Goal: Task Accomplishment & Management: Use online tool/utility

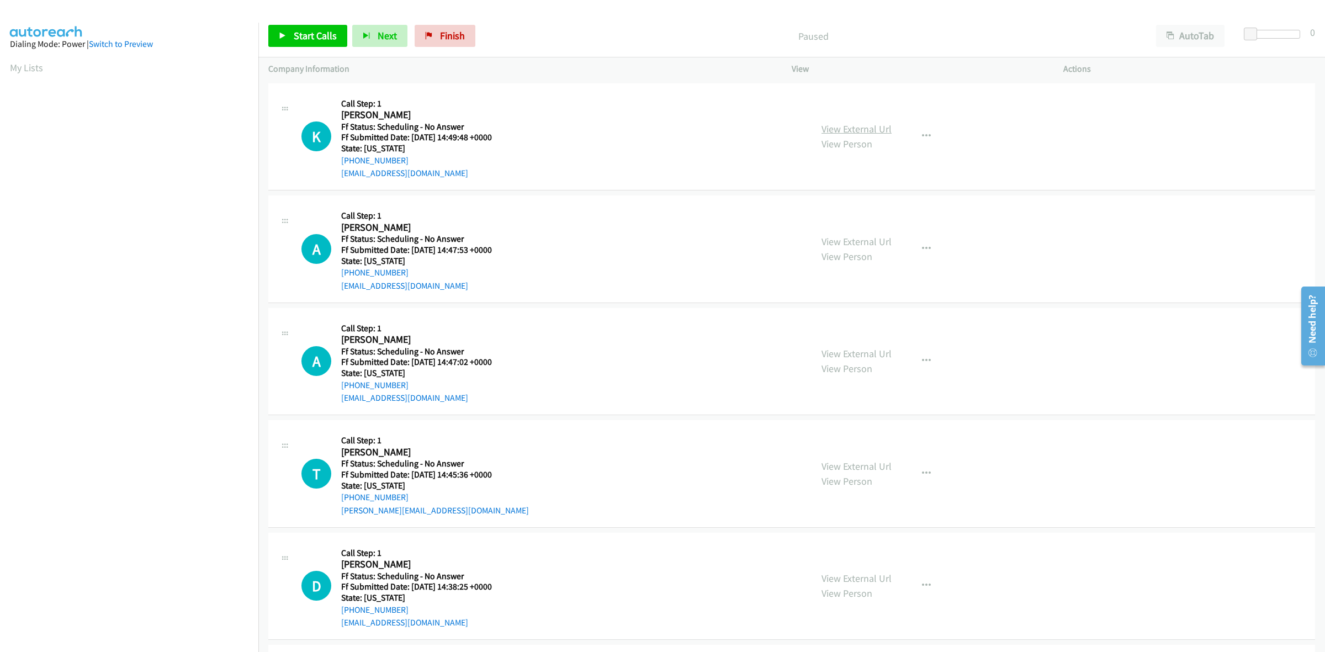
click at [867, 123] on link "View External Url" at bounding box center [857, 129] width 70 height 13
click at [875, 246] on link "View External Url" at bounding box center [857, 241] width 70 height 13
click at [862, 355] on link "View External Url" at bounding box center [857, 353] width 70 height 13
click at [823, 462] on link "View External Url" at bounding box center [857, 466] width 70 height 13
click at [874, 575] on link "View External Url" at bounding box center [857, 578] width 70 height 13
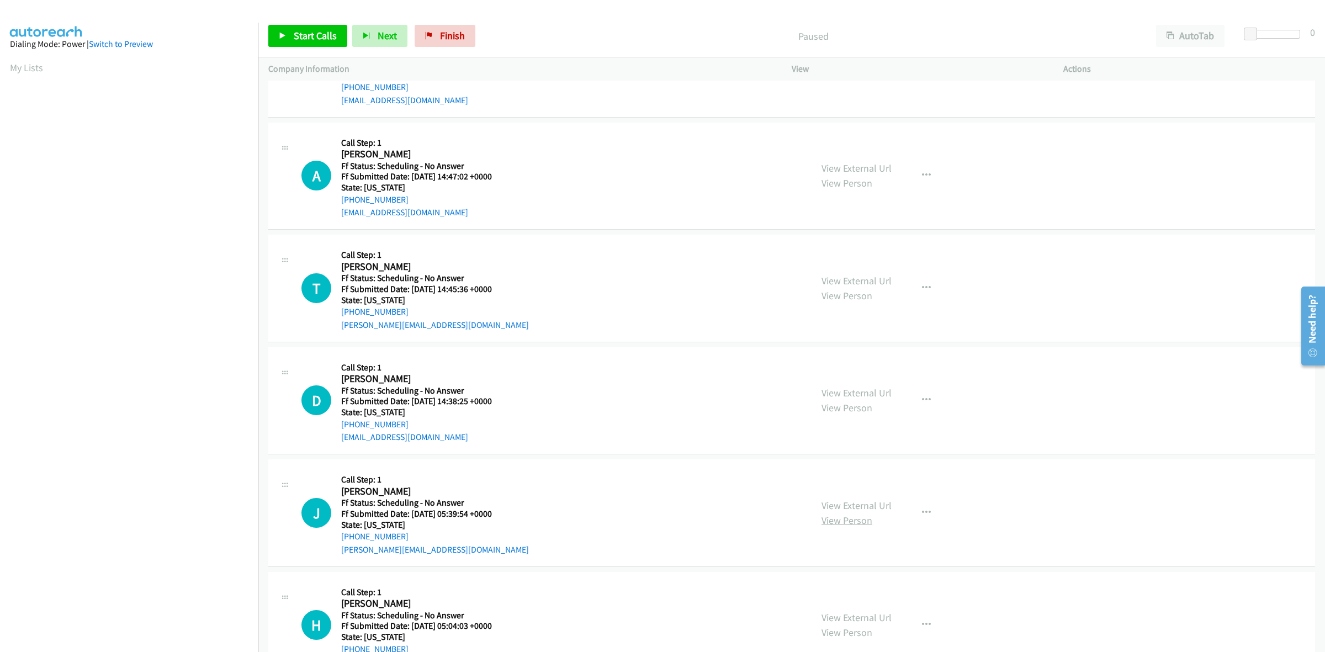
scroll to position [207, 0]
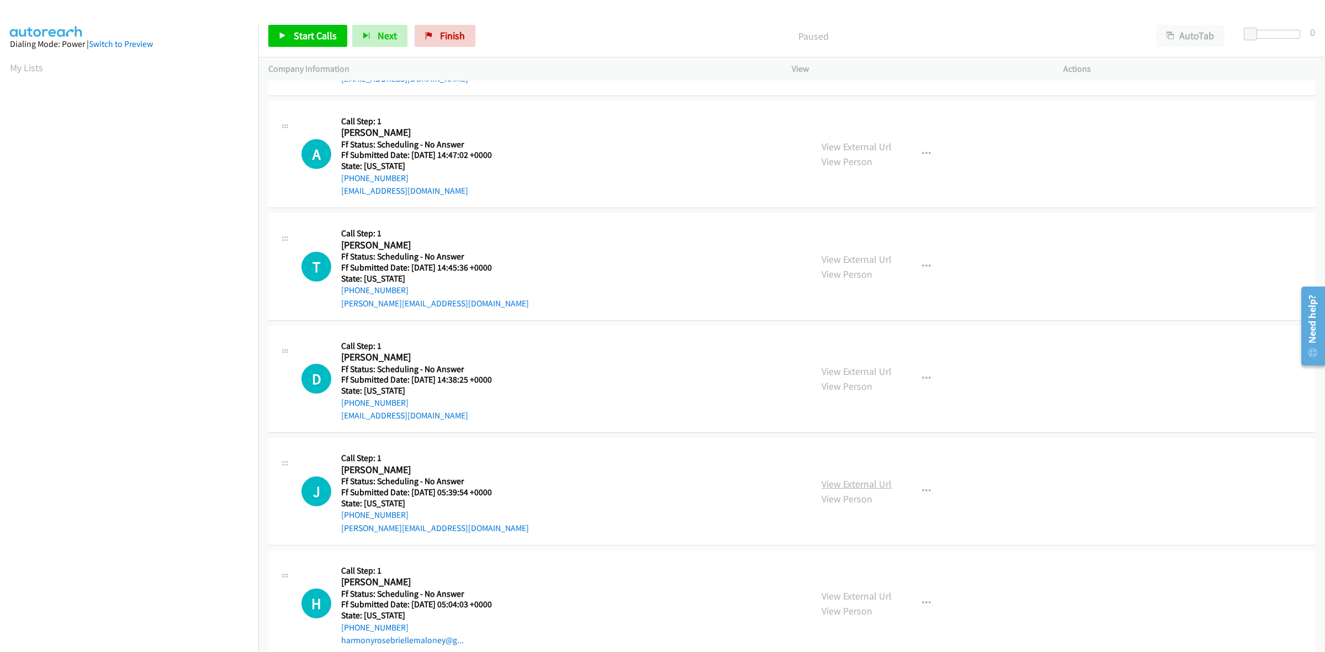
click at [851, 482] on link "View External Url" at bounding box center [857, 484] width 70 height 13
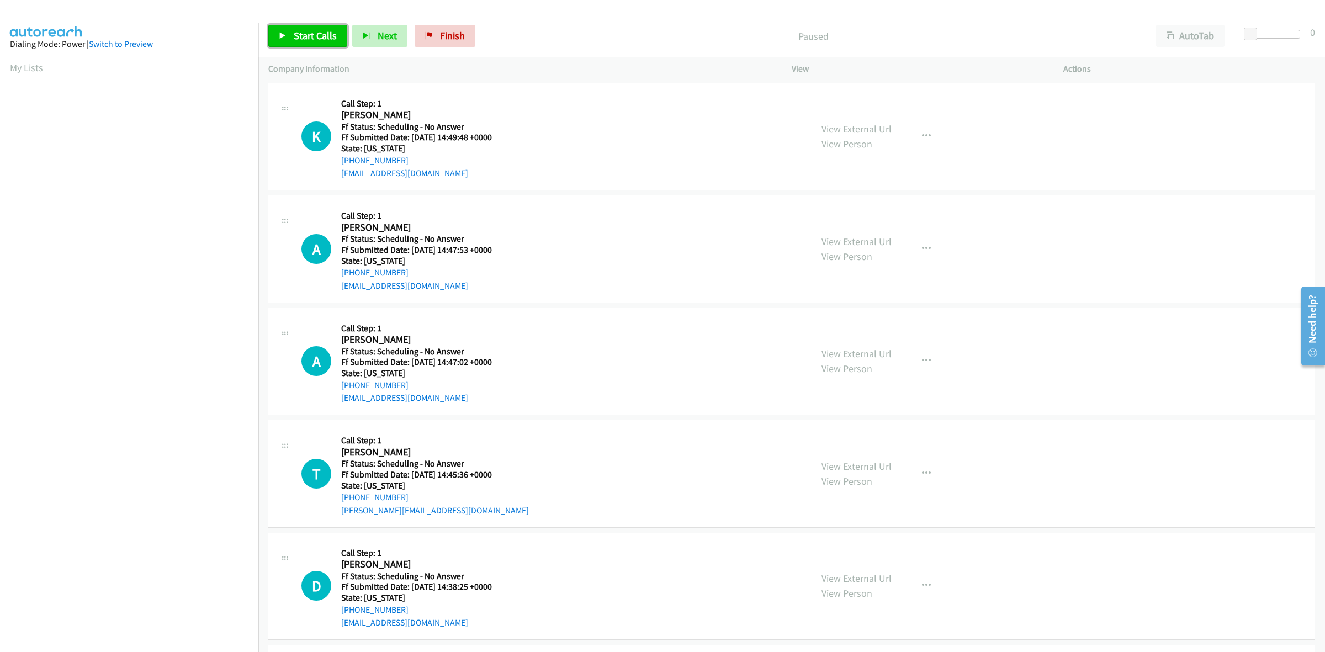
click at [299, 40] on span "Start Calls" at bounding box center [315, 35] width 43 height 13
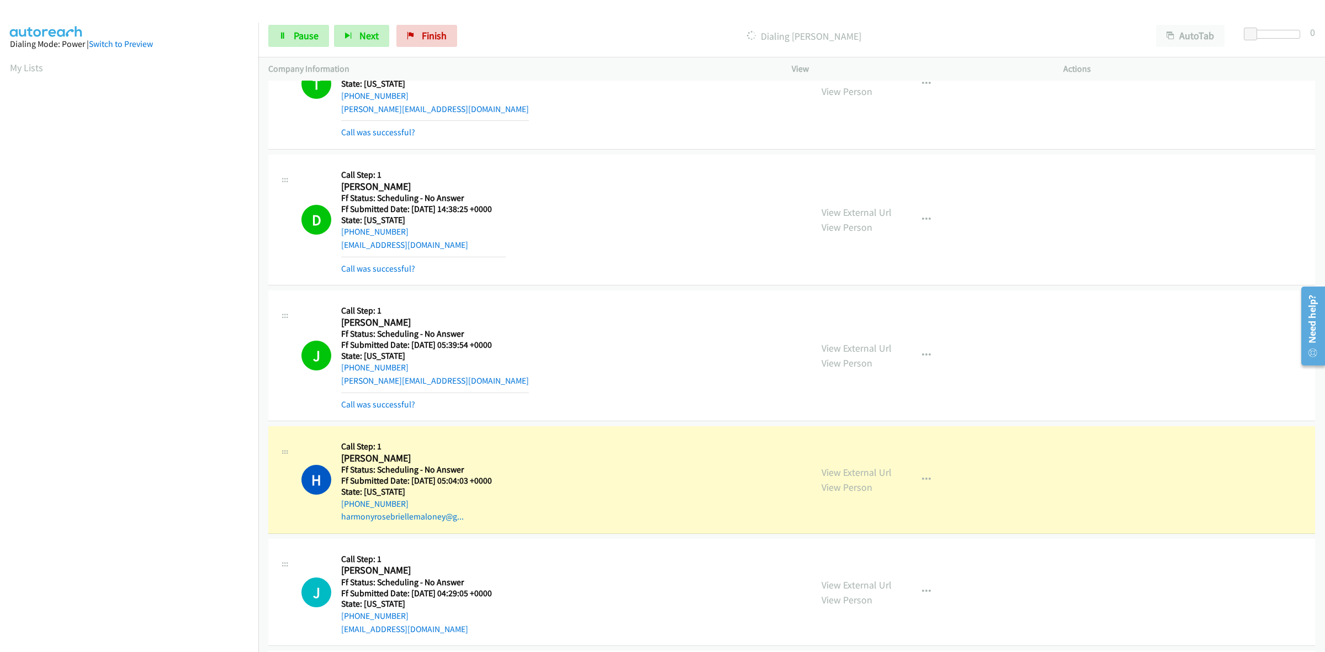
scroll to position [621, 0]
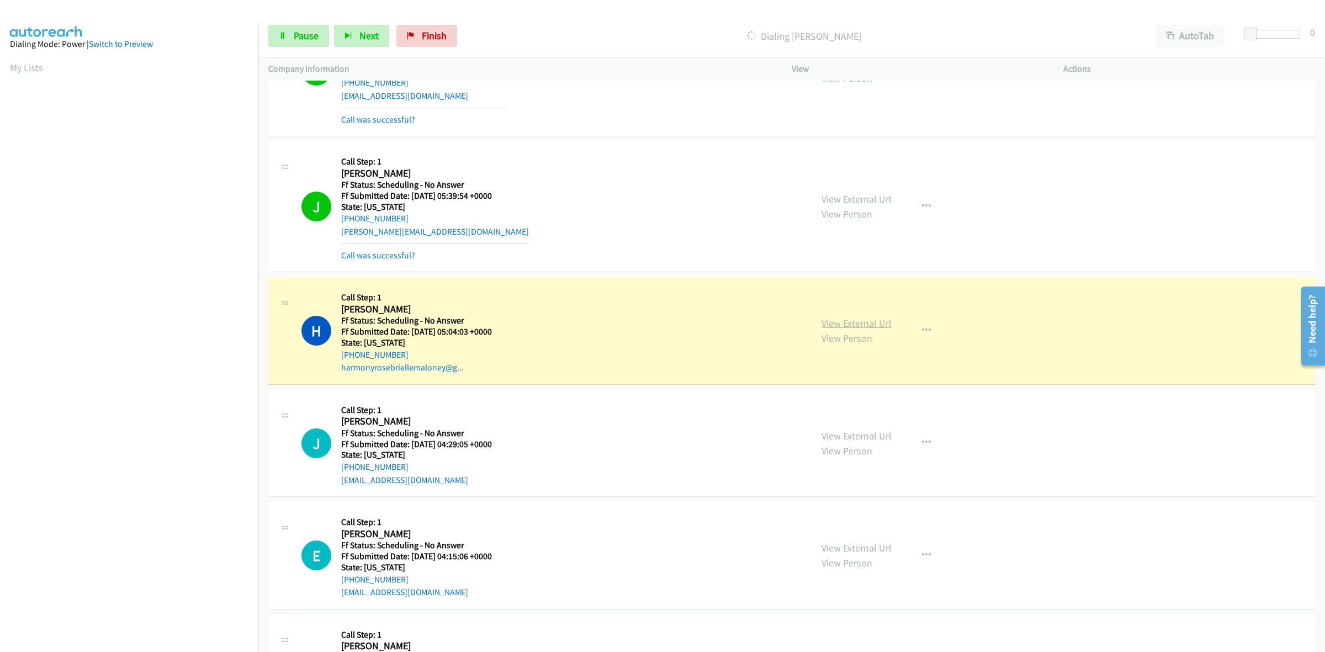
click at [881, 319] on link "View External Url" at bounding box center [857, 323] width 70 height 13
drag, startPoint x: 309, startPoint y: 28, endPoint x: 303, endPoint y: 98, distance: 69.9
click at [309, 28] on link "Pause" at bounding box center [298, 36] width 61 height 22
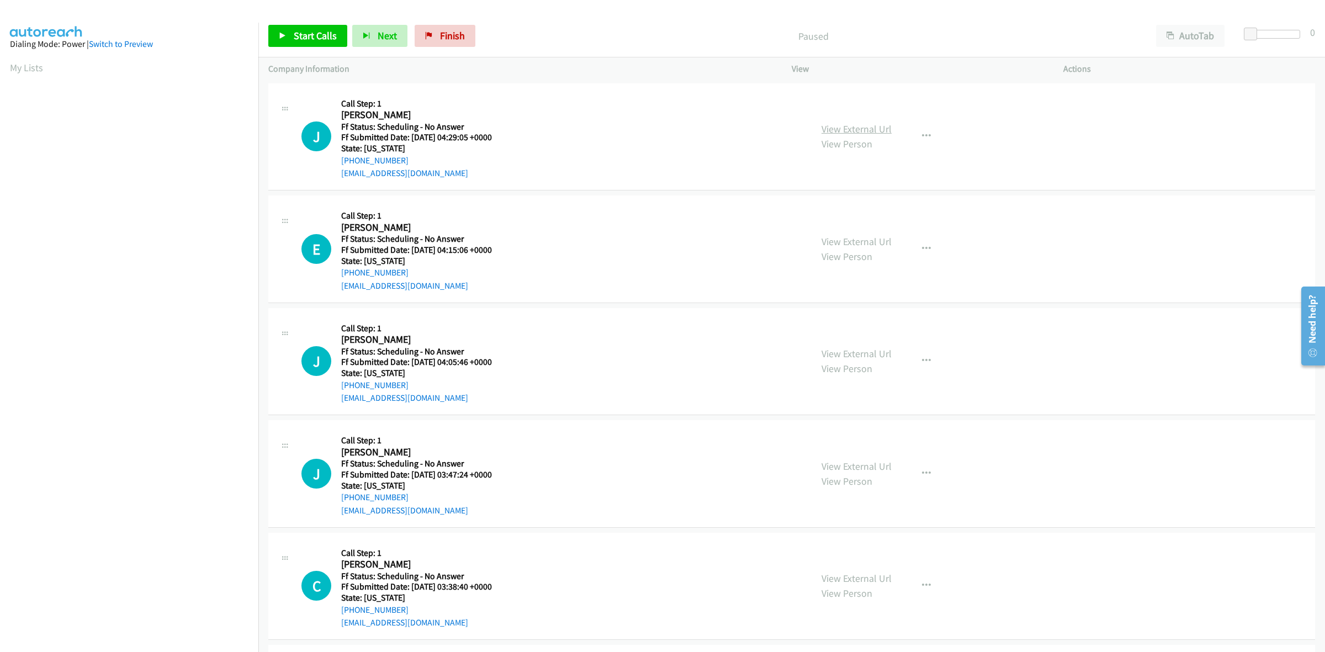
click at [848, 126] on link "View External Url" at bounding box center [857, 129] width 70 height 13
click at [861, 244] on link "View External Url" at bounding box center [857, 241] width 70 height 13
click at [833, 350] on link "View External Url" at bounding box center [857, 353] width 70 height 13
click at [886, 467] on div "View External Url View Person View External Url Email Schedule/Manage Callback …" at bounding box center [953, 473] width 282 height 87
click at [874, 462] on link "View External Url" at bounding box center [857, 466] width 70 height 13
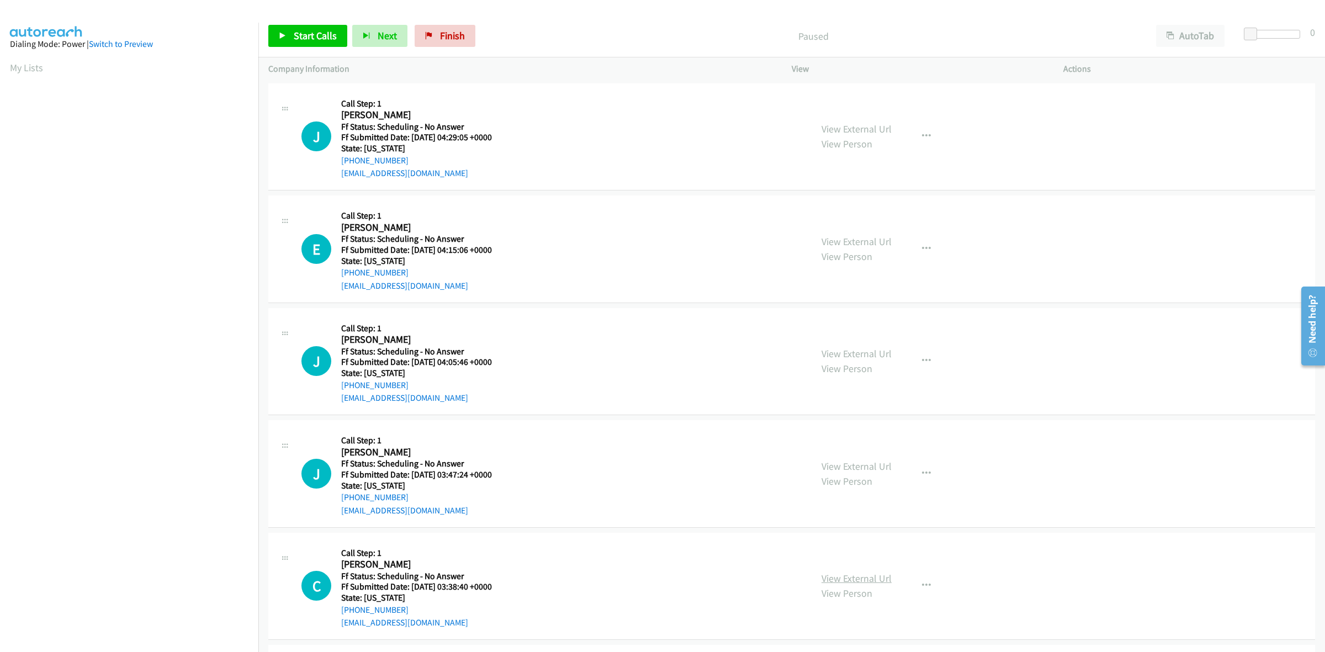
click at [878, 583] on link "View External Url" at bounding box center [857, 578] width 70 height 13
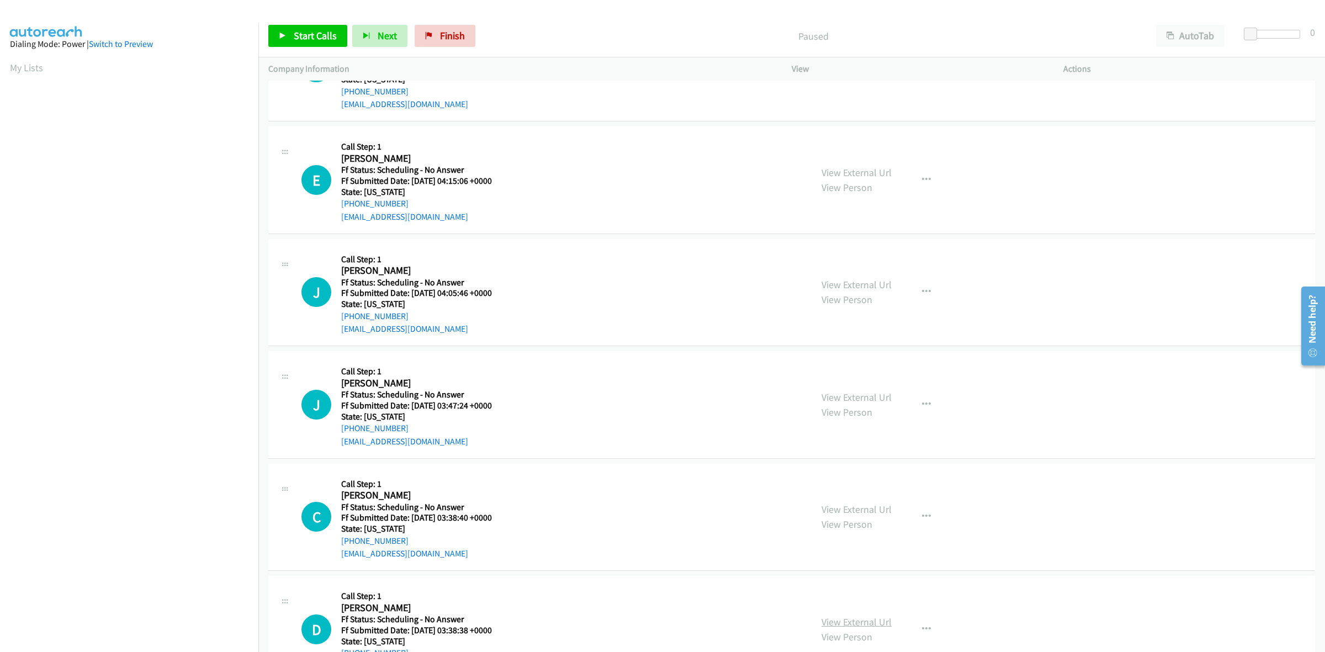
click at [878, 620] on link "View External Url" at bounding box center [857, 622] width 70 height 13
click at [287, 33] on link "Start Calls" at bounding box center [307, 36] width 79 height 22
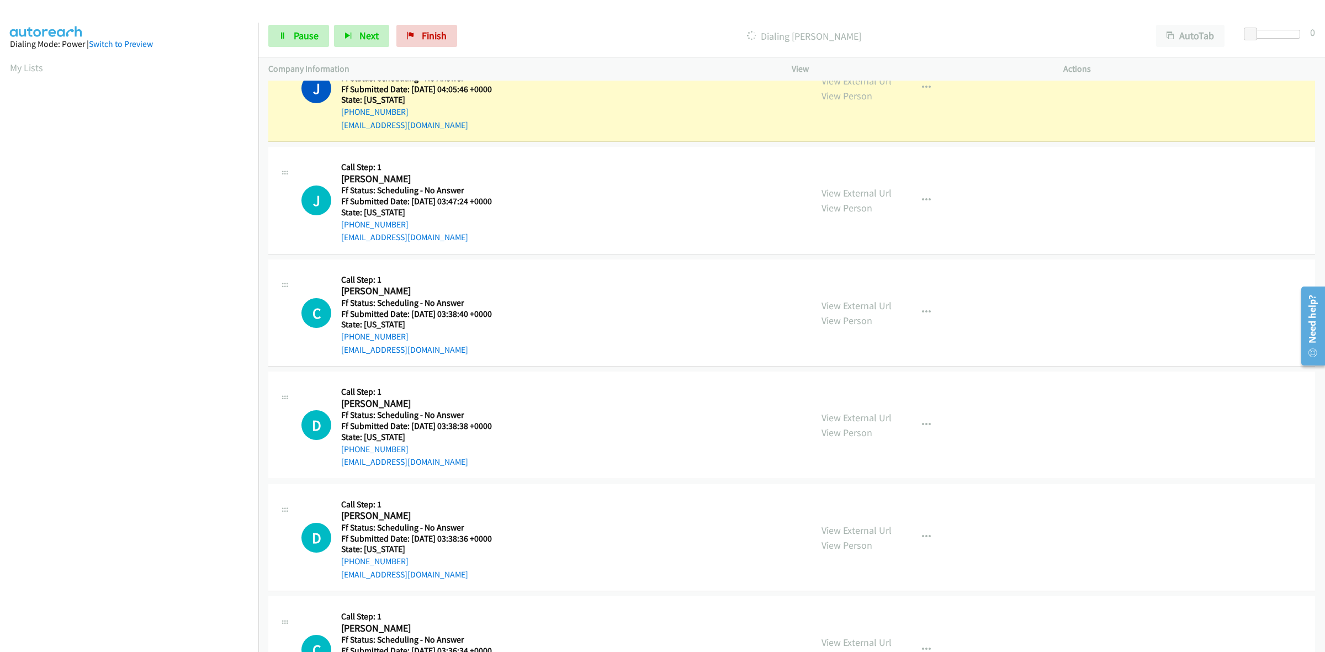
scroll to position [357, 0]
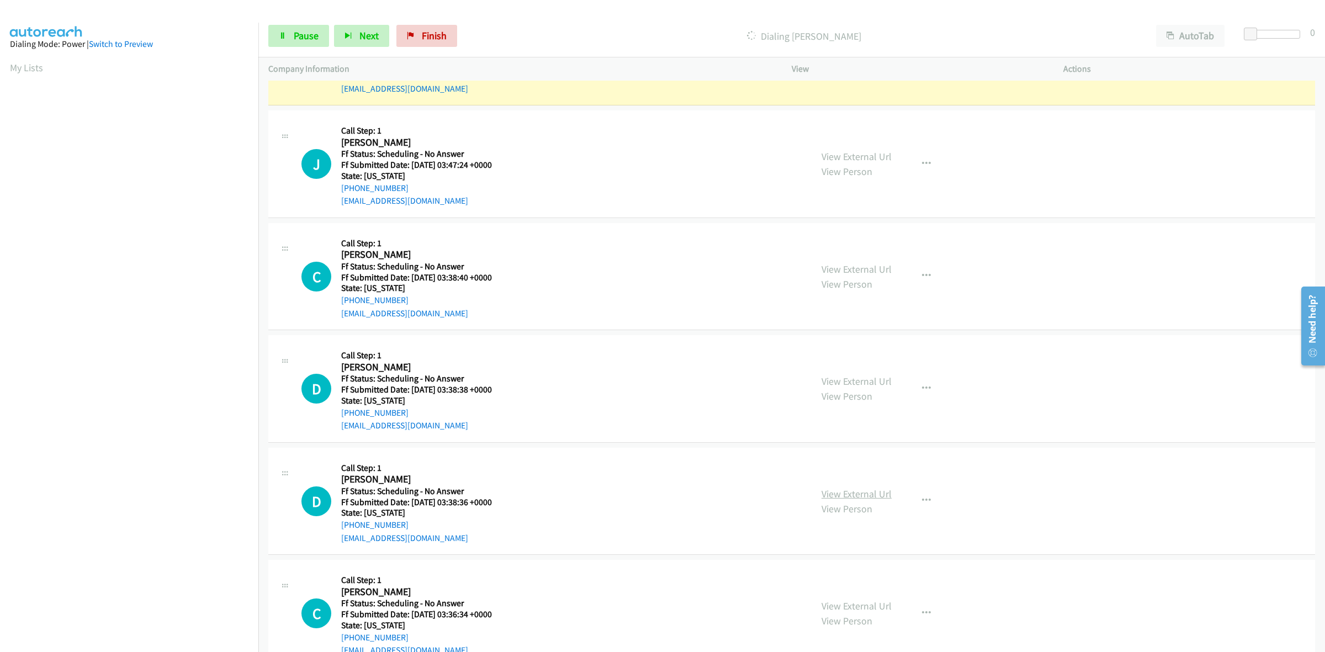
click at [879, 497] on link "View External Url" at bounding box center [857, 494] width 70 height 13
click at [856, 605] on link "View External Url" at bounding box center [857, 606] width 70 height 13
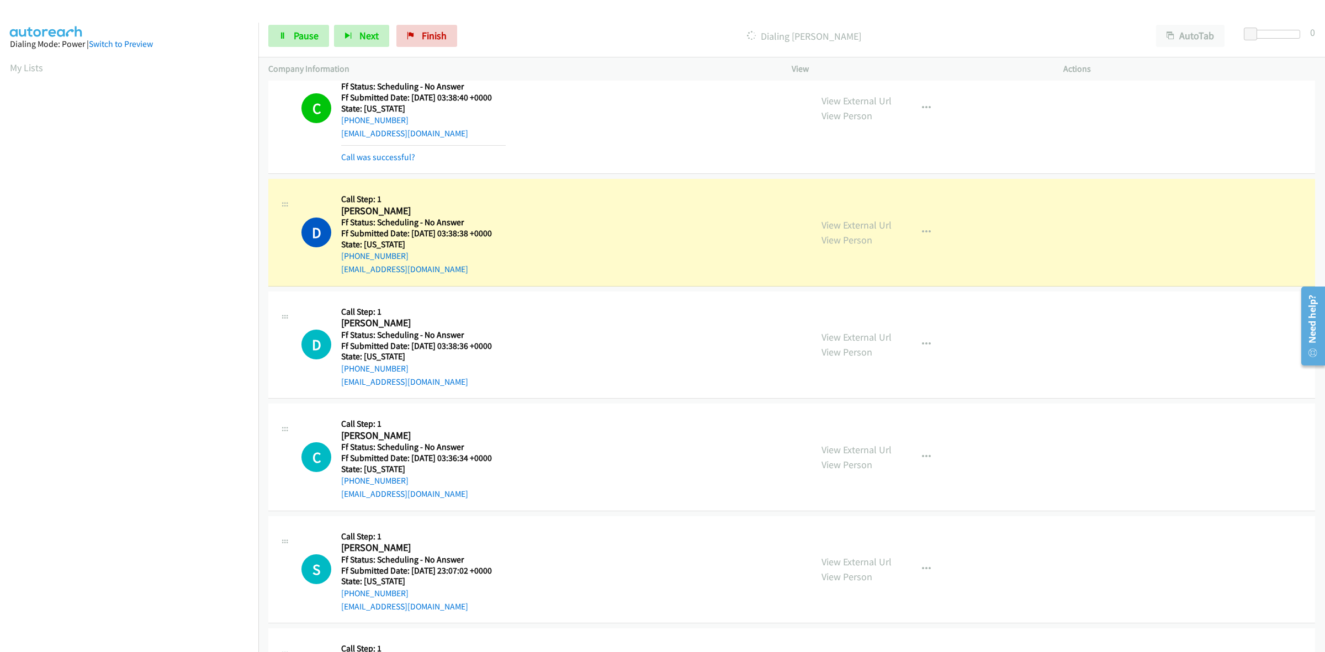
scroll to position [702, 0]
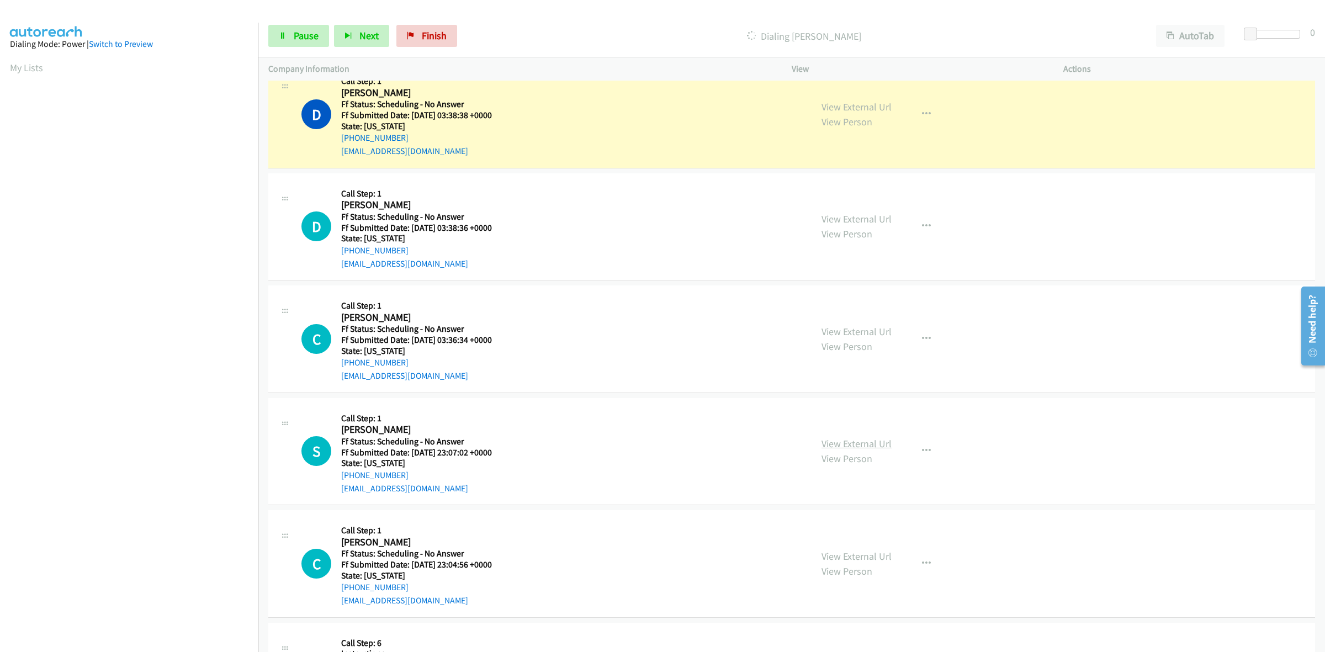
click at [867, 441] on link "View External Url" at bounding box center [857, 443] width 70 height 13
click at [870, 556] on link "View External Url" at bounding box center [857, 556] width 70 height 13
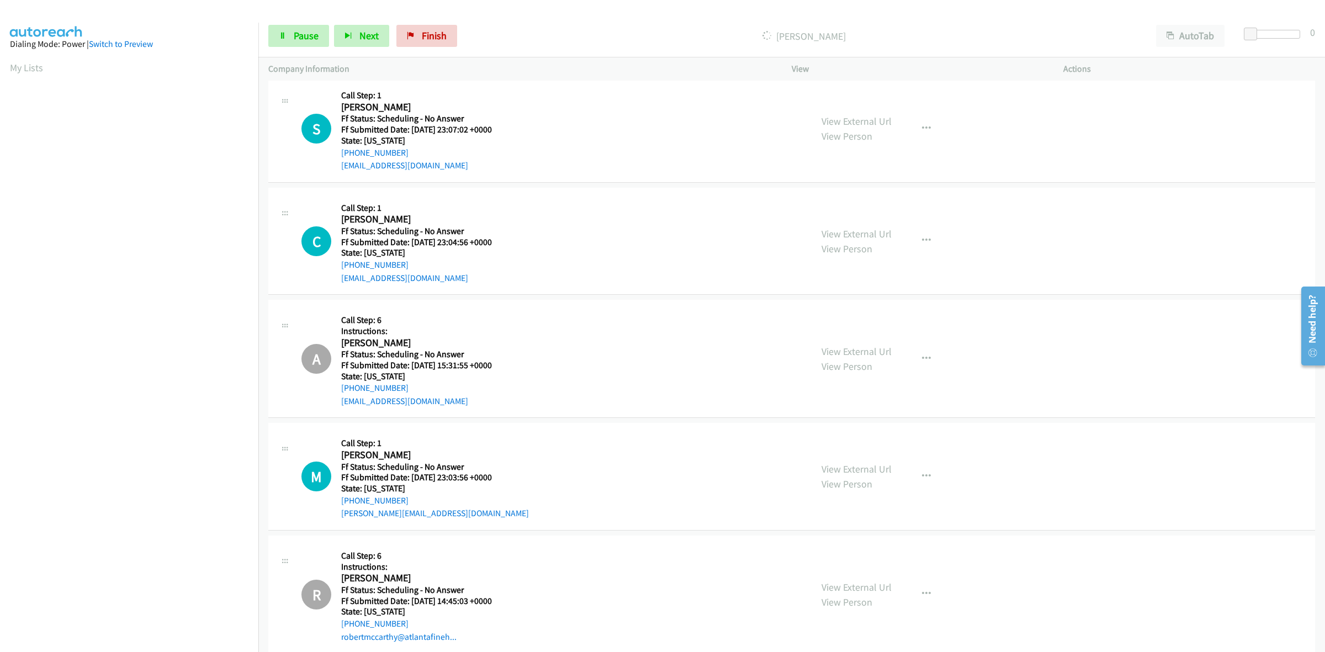
scroll to position [1116, 0]
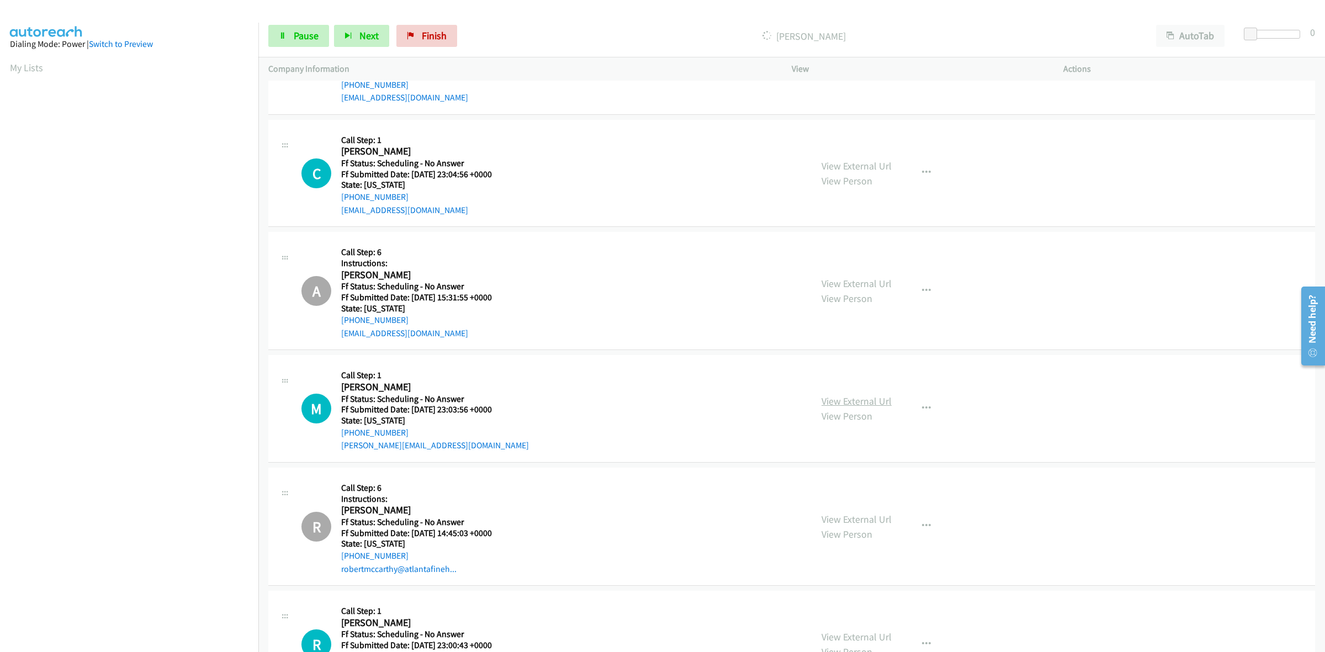
click at [874, 399] on link "View External Url" at bounding box center [857, 401] width 70 height 13
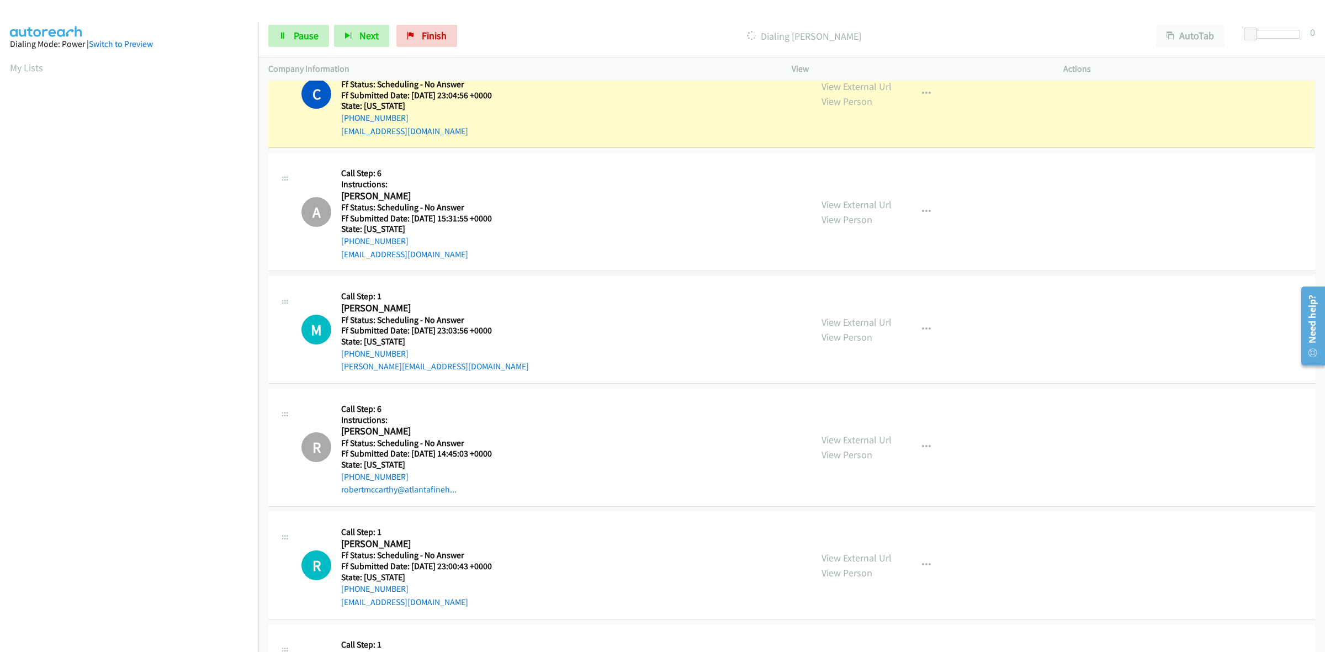
scroll to position [1277, 0]
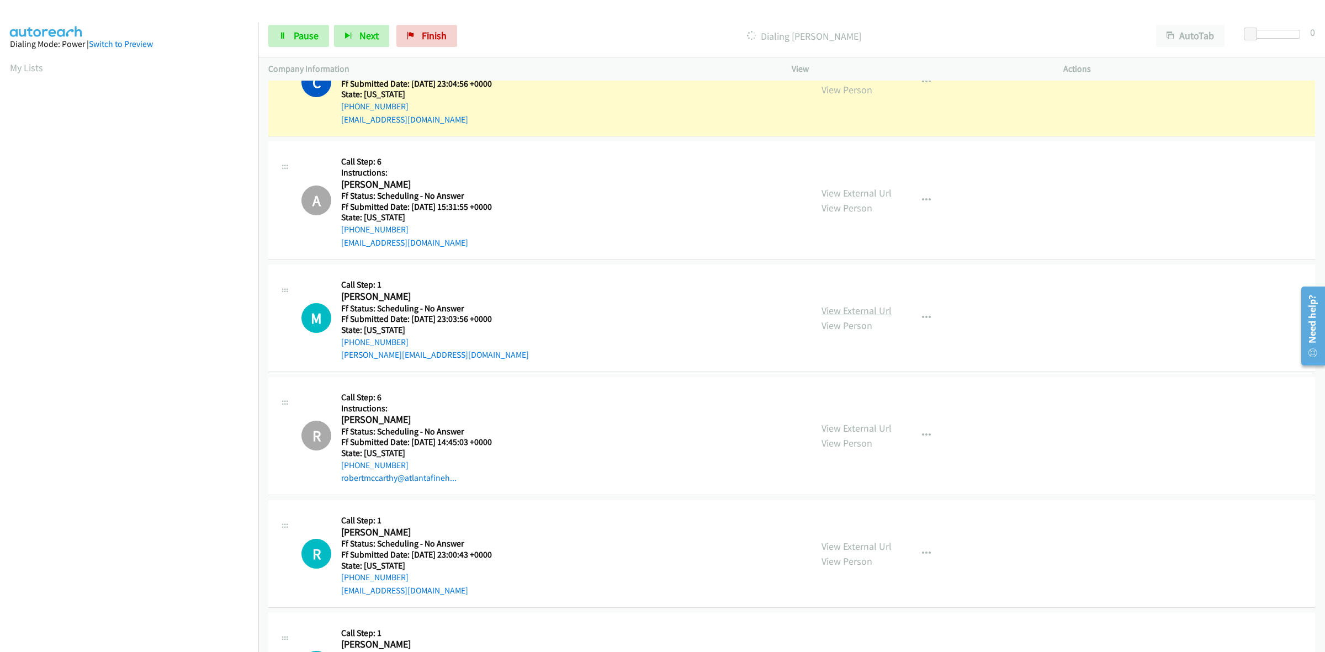
click at [848, 312] on link "View External Url" at bounding box center [857, 310] width 70 height 13
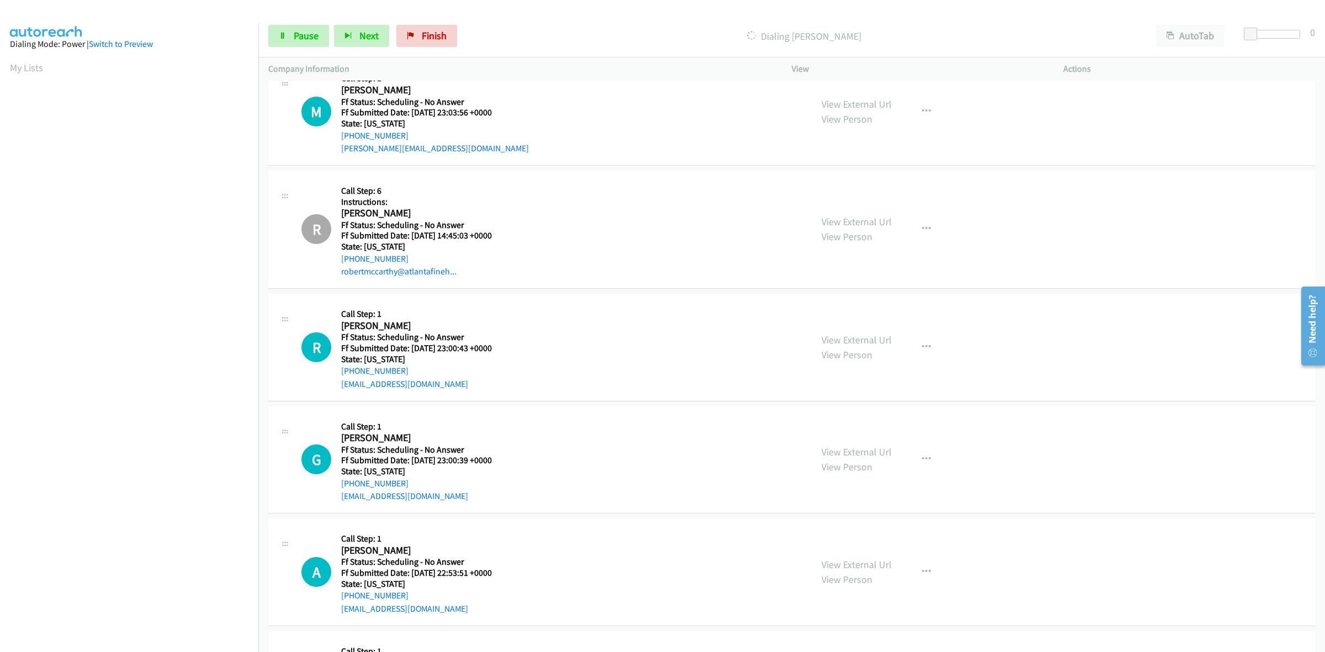
scroll to position [1484, 0]
click at [832, 340] on link "View External Url" at bounding box center [857, 339] width 70 height 13
click at [865, 452] on link "View External Url" at bounding box center [857, 451] width 70 height 13
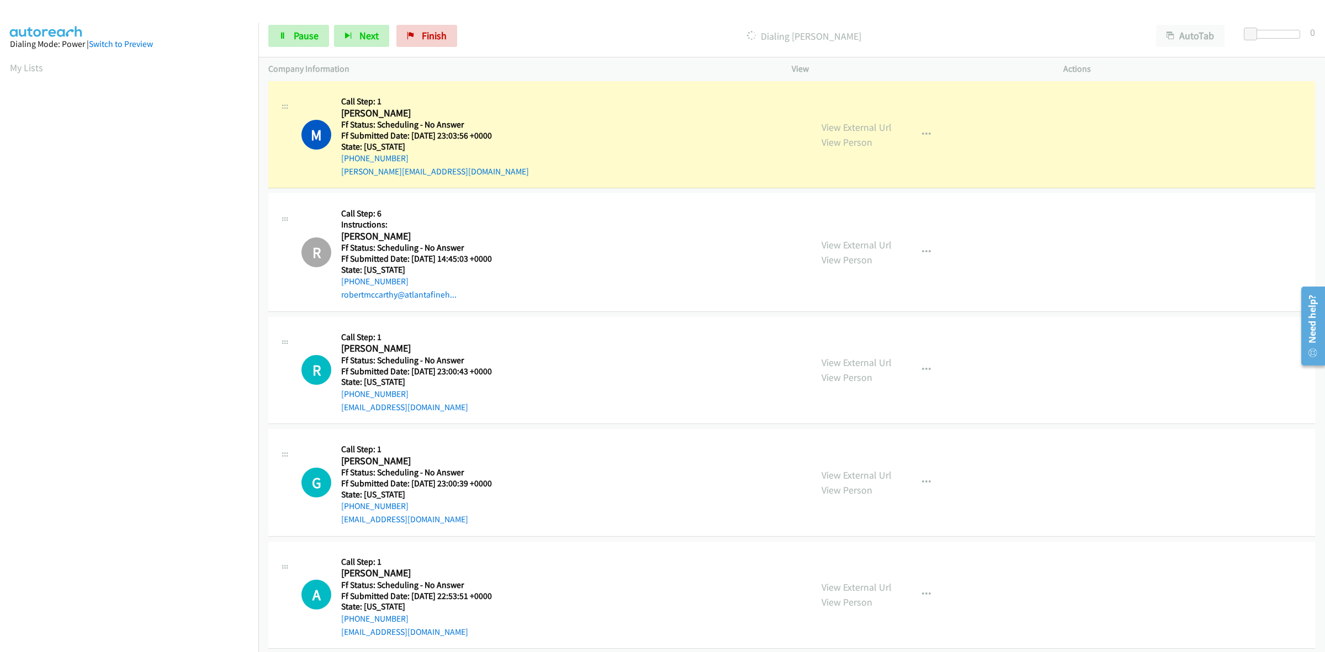
scroll to position [1553, 0]
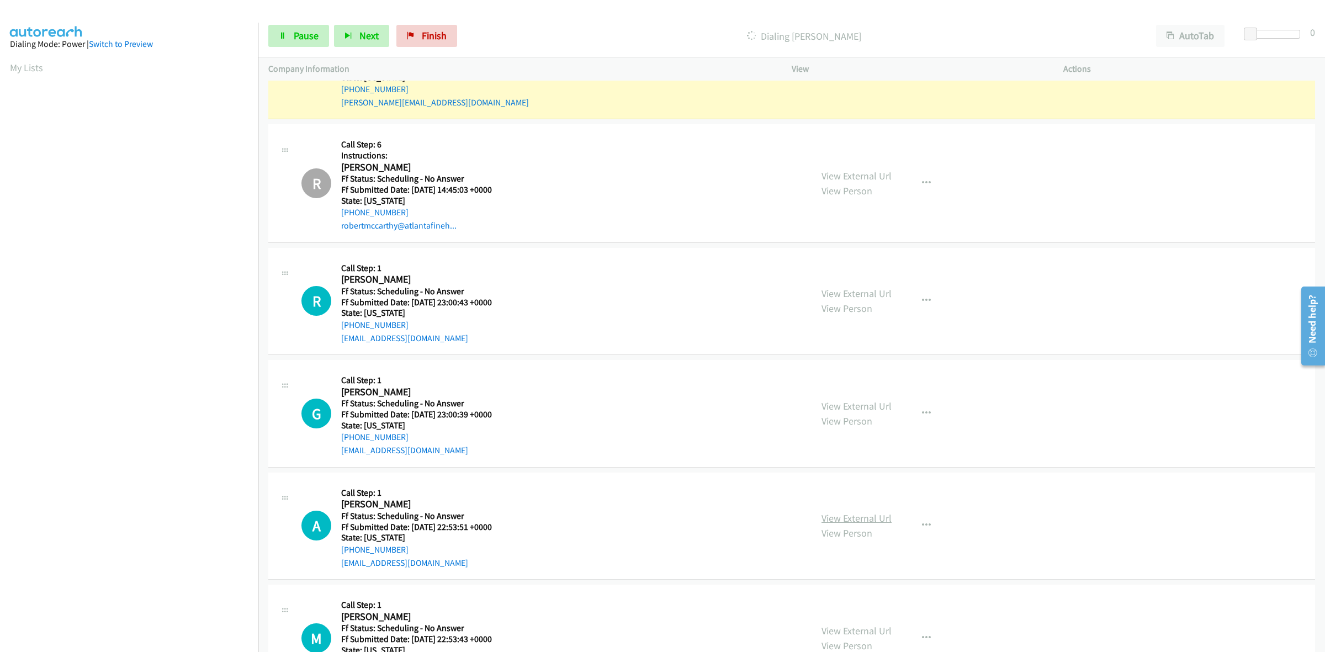
click at [864, 521] on link "View External Url" at bounding box center [857, 518] width 70 height 13
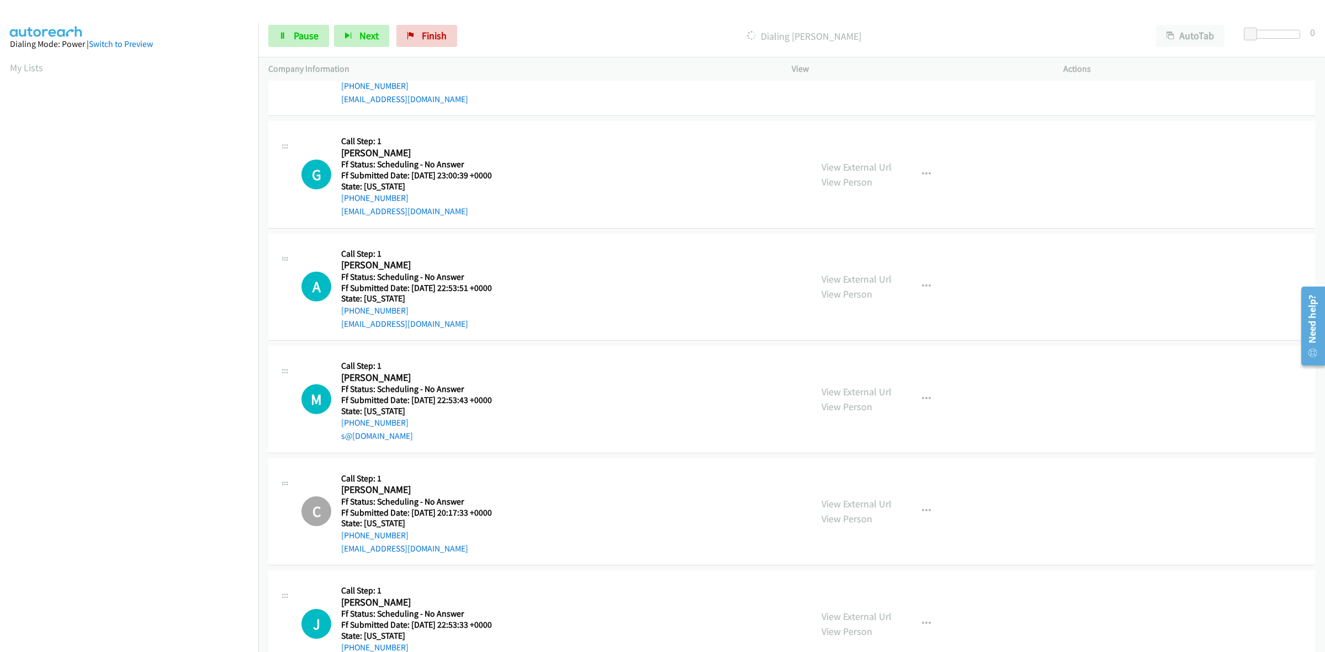
scroll to position [1829, 0]
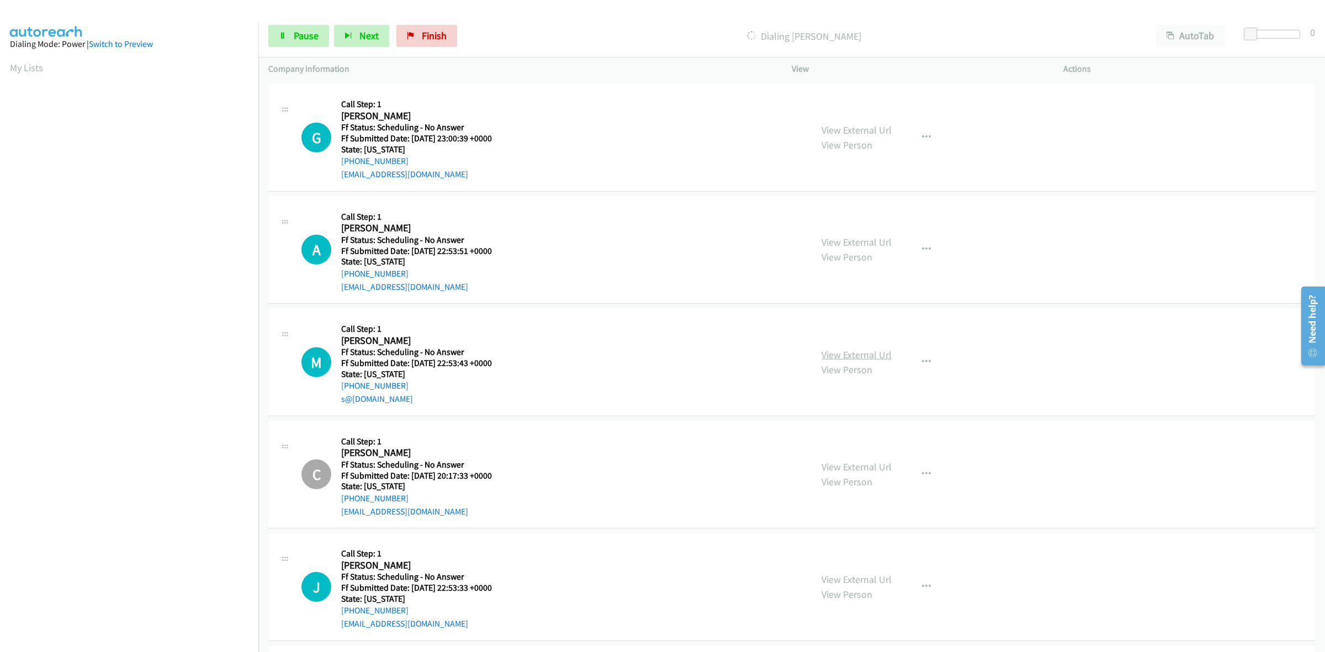
click at [852, 351] on link "View External Url" at bounding box center [857, 354] width 70 height 13
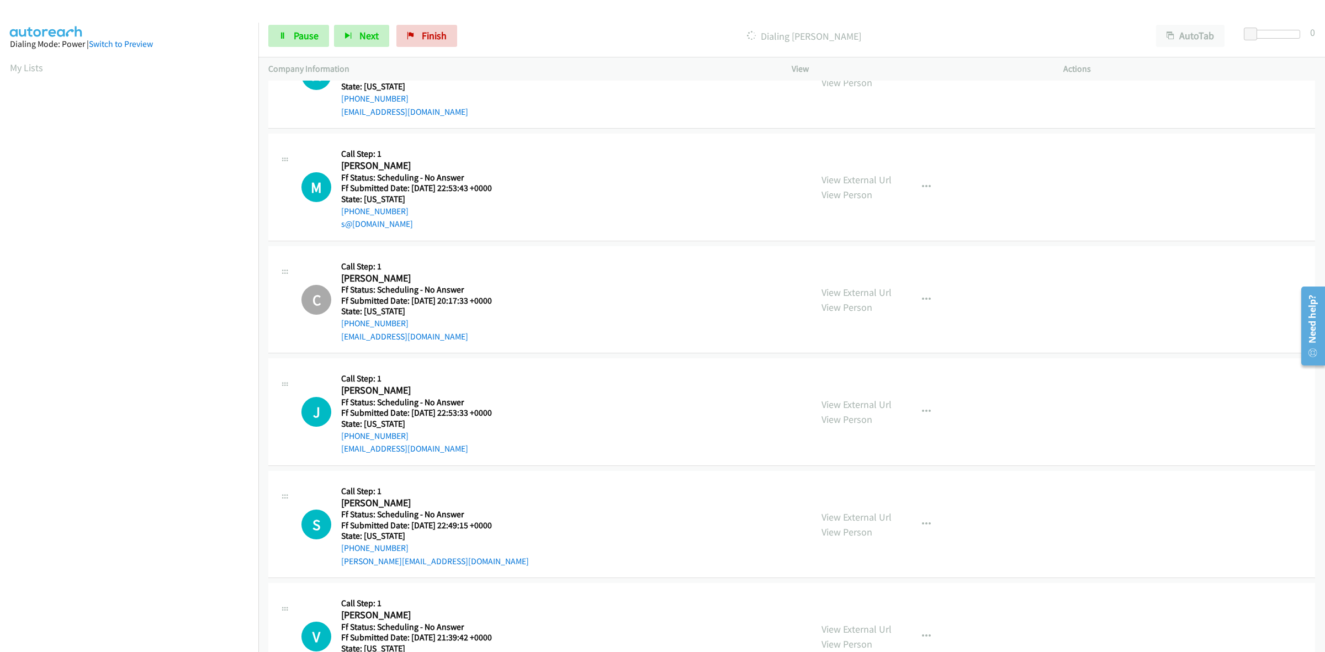
scroll to position [2060, 0]
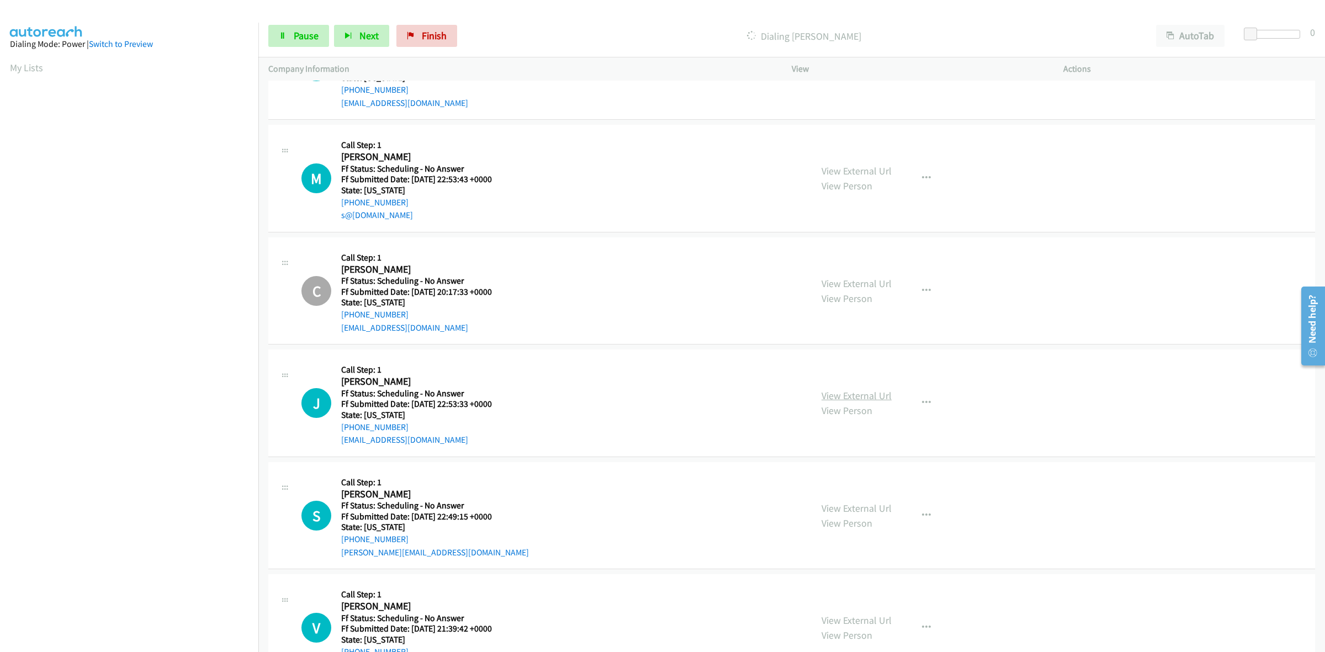
click at [848, 402] on link "View External Url" at bounding box center [857, 395] width 70 height 13
click at [876, 507] on link "View External Url" at bounding box center [857, 508] width 70 height 13
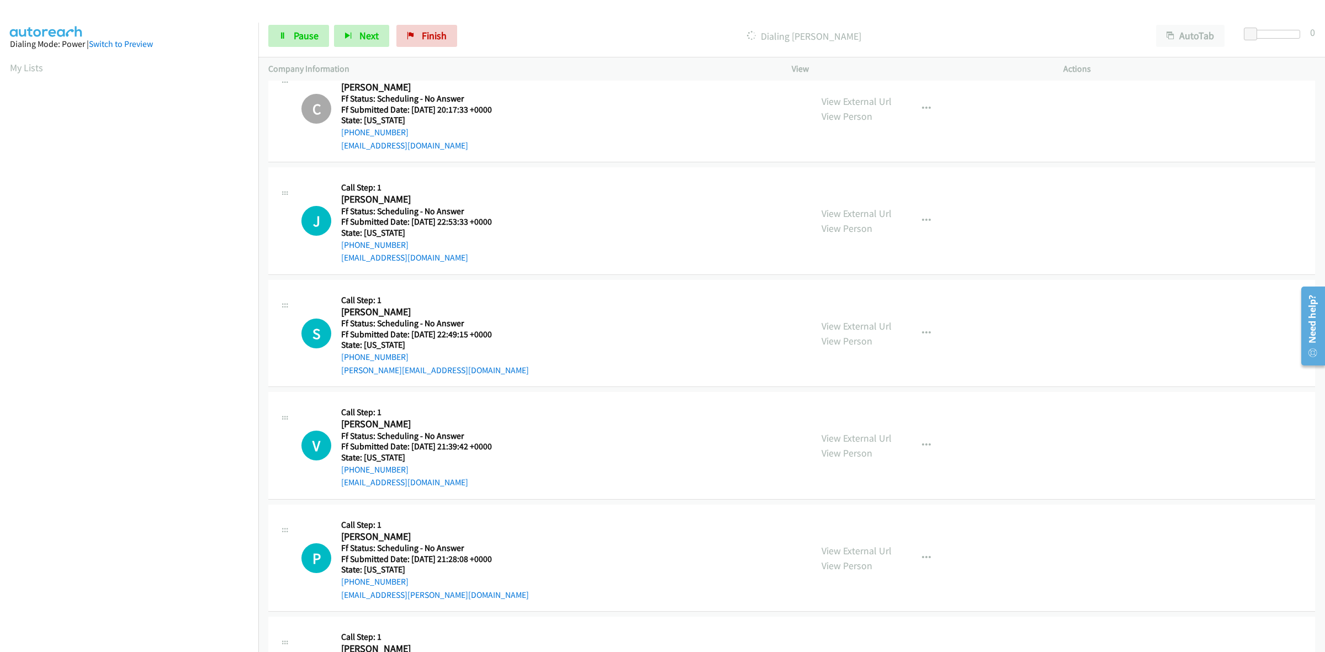
scroll to position [2267, 0]
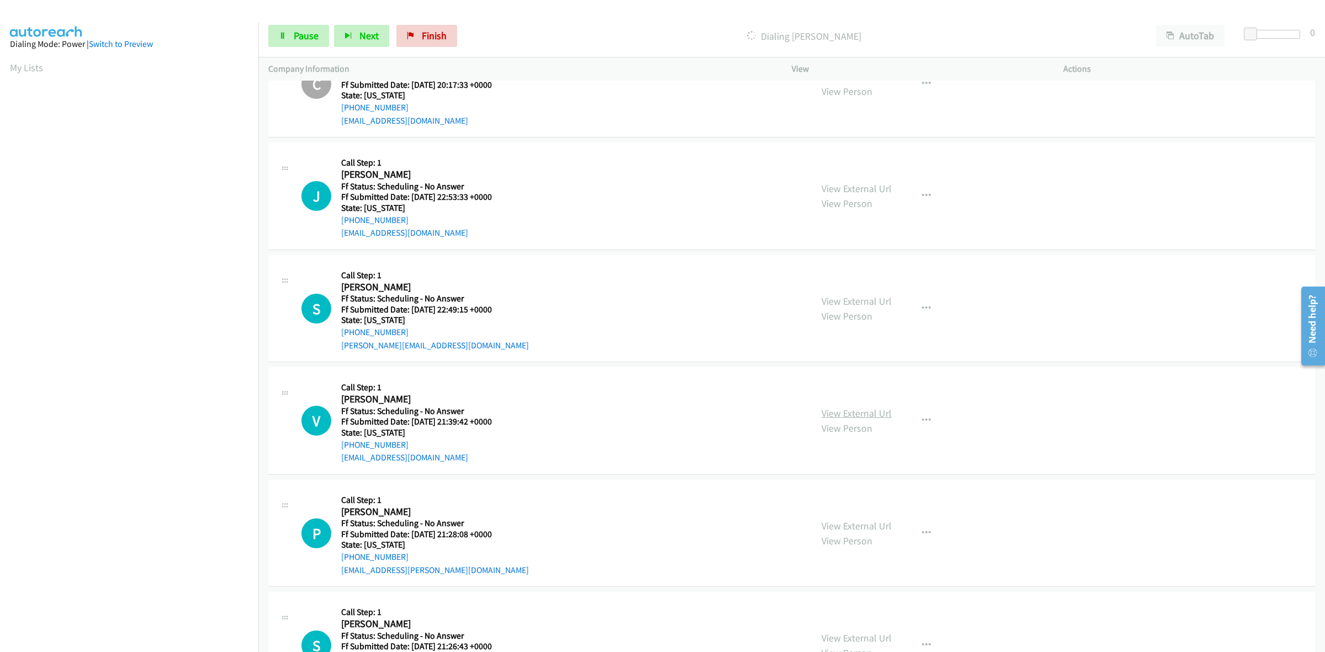
click at [848, 415] on link "View External Url" at bounding box center [857, 413] width 70 height 13
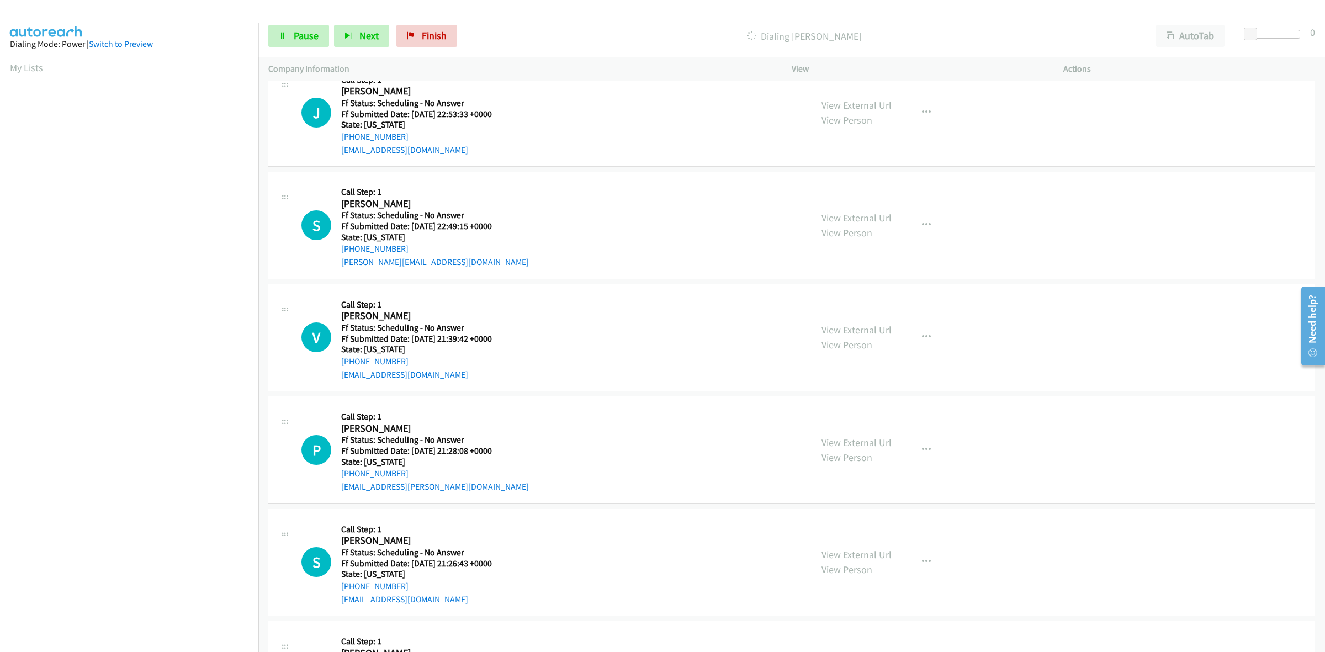
scroll to position [2429, 0]
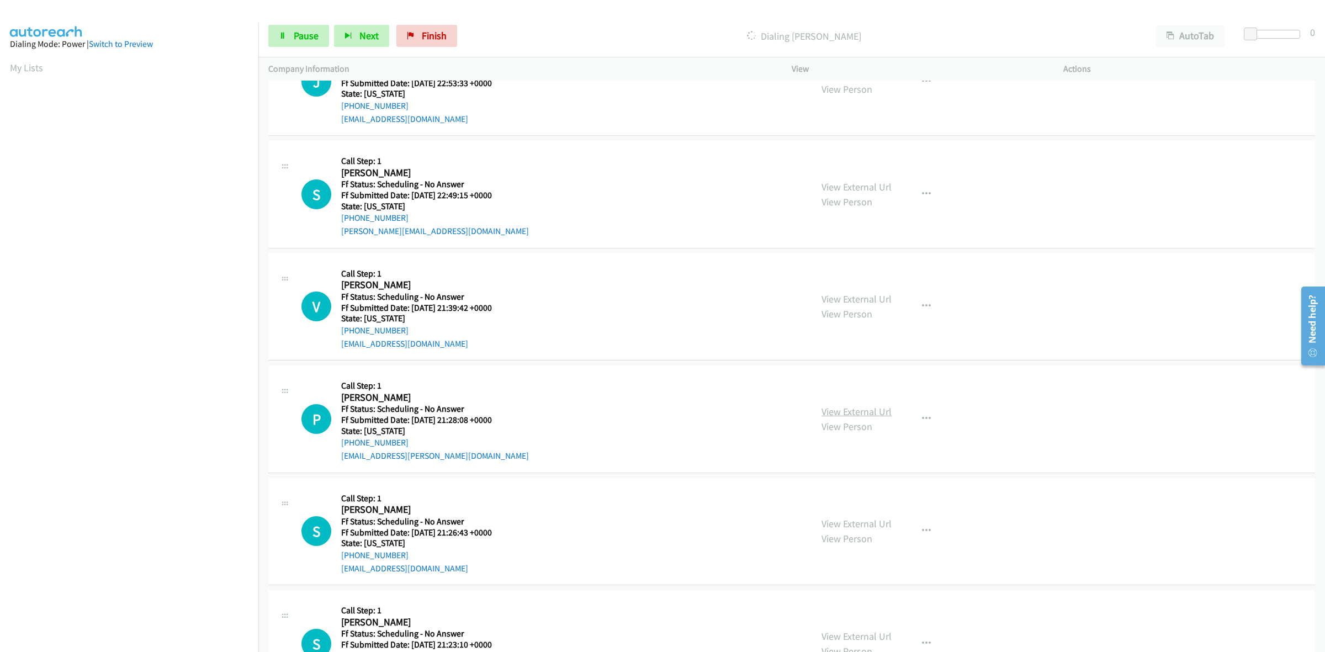
click at [869, 413] on link "View External Url" at bounding box center [857, 411] width 70 height 13
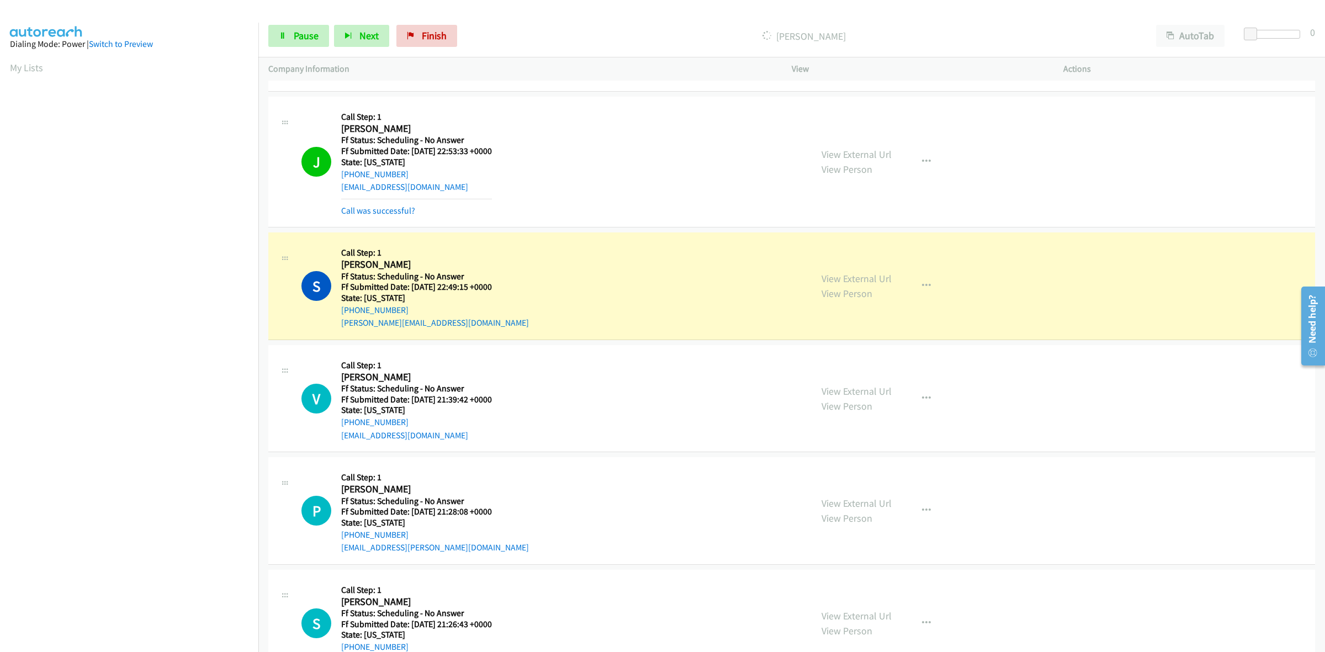
scroll to position [2453, 0]
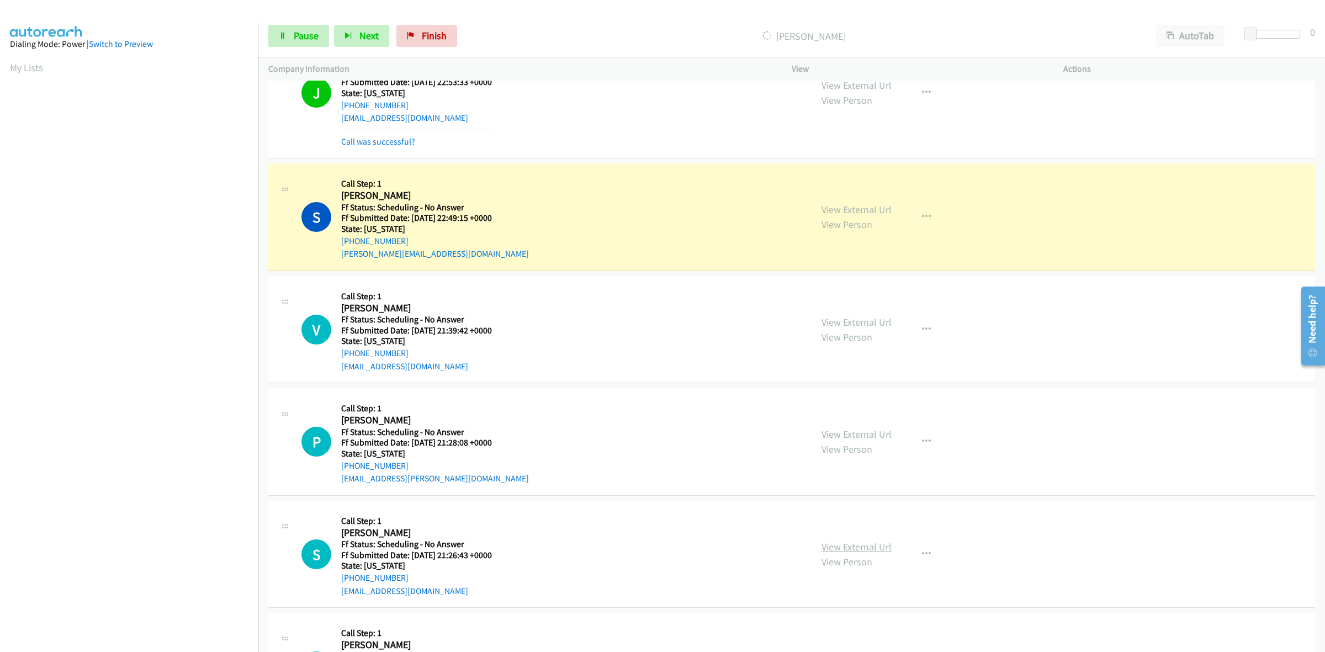
click at [835, 547] on link "View External Url" at bounding box center [857, 547] width 70 height 13
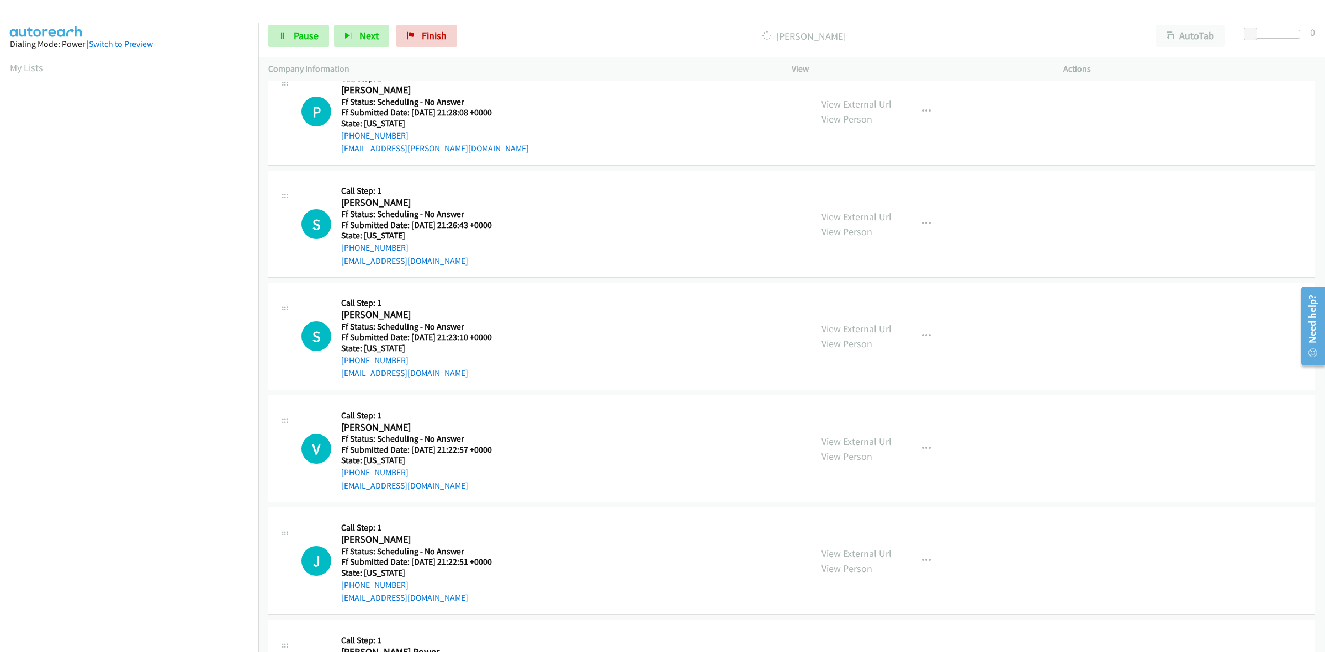
scroll to position [2798, 0]
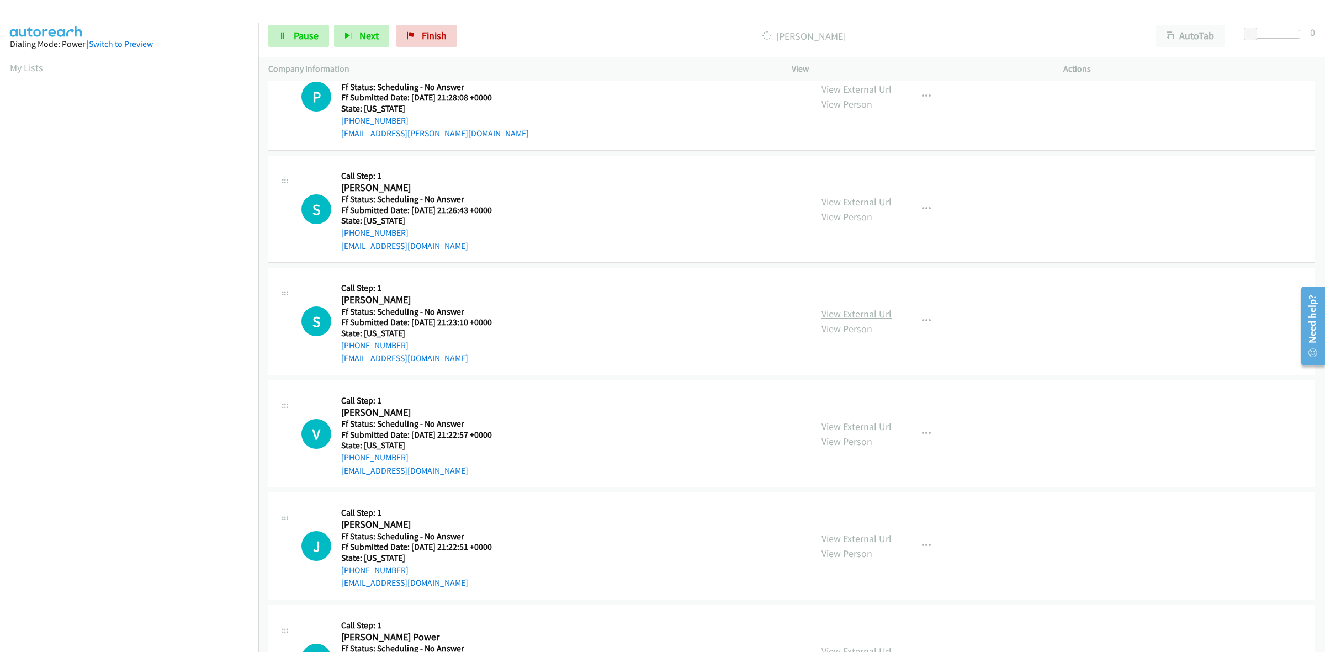
click at [864, 318] on link "View External Url" at bounding box center [857, 314] width 70 height 13
click at [865, 428] on link "View External Url" at bounding box center [857, 426] width 70 height 13
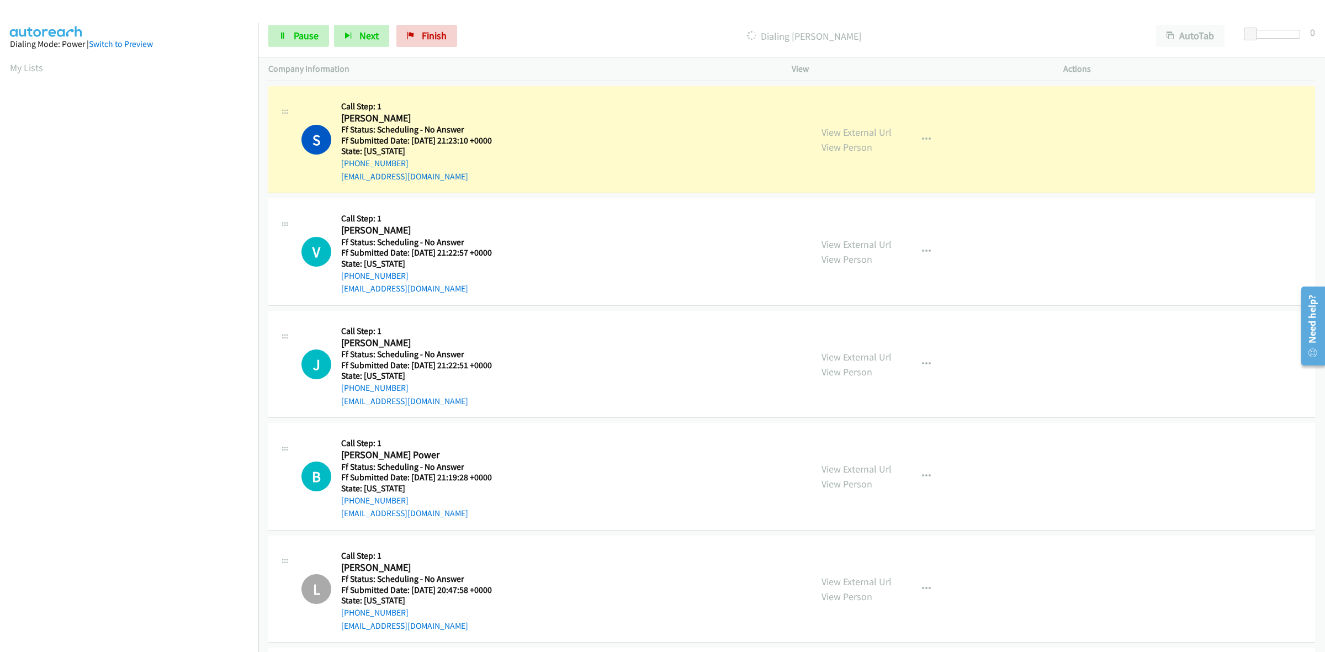
scroll to position [3143, 0]
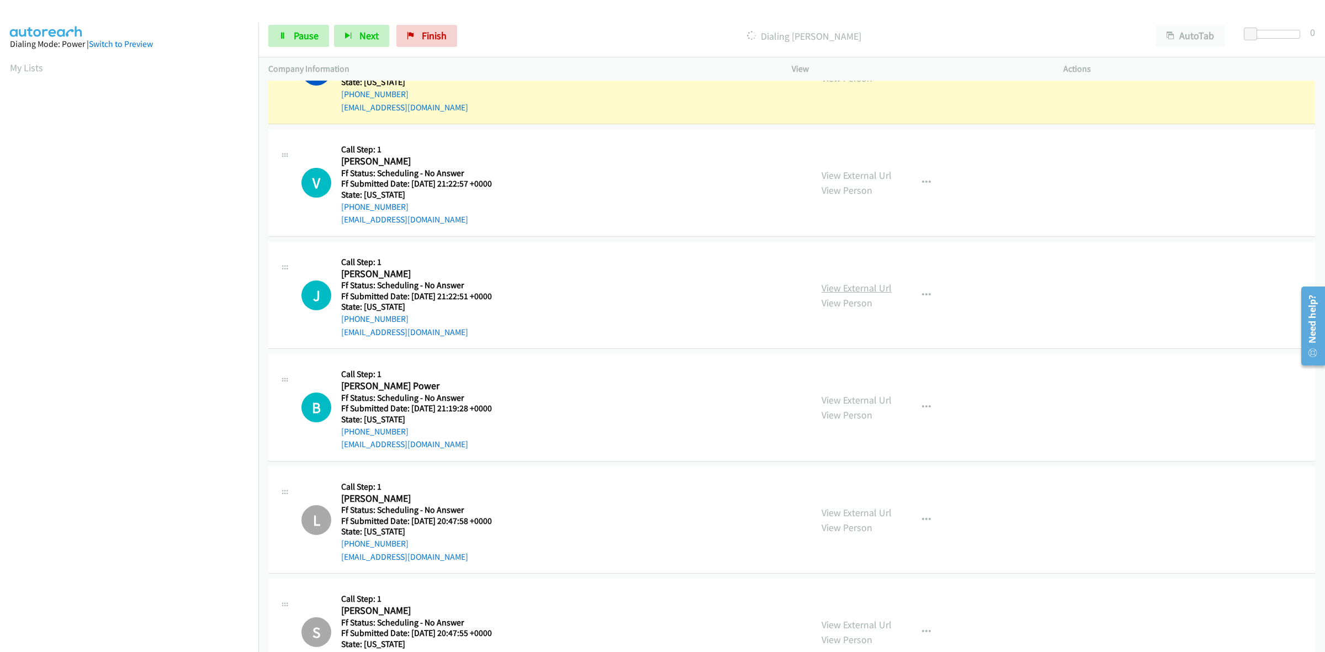
click at [878, 293] on link "View External Url" at bounding box center [857, 288] width 70 height 13
click at [878, 398] on link "View External Url" at bounding box center [857, 400] width 70 height 13
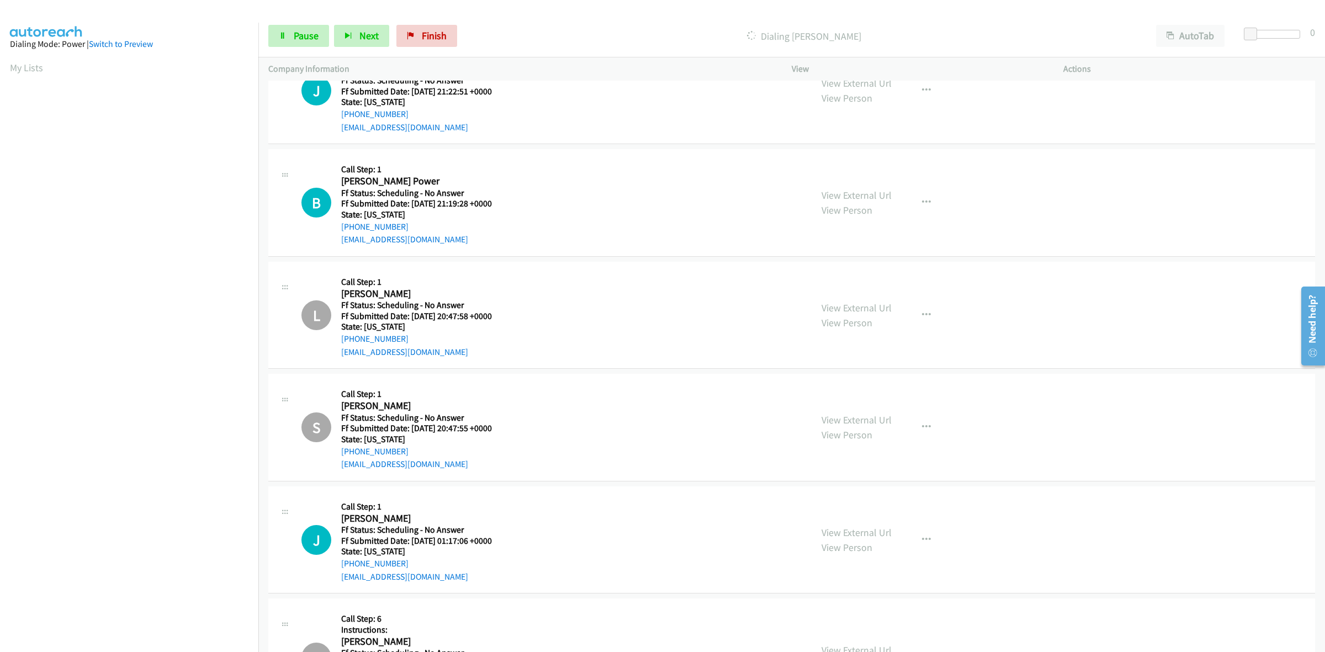
scroll to position [3350, 0]
click at [871, 528] on link "View External Url" at bounding box center [857, 530] width 70 height 13
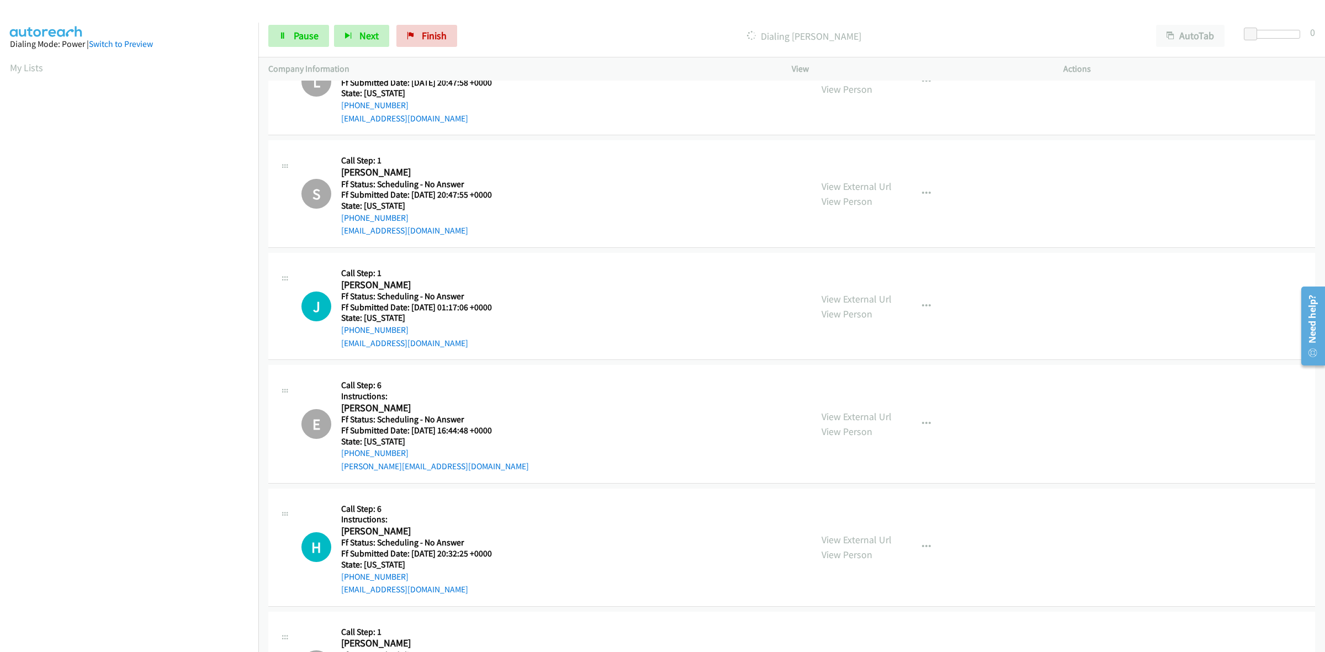
scroll to position [3626, 0]
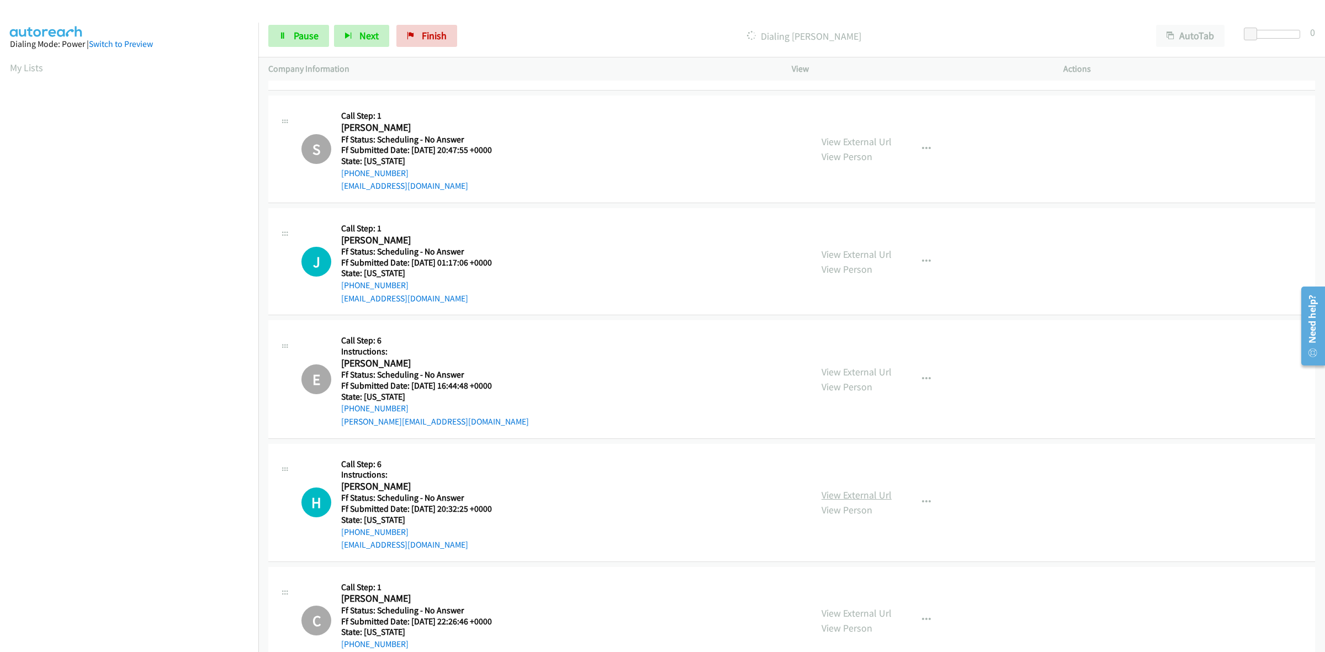
click at [854, 498] on link "View External Url" at bounding box center [857, 495] width 70 height 13
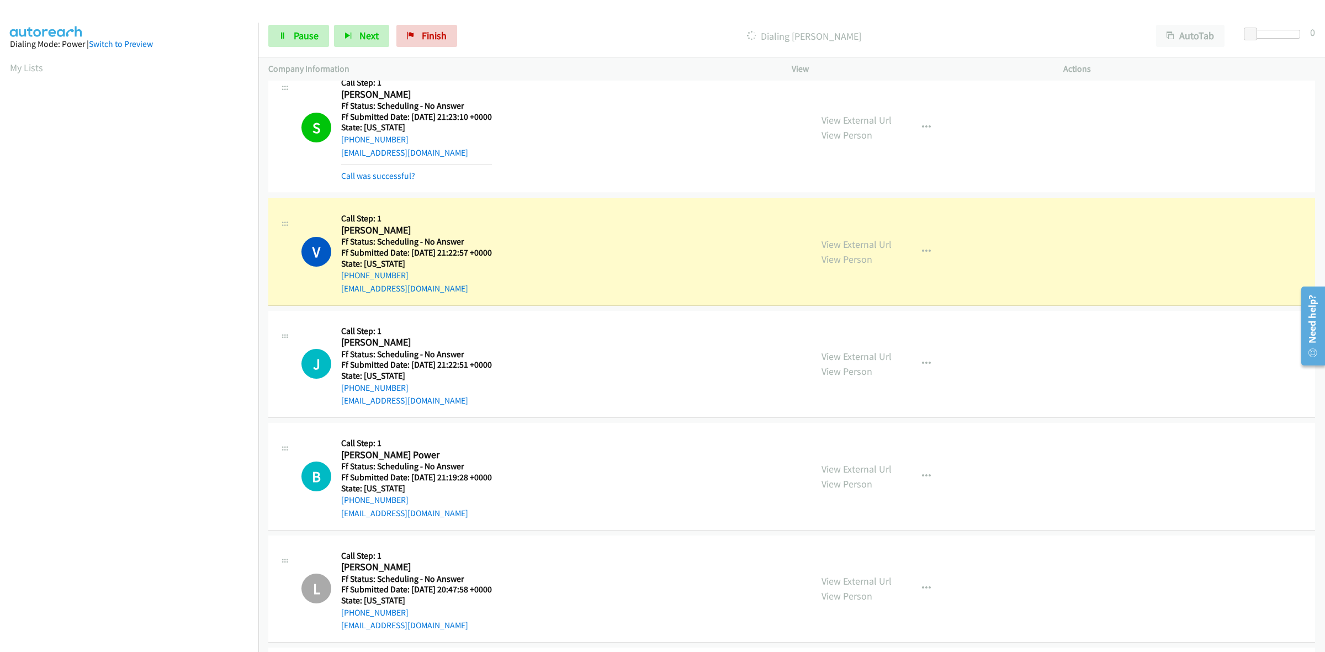
scroll to position [3167, 0]
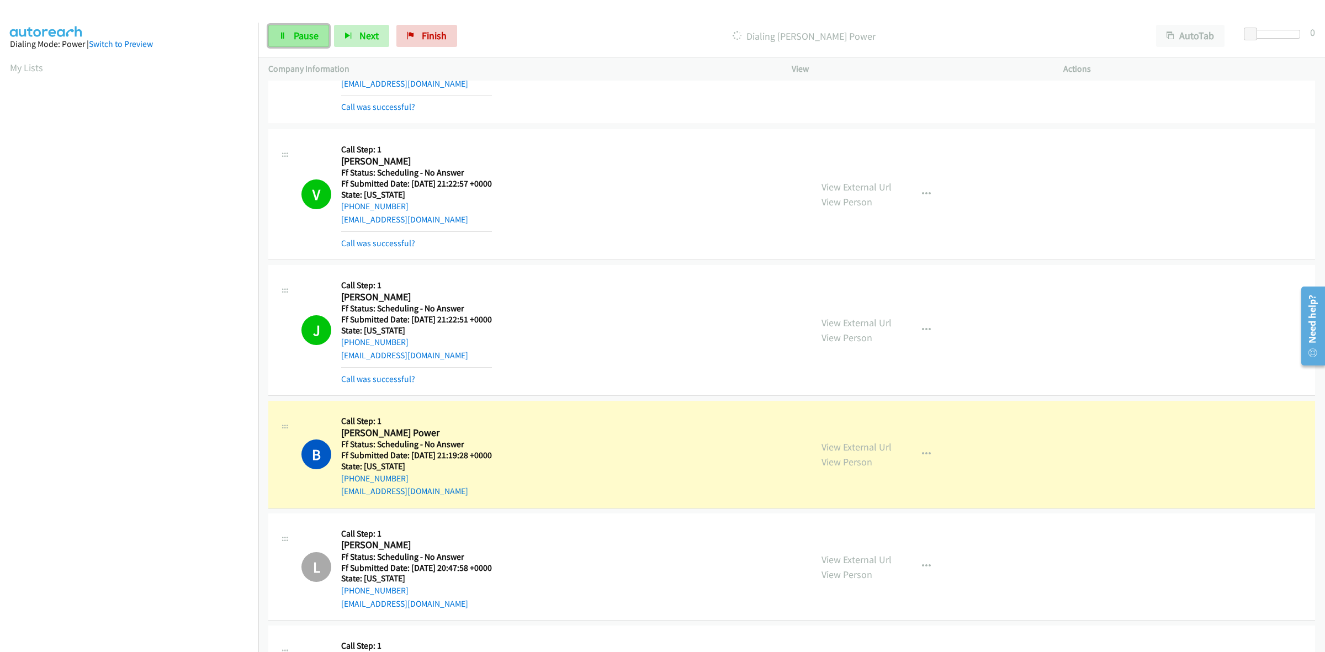
click at [299, 37] on span "Pause" at bounding box center [306, 35] width 25 height 13
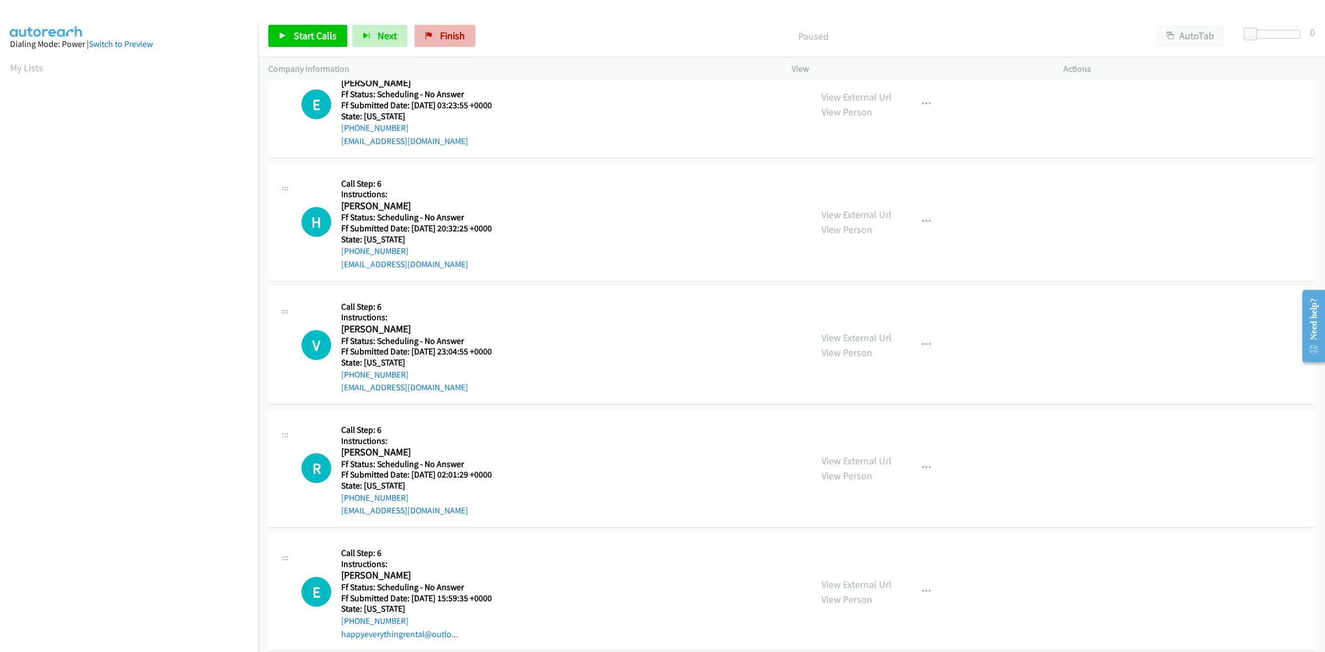
scroll to position [138, 0]
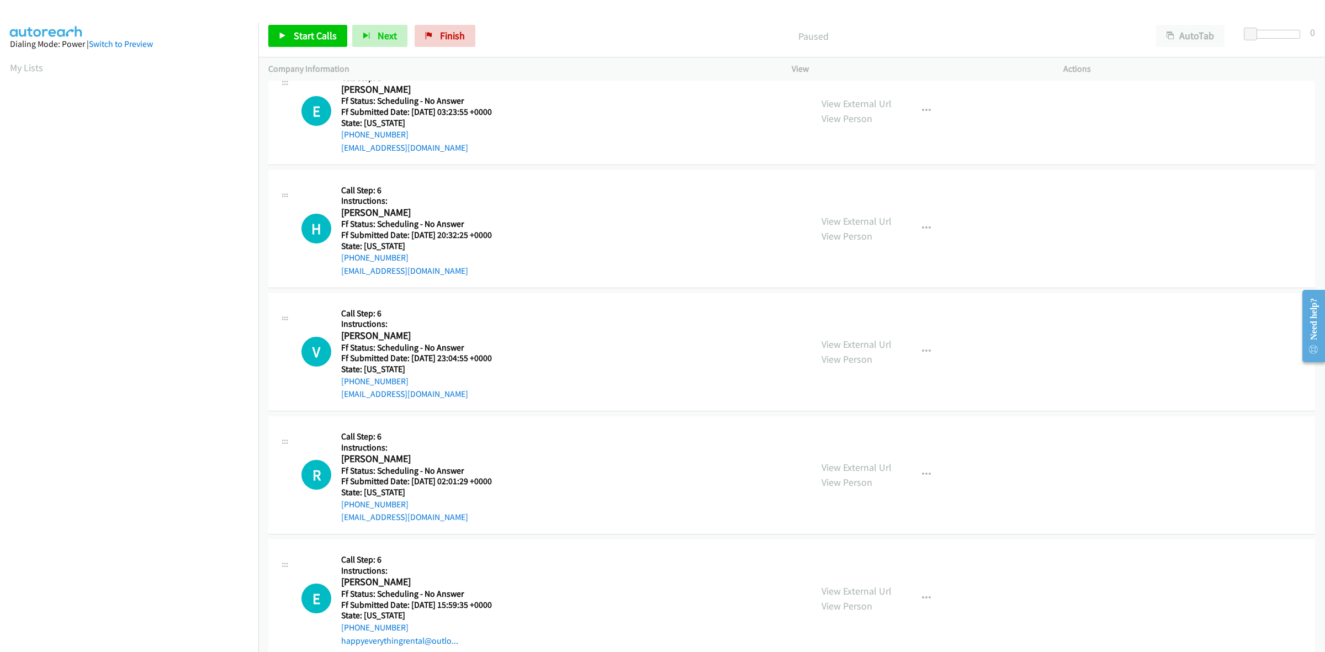
click at [454, 23] on div "Start Calls Pause Next Finish Paused AutoTab AutoTab 0" at bounding box center [791, 36] width 1067 height 43
click at [462, 25] on link "Finish" at bounding box center [445, 36] width 61 height 22
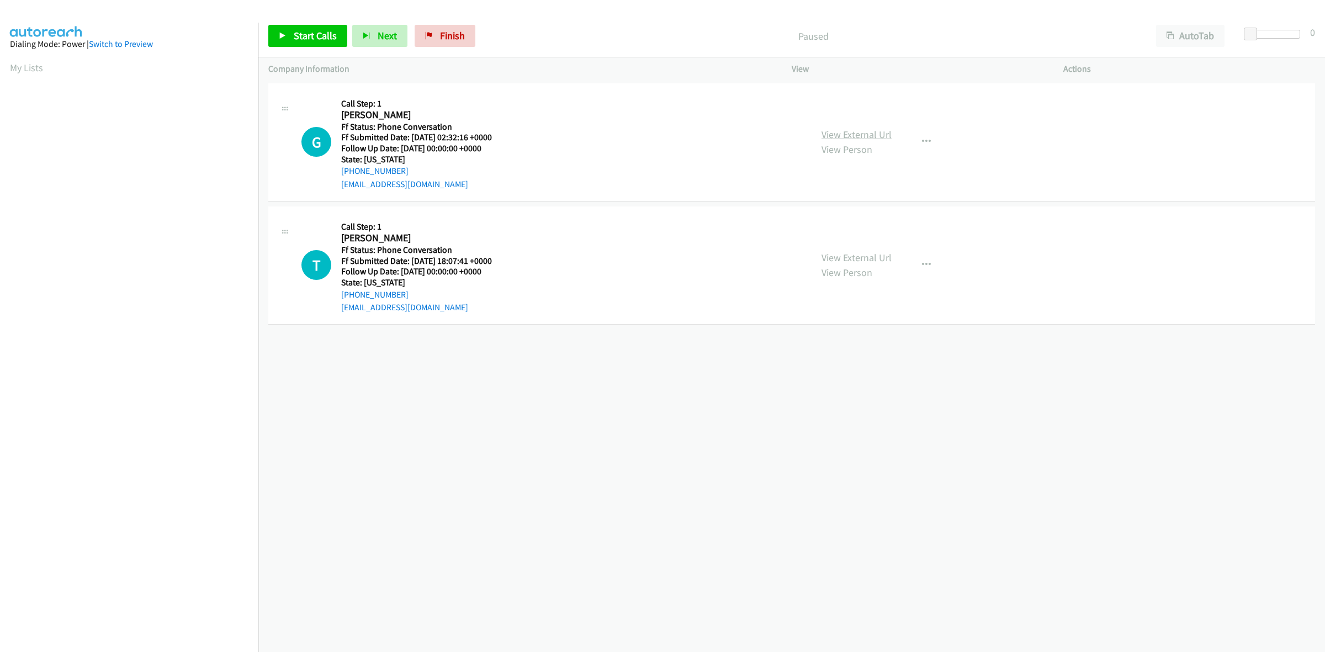
click at [875, 131] on link "View External Url" at bounding box center [857, 134] width 70 height 13
click at [882, 258] on link "View External Url" at bounding box center [857, 257] width 70 height 13
click at [923, 139] on icon "button" at bounding box center [926, 142] width 9 height 9
click at [832, 235] on link "Add to do not call list" at bounding box center [867, 236] width 147 height 22
click at [928, 263] on button "button" at bounding box center [927, 265] width 30 height 22
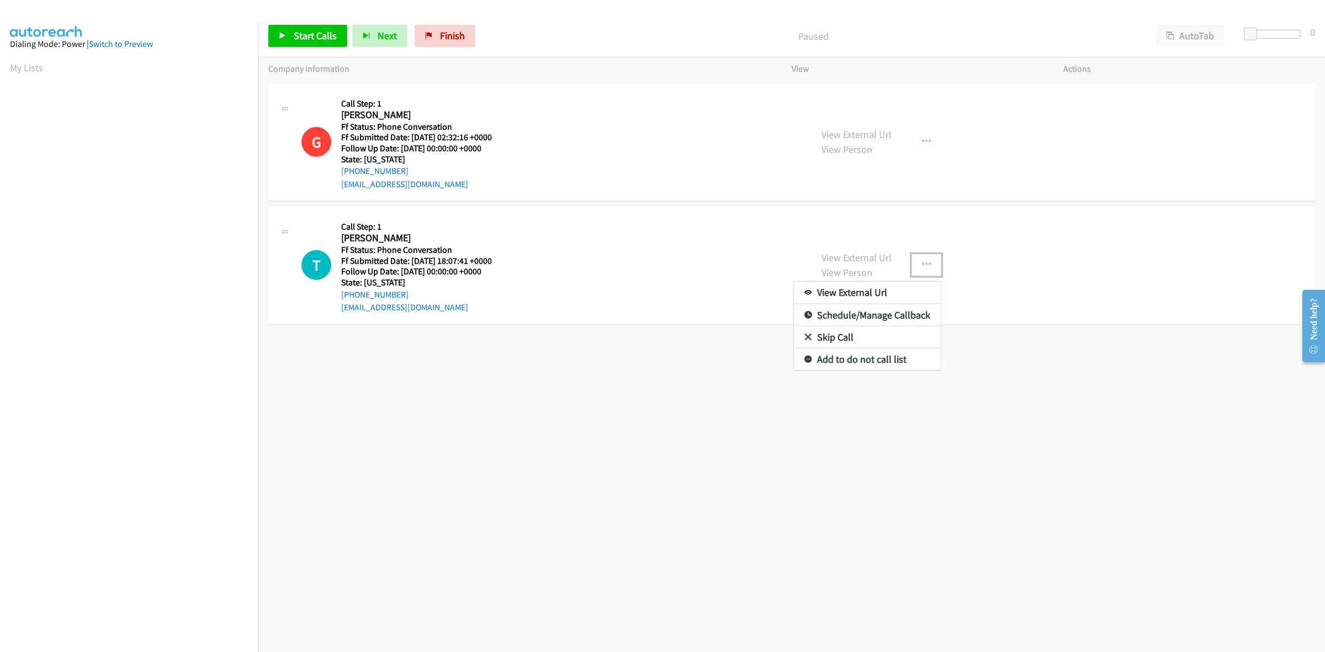
click at [840, 358] on link "Add to do not call list" at bounding box center [867, 359] width 147 height 22
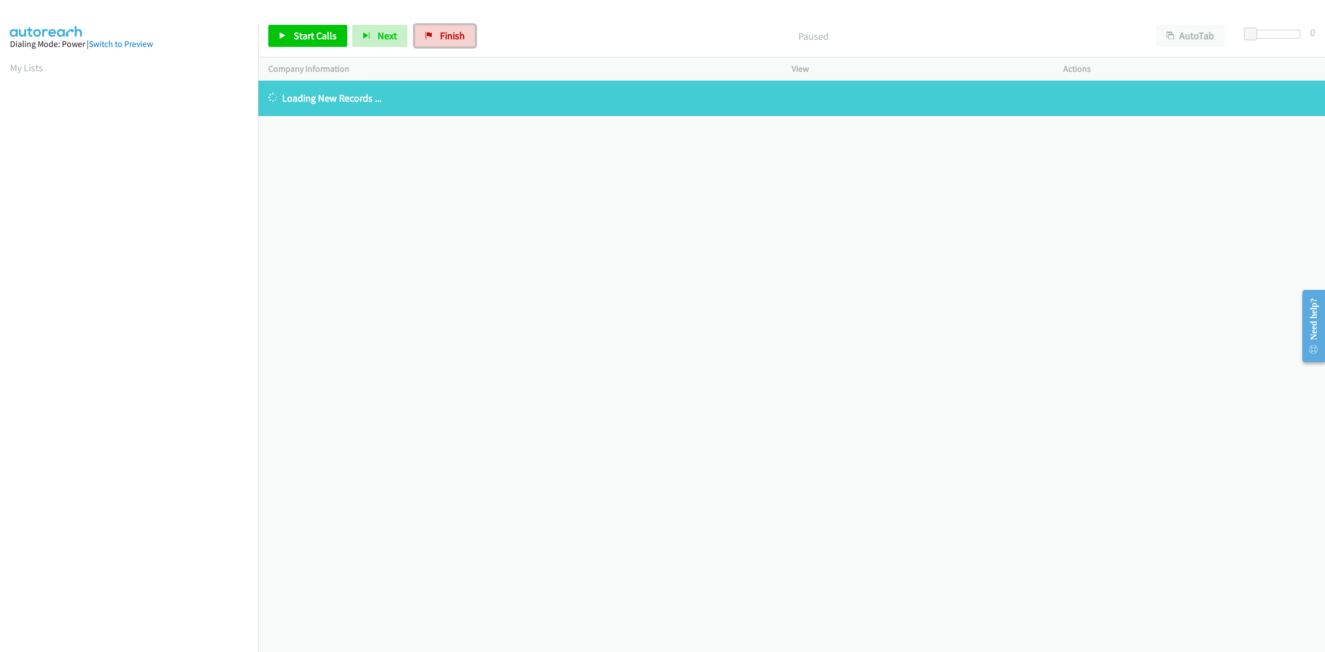
click at [454, 25] on link "Finish" at bounding box center [445, 36] width 61 height 22
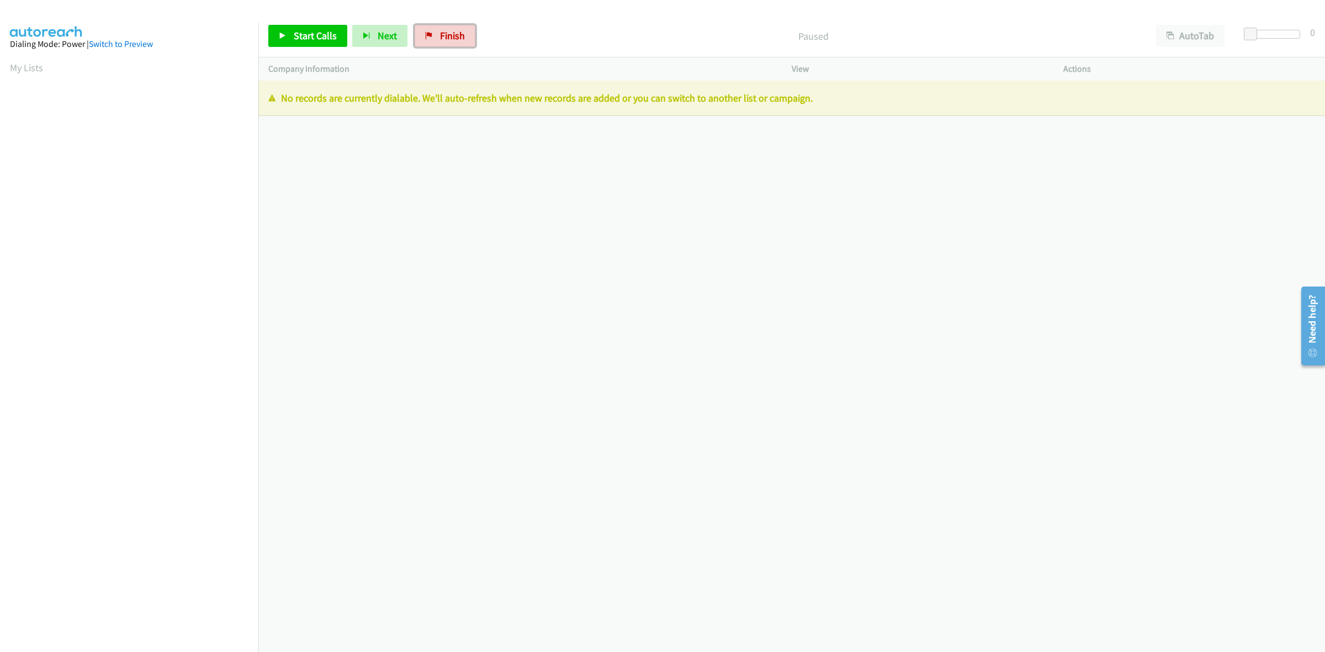
click at [459, 38] on span "Finish" at bounding box center [452, 35] width 25 height 13
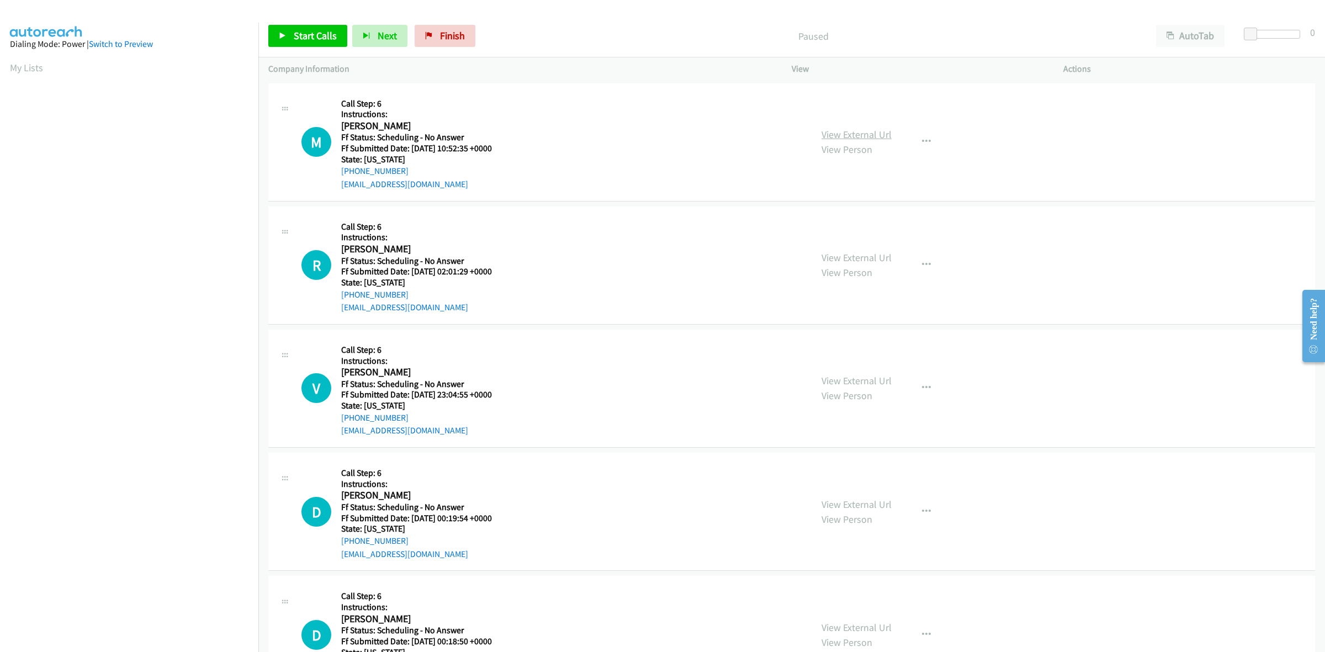
click at [881, 136] on link "View External Url" at bounding box center [857, 134] width 70 height 13
click at [866, 260] on link "View External Url" at bounding box center [857, 257] width 70 height 13
click at [848, 378] on link "View External Url" at bounding box center [857, 380] width 70 height 13
click at [885, 504] on link "View External Url" at bounding box center [857, 504] width 70 height 13
click at [865, 627] on link "View External Url" at bounding box center [857, 627] width 70 height 13
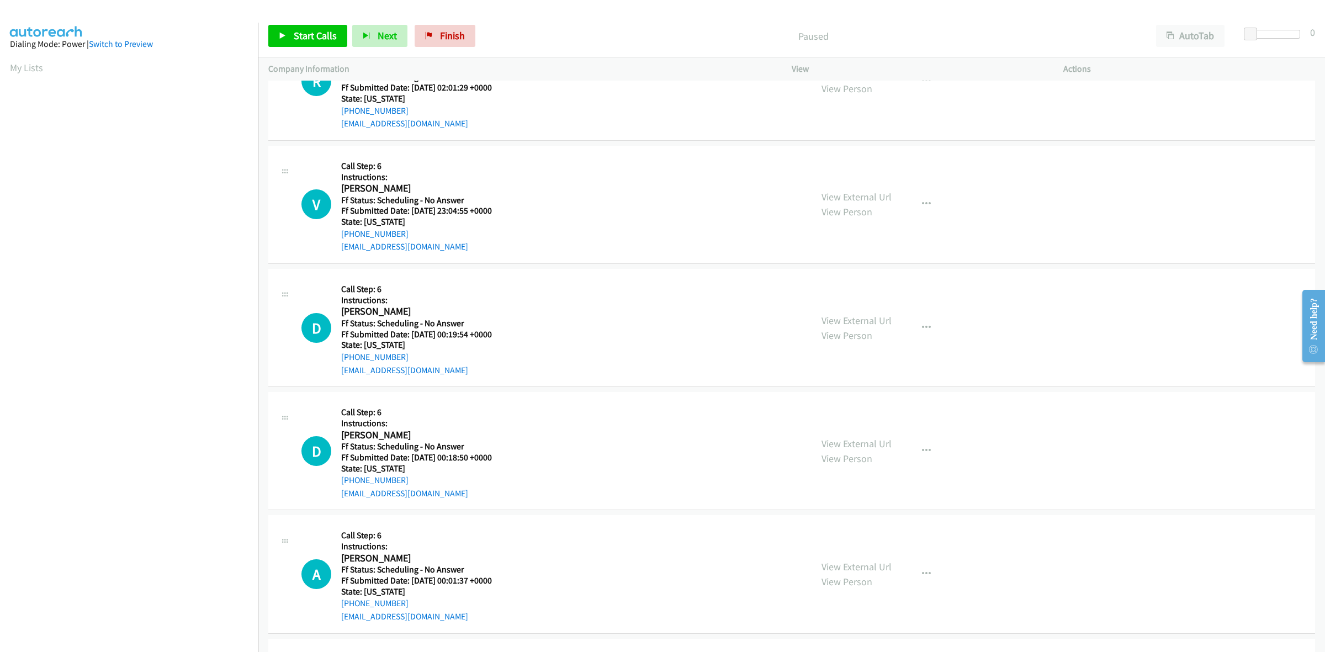
scroll to position [207, 0]
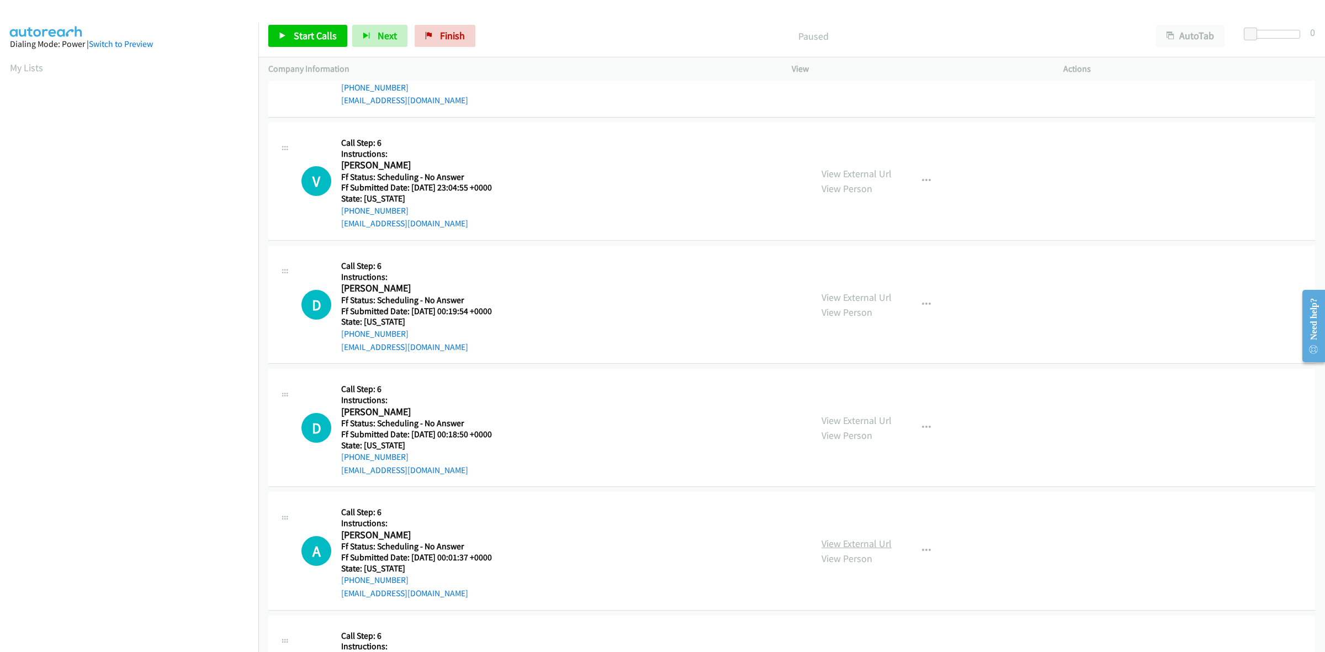
click at [865, 546] on link "View External Url" at bounding box center [857, 543] width 70 height 13
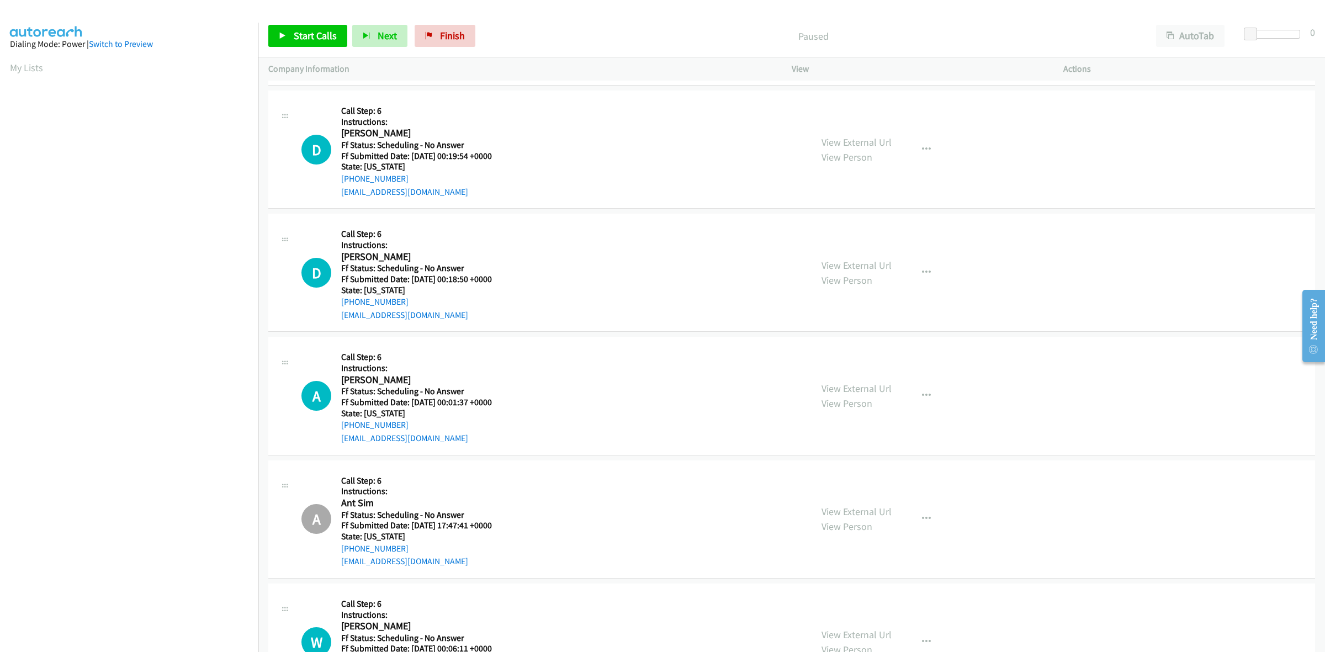
scroll to position [414, 0]
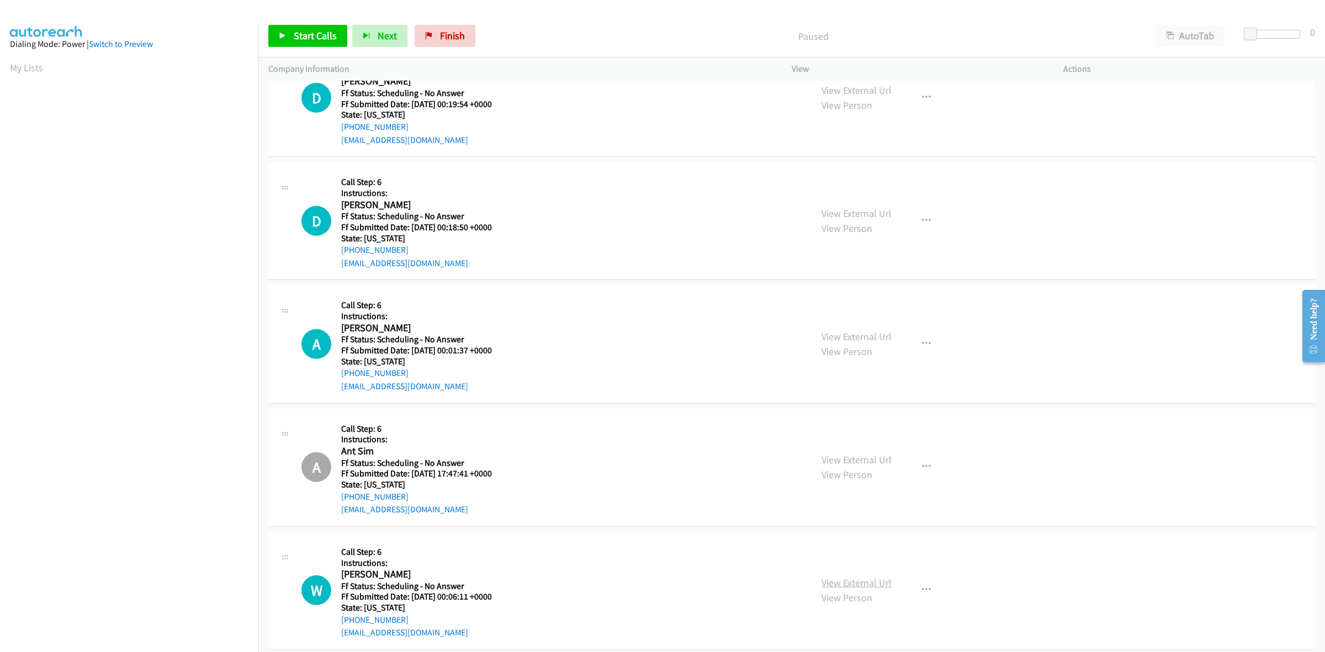
click at [873, 580] on link "View External Url" at bounding box center [857, 583] width 70 height 13
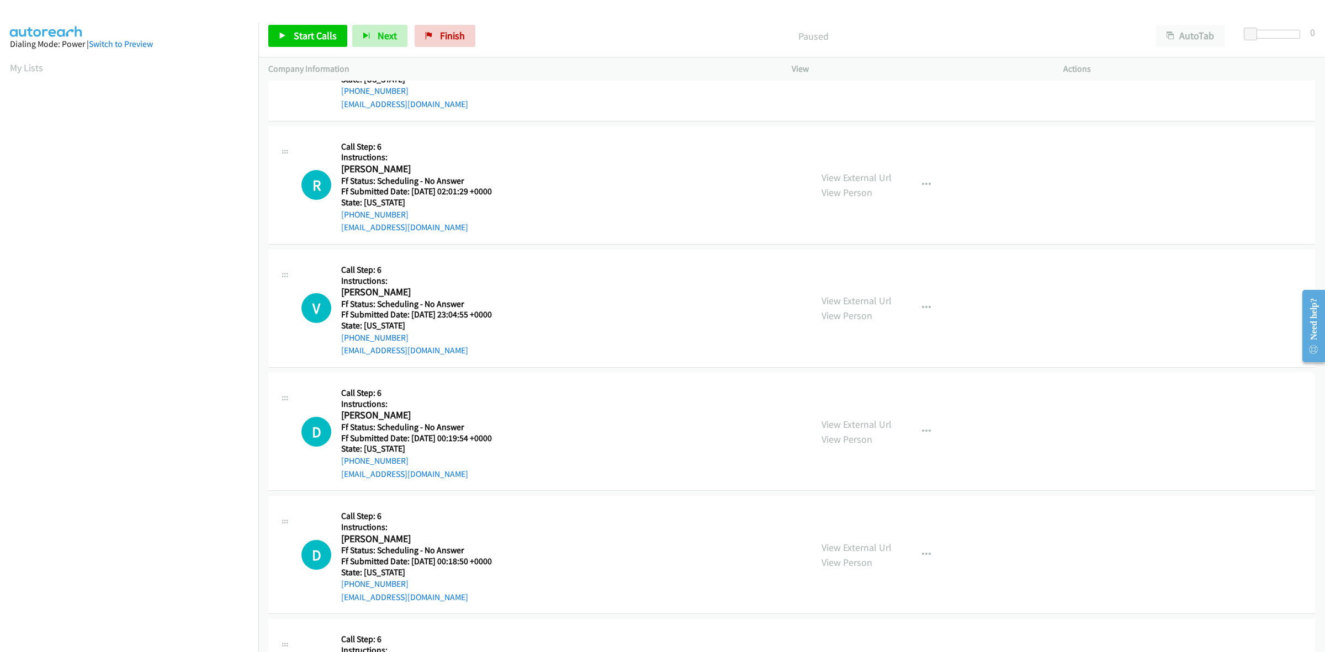
scroll to position [69, 0]
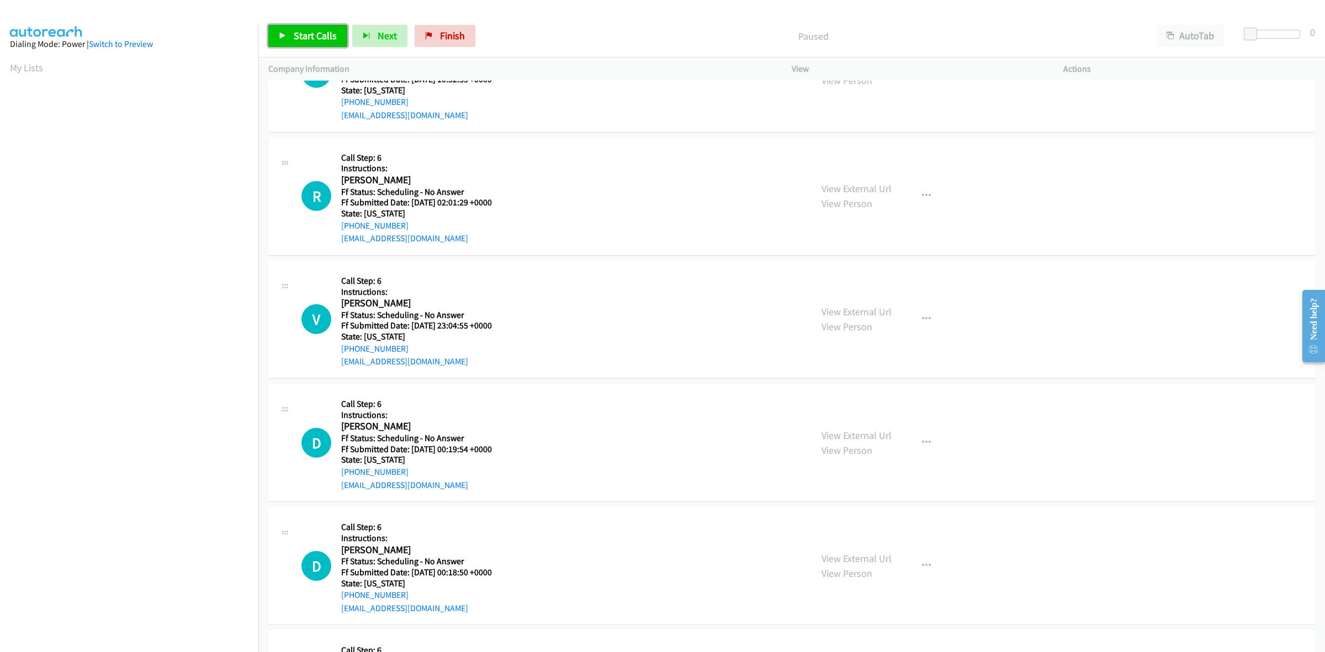
click at [311, 35] on span "Start Calls" at bounding box center [315, 35] width 43 height 13
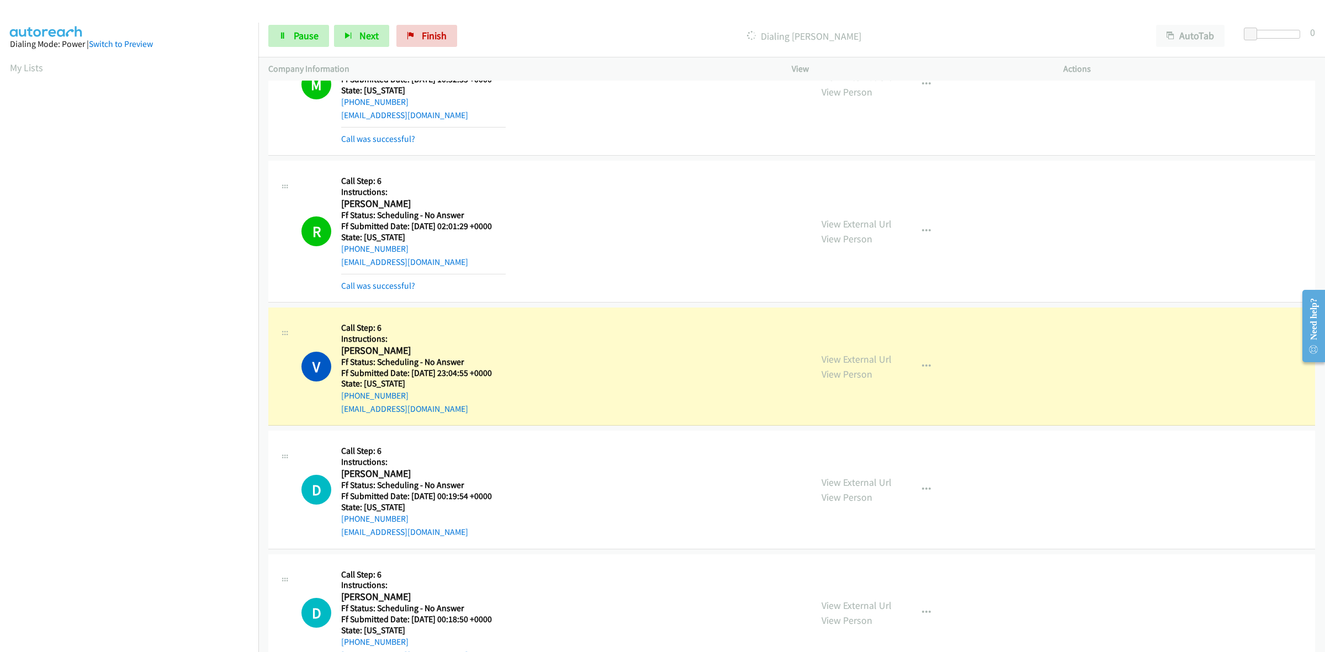
click at [114, 611] on section at bounding box center [129, 349] width 239 height 528
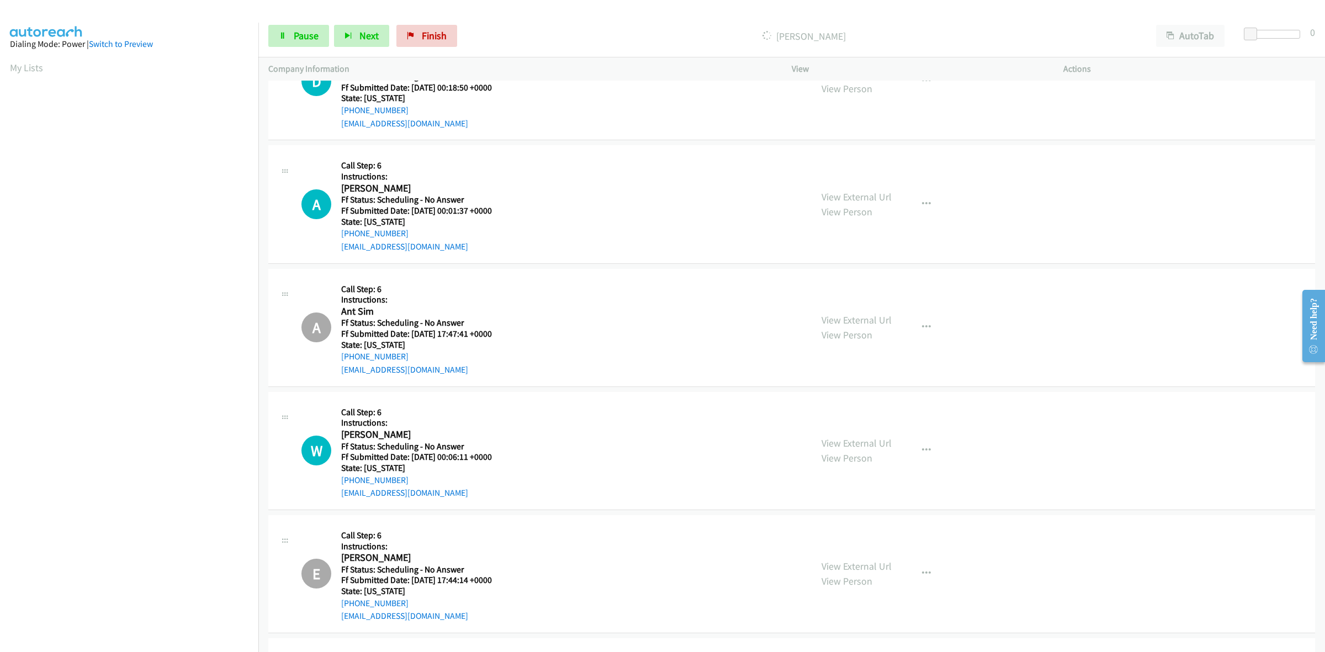
scroll to position [759, 0]
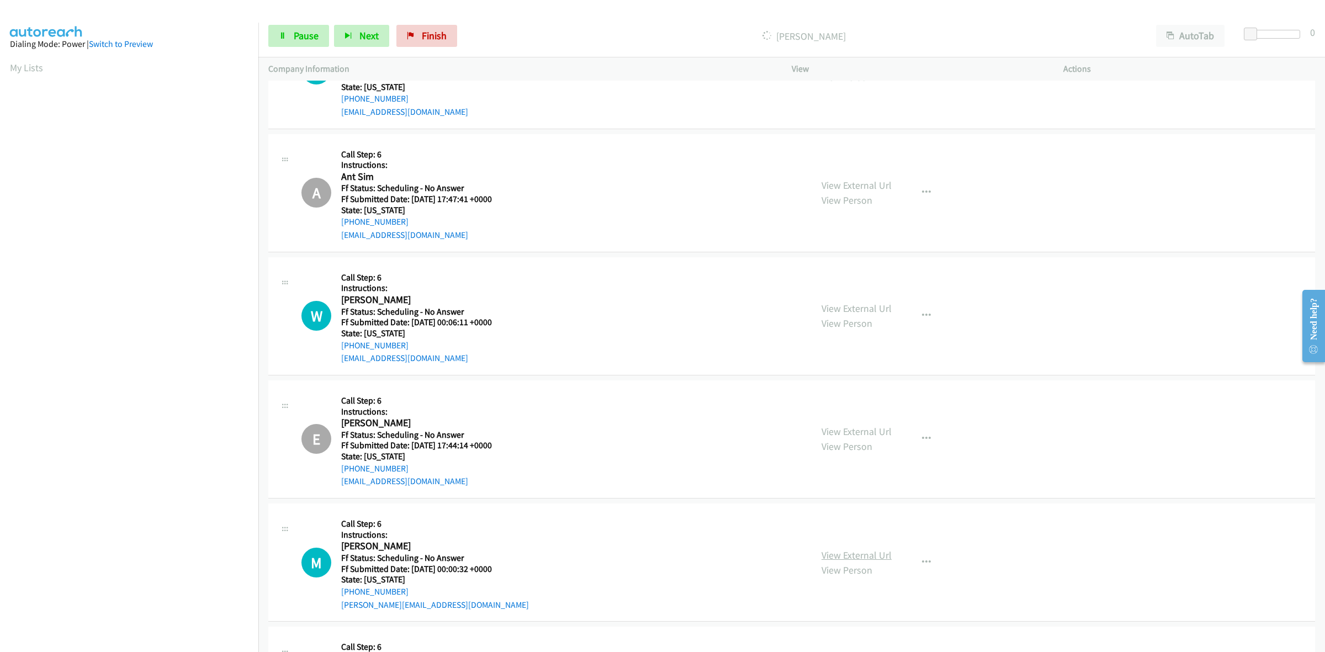
click at [860, 552] on link "View External Url" at bounding box center [857, 555] width 70 height 13
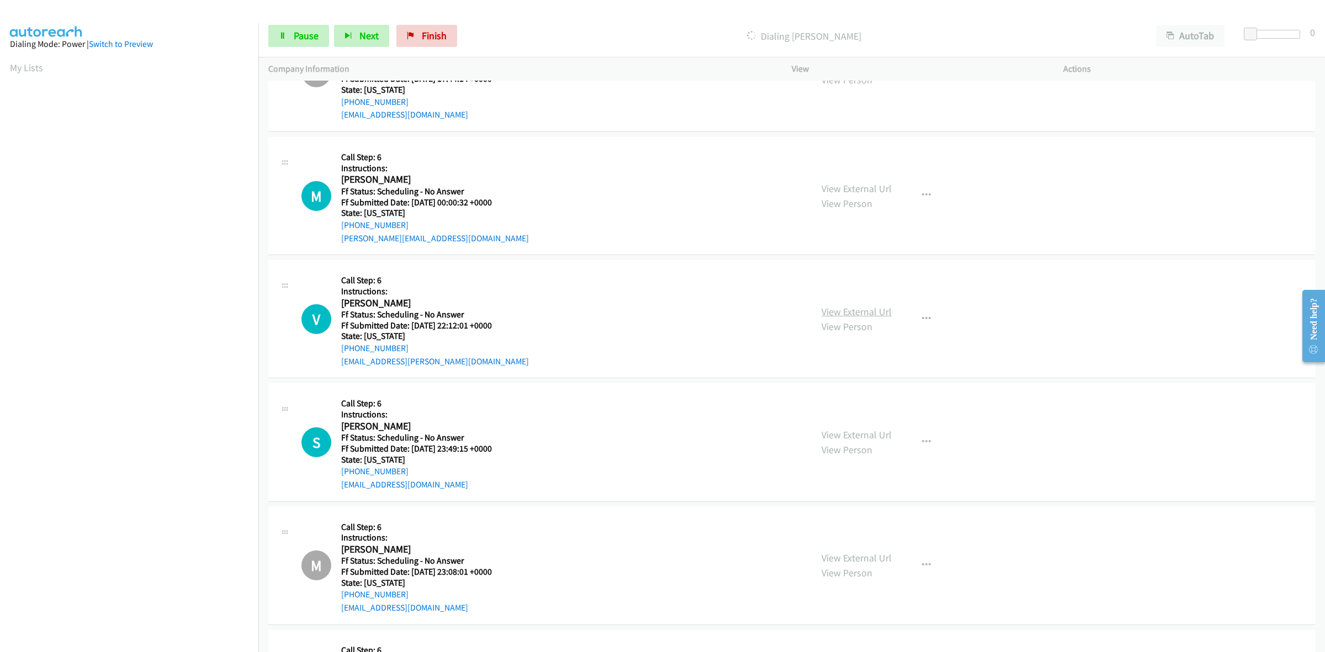
scroll to position [1220, 0]
click at [853, 311] on link "View External Url" at bounding box center [857, 311] width 70 height 13
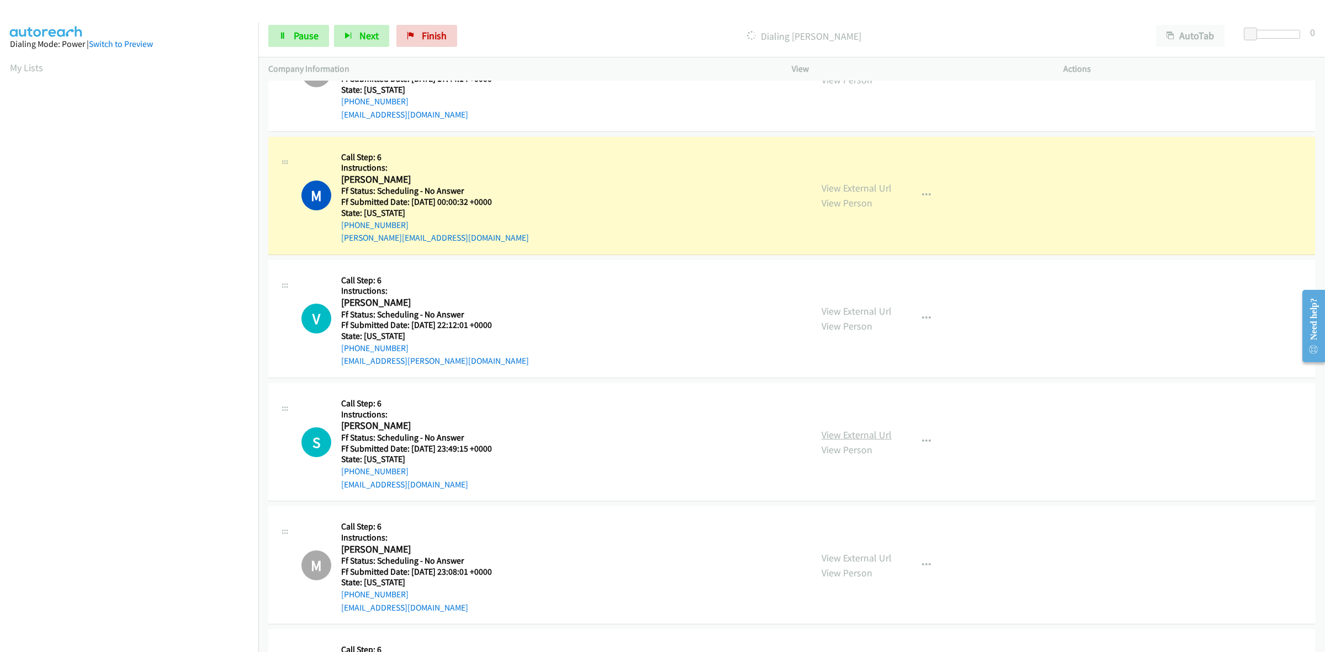
click at [871, 431] on link "View External Url" at bounding box center [857, 435] width 70 height 13
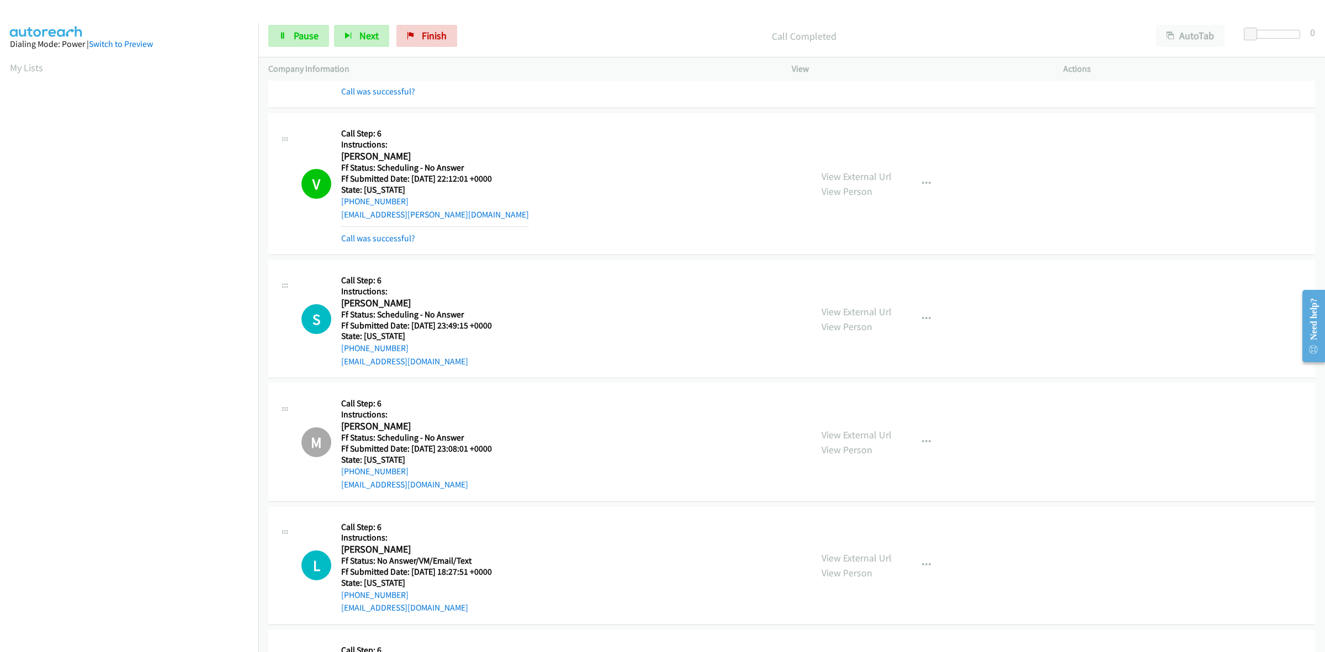
scroll to position [1496, 0]
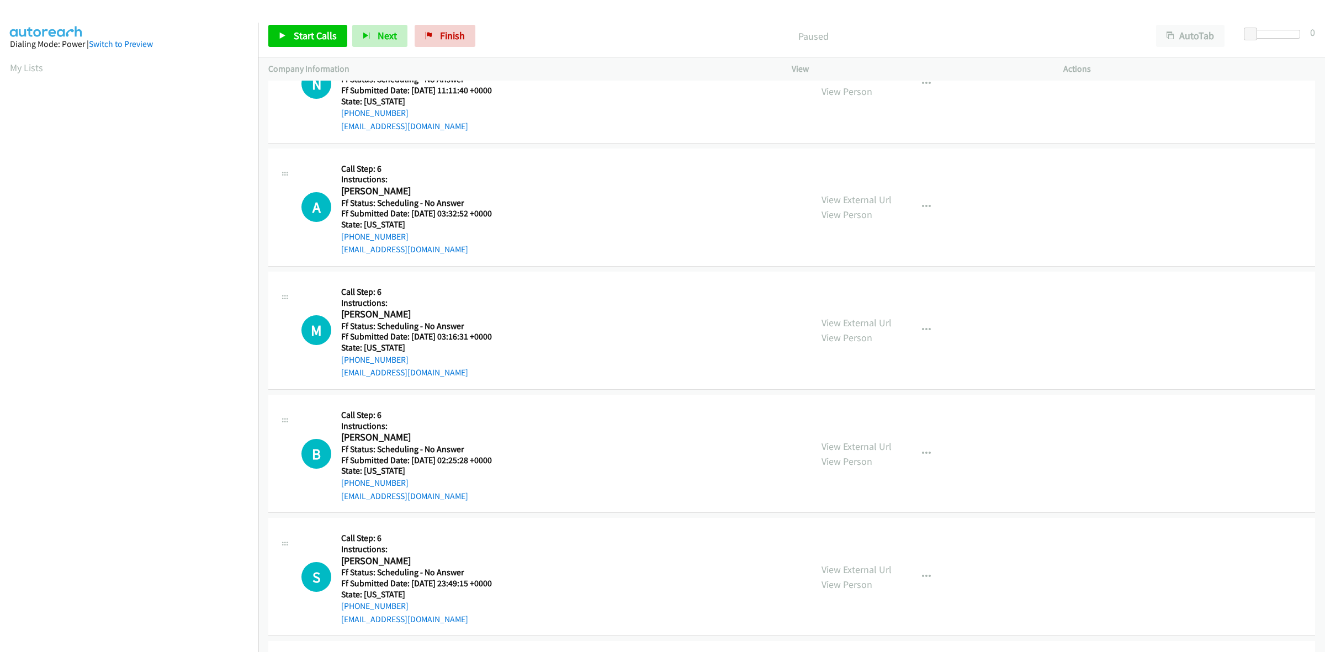
scroll to position [138, 0]
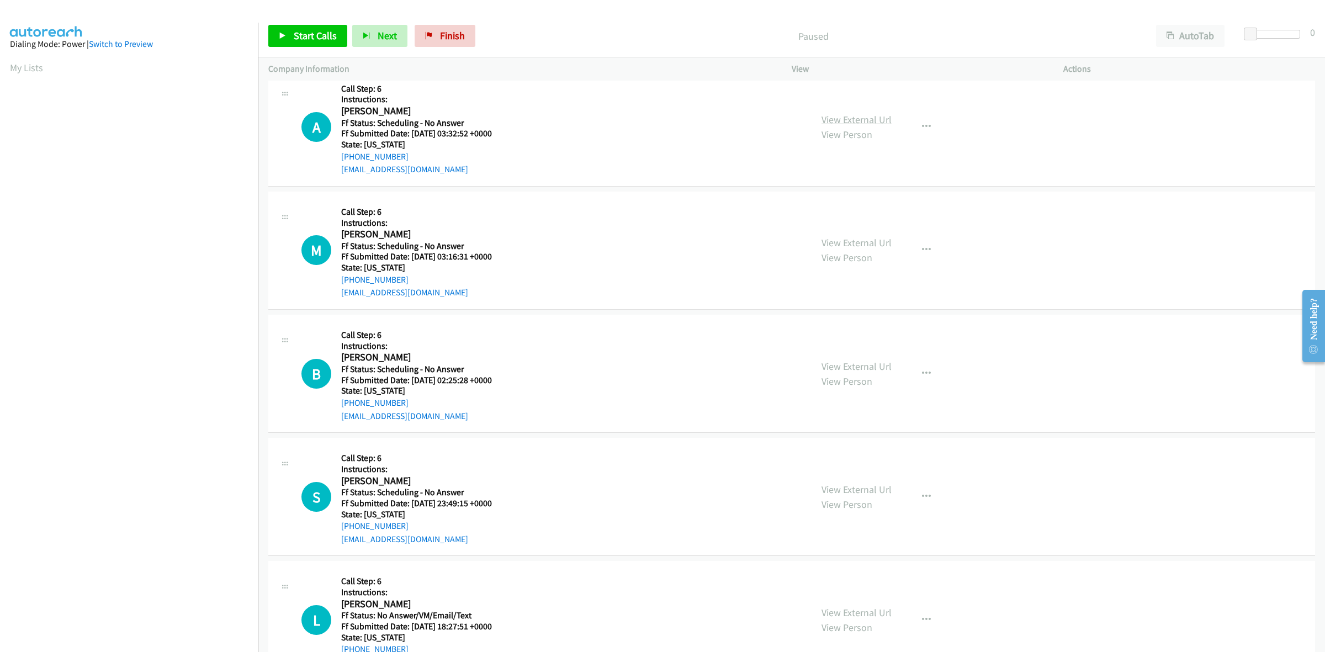
click at [876, 119] on link "View External Url" at bounding box center [857, 119] width 70 height 13
click at [871, 246] on link "View External Url" at bounding box center [857, 242] width 70 height 13
click at [878, 369] on link "View External Url" at bounding box center [857, 366] width 70 height 13
click at [862, 611] on link "View External Url" at bounding box center [857, 612] width 70 height 13
click at [315, 29] on link "Start Calls" at bounding box center [307, 36] width 79 height 22
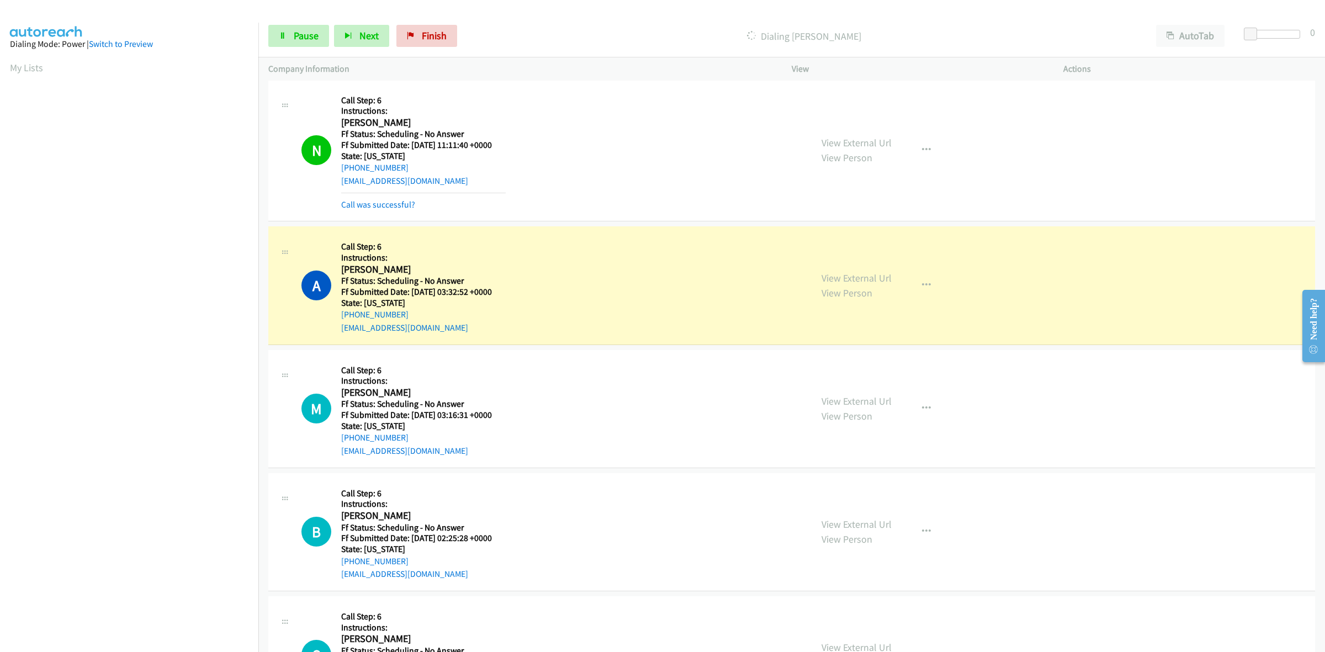
scroll to position [0, 0]
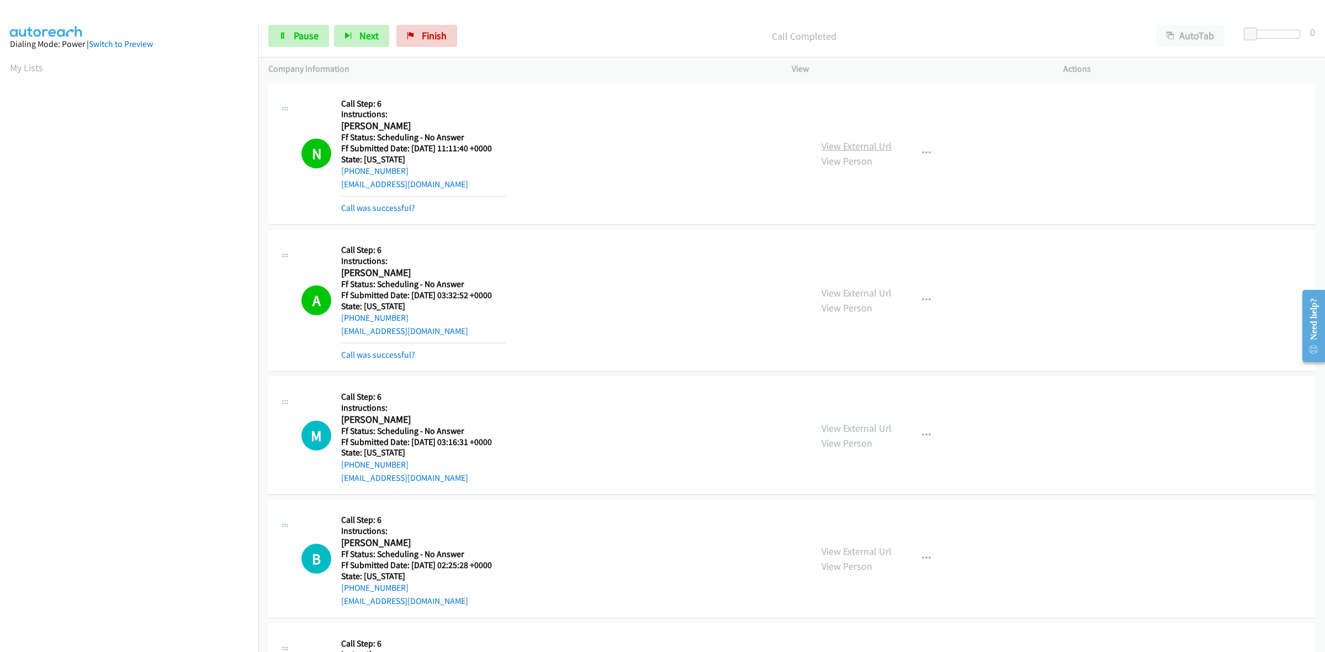
click at [877, 141] on link "View External Url" at bounding box center [857, 146] width 70 height 13
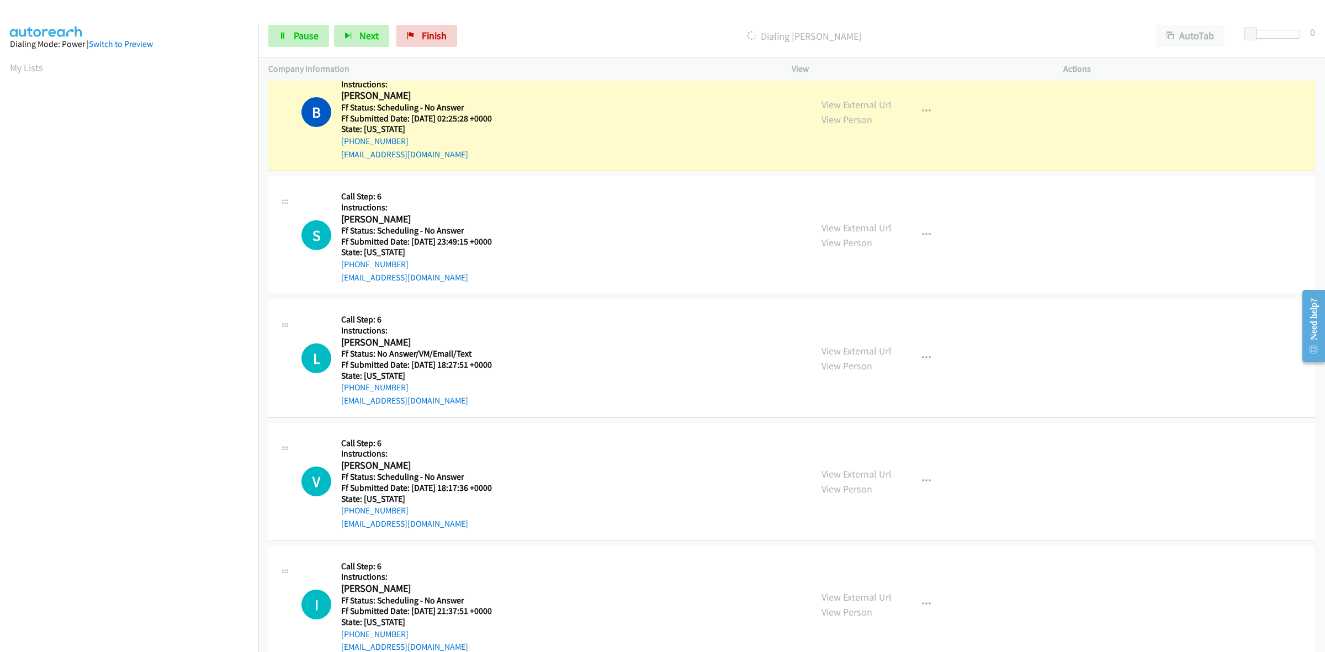
scroll to position [495, 0]
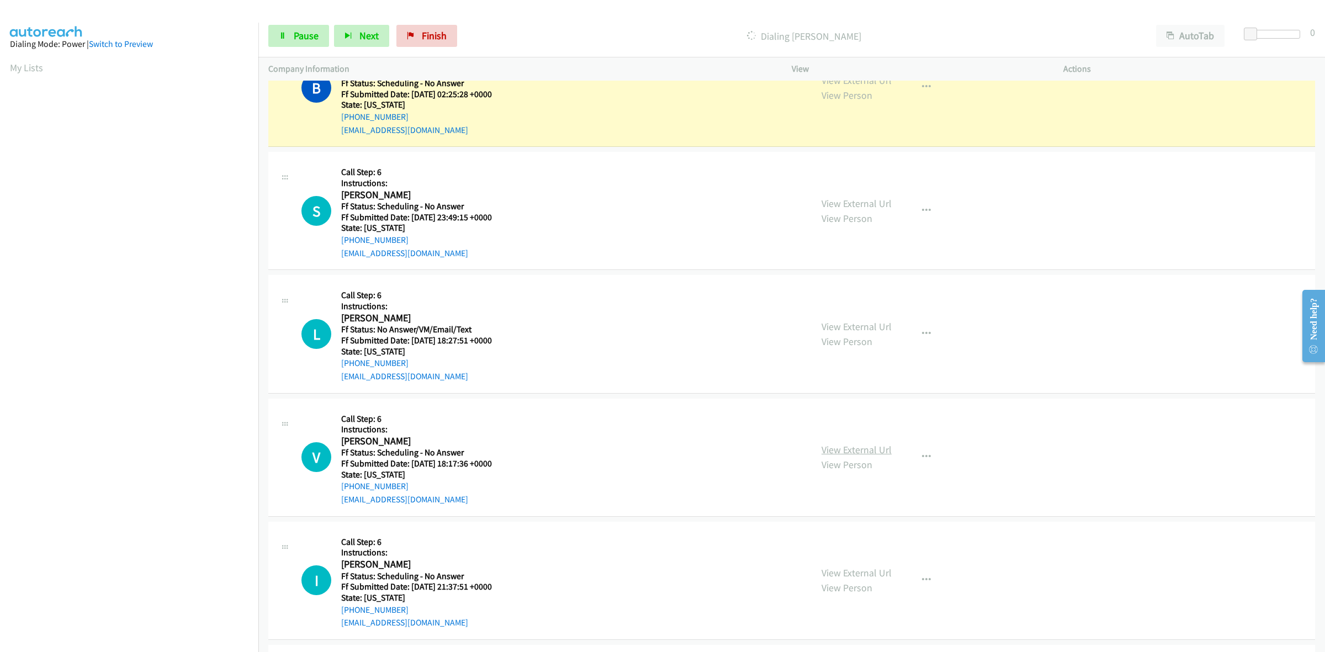
click at [867, 450] on link "View External Url" at bounding box center [857, 449] width 70 height 13
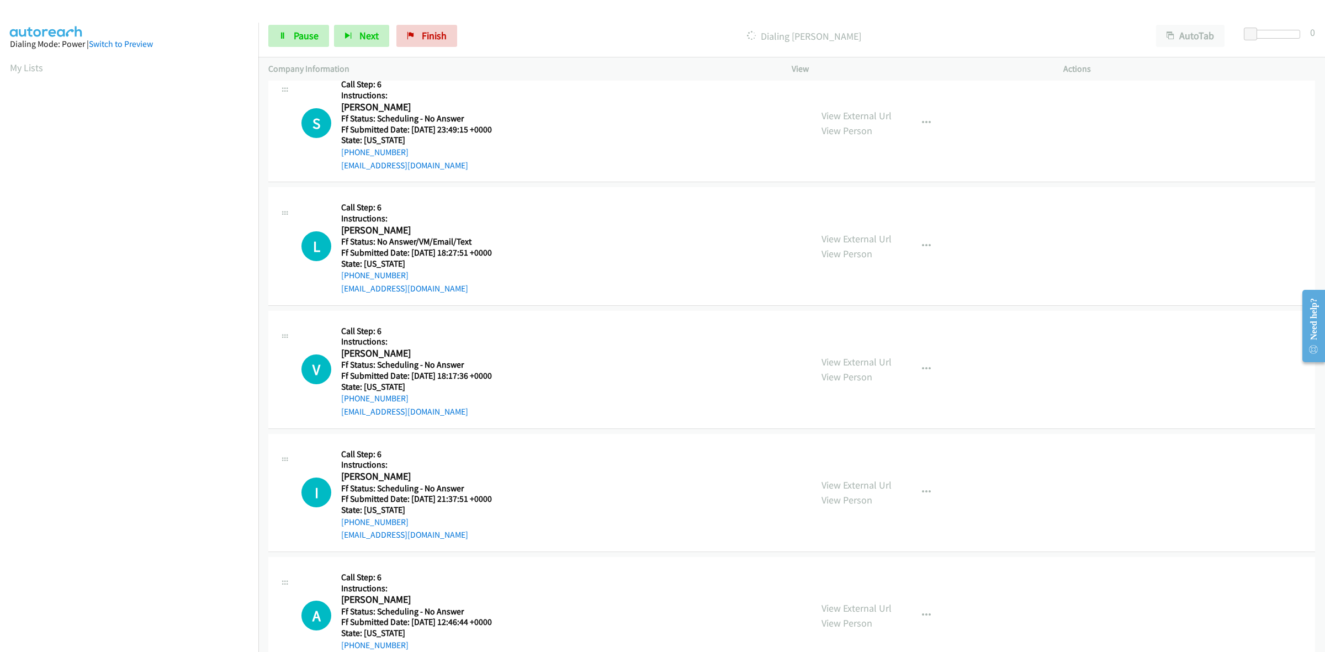
scroll to position [633, 0]
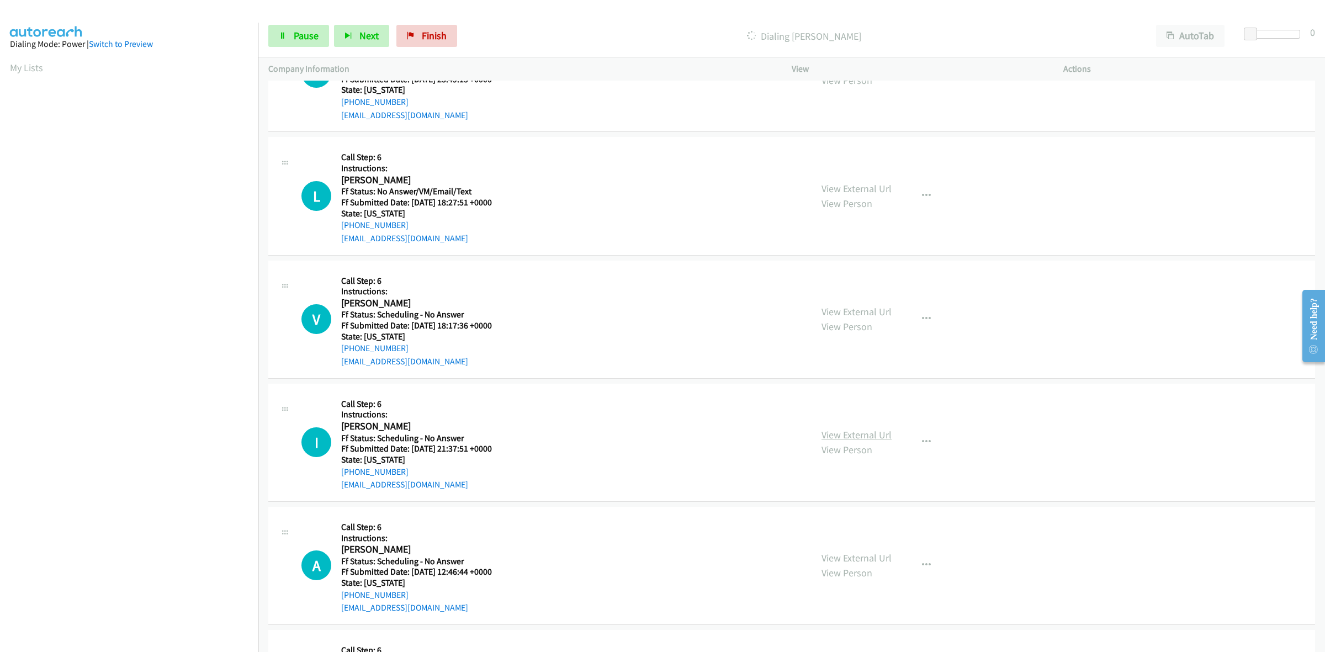
click at [873, 430] on link "View External Url" at bounding box center [857, 435] width 70 height 13
click at [859, 554] on link "View External Url" at bounding box center [857, 558] width 70 height 13
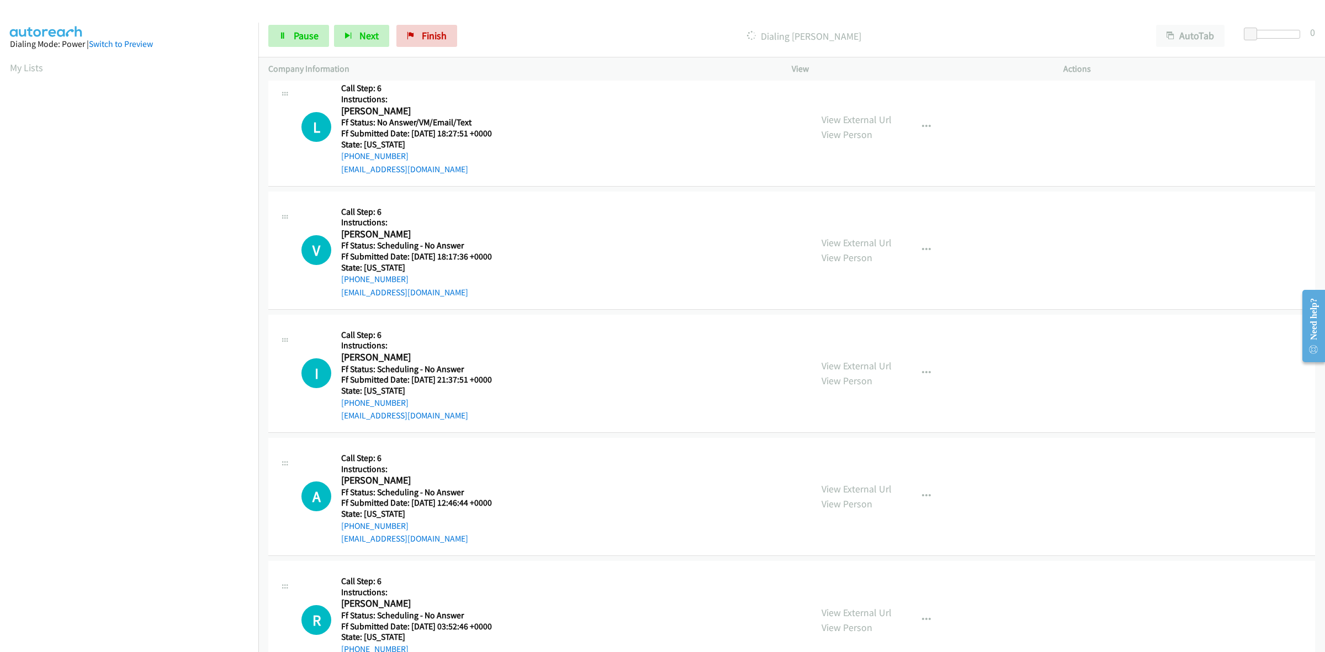
scroll to position [771, 0]
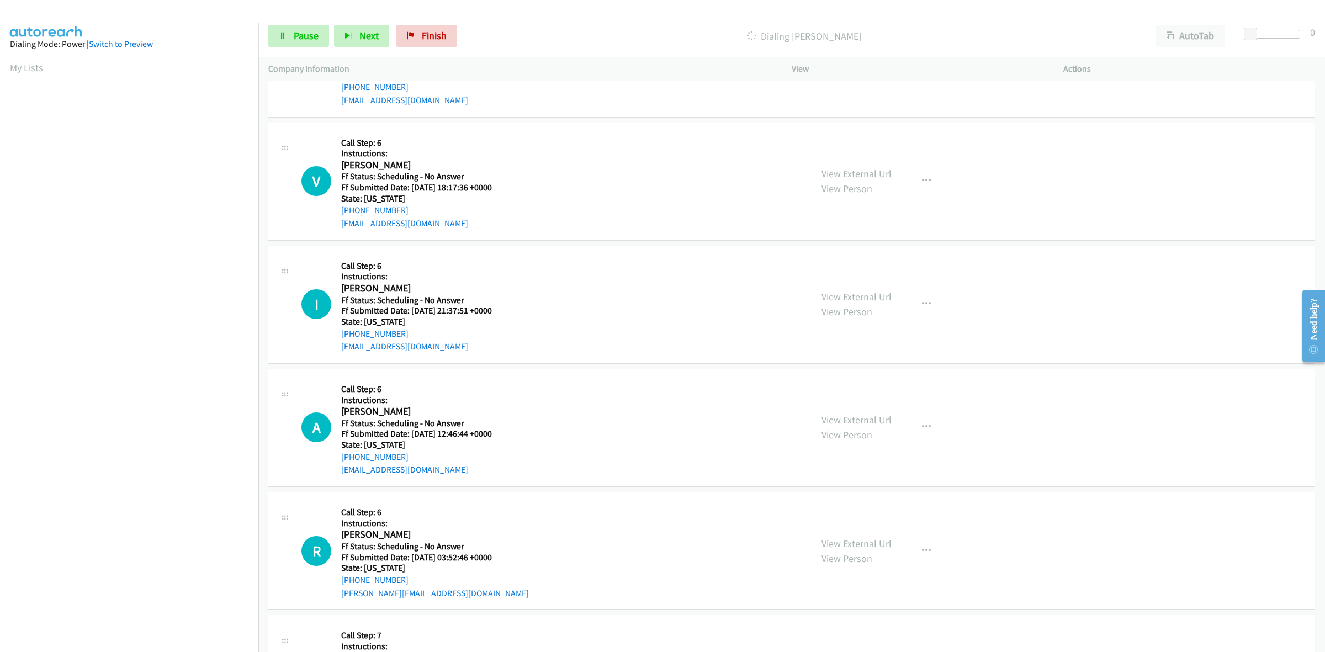
click at [878, 539] on link "View External Url" at bounding box center [857, 543] width 70 height 13
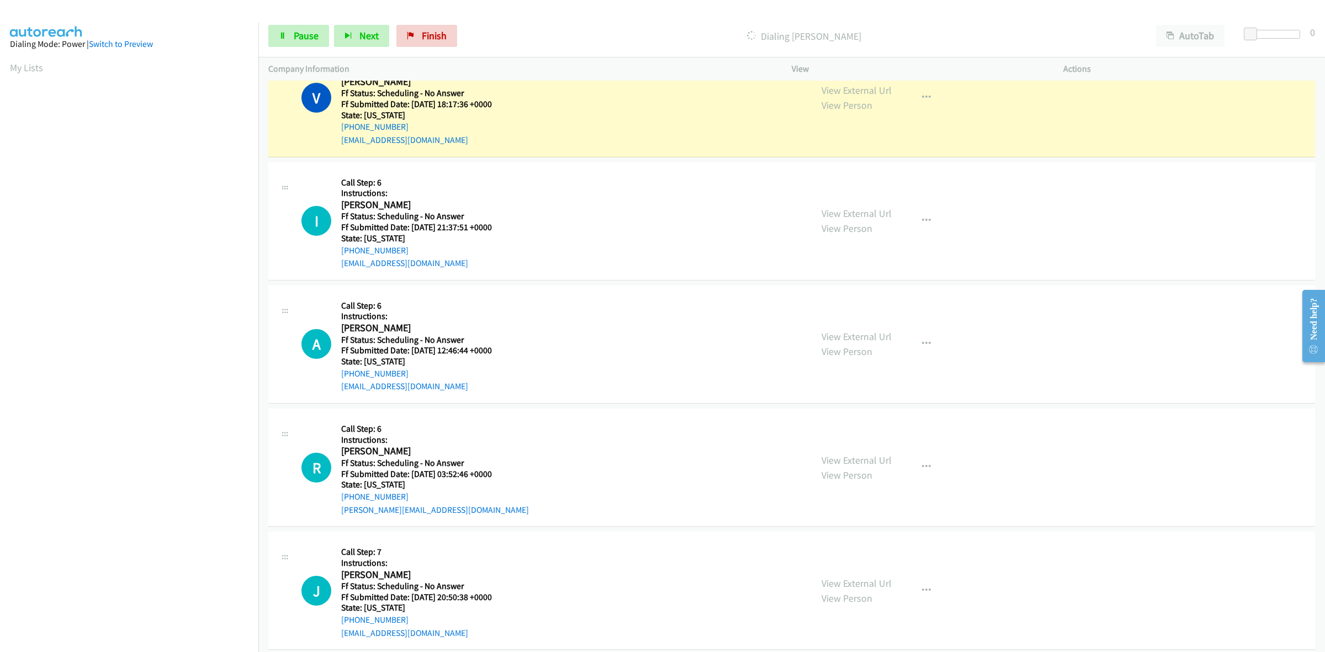
scroll to position [932, 0]
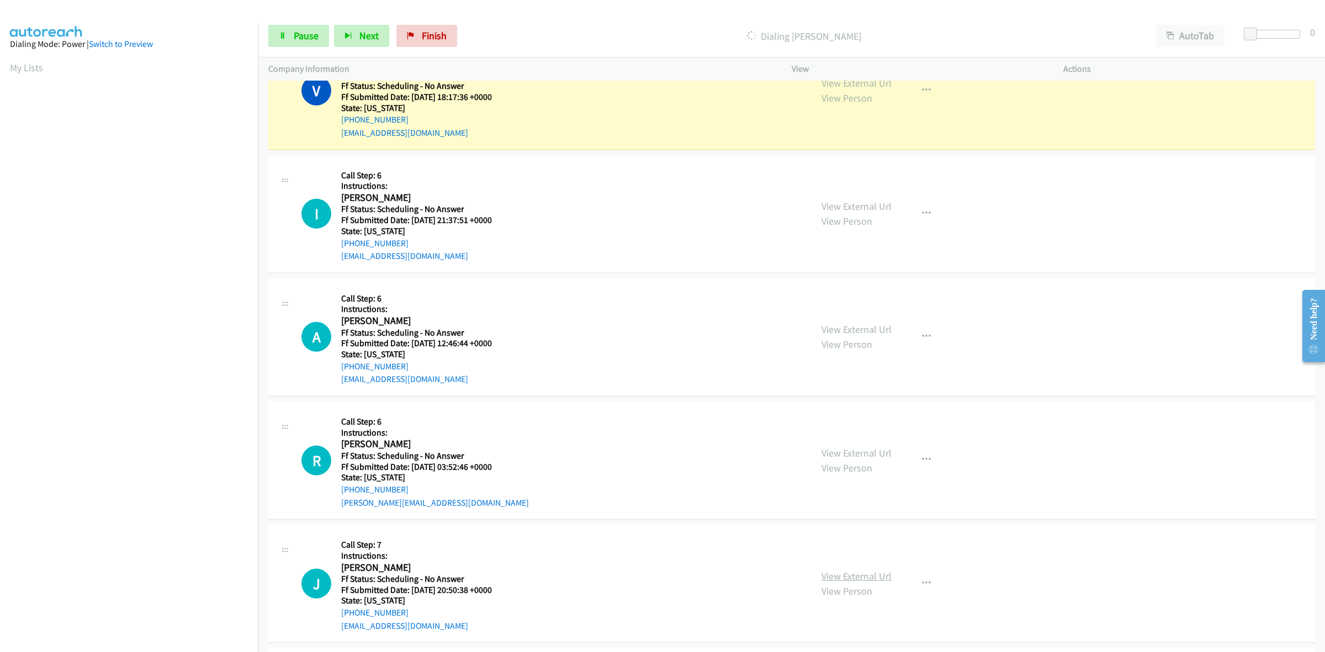
click at [843, 573] on link "View External Url" at bounding box center [857, 576] width 70 height 13
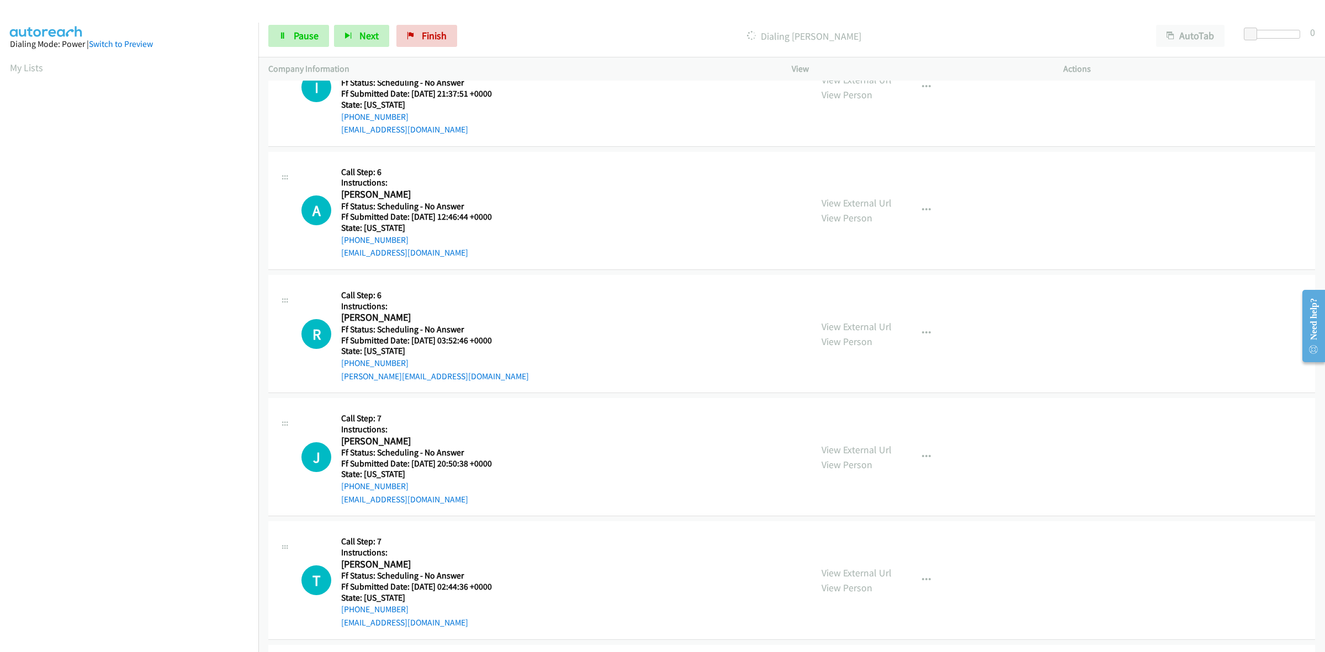
scroll to position [1070, 0]
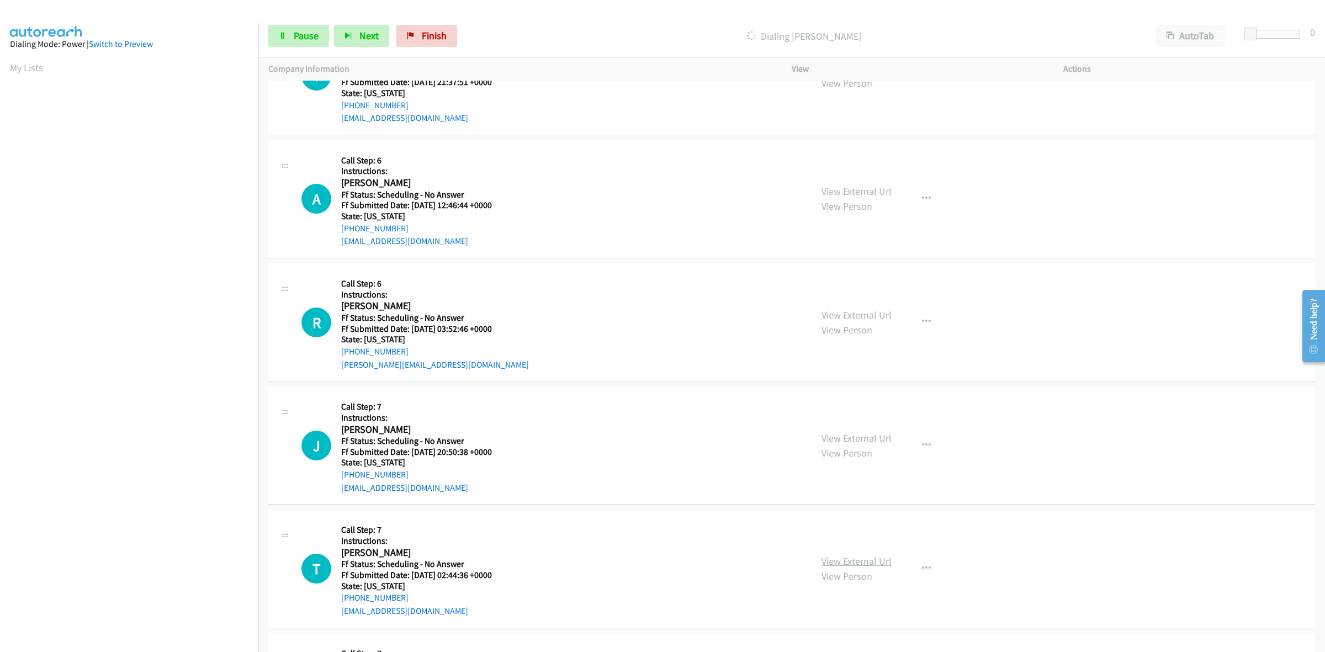
click at [882, 560] on link "View External Url" at bounding box center [857, 561] width 70 height 13
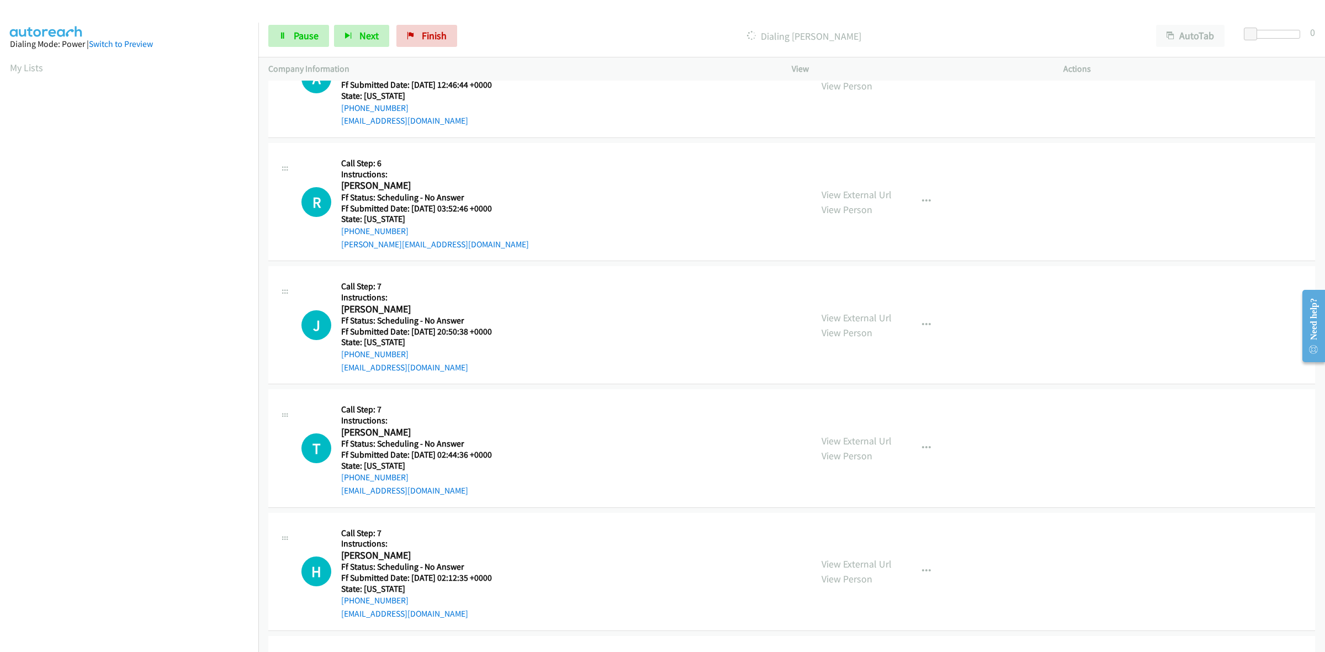
scroll to position [1208, 0]
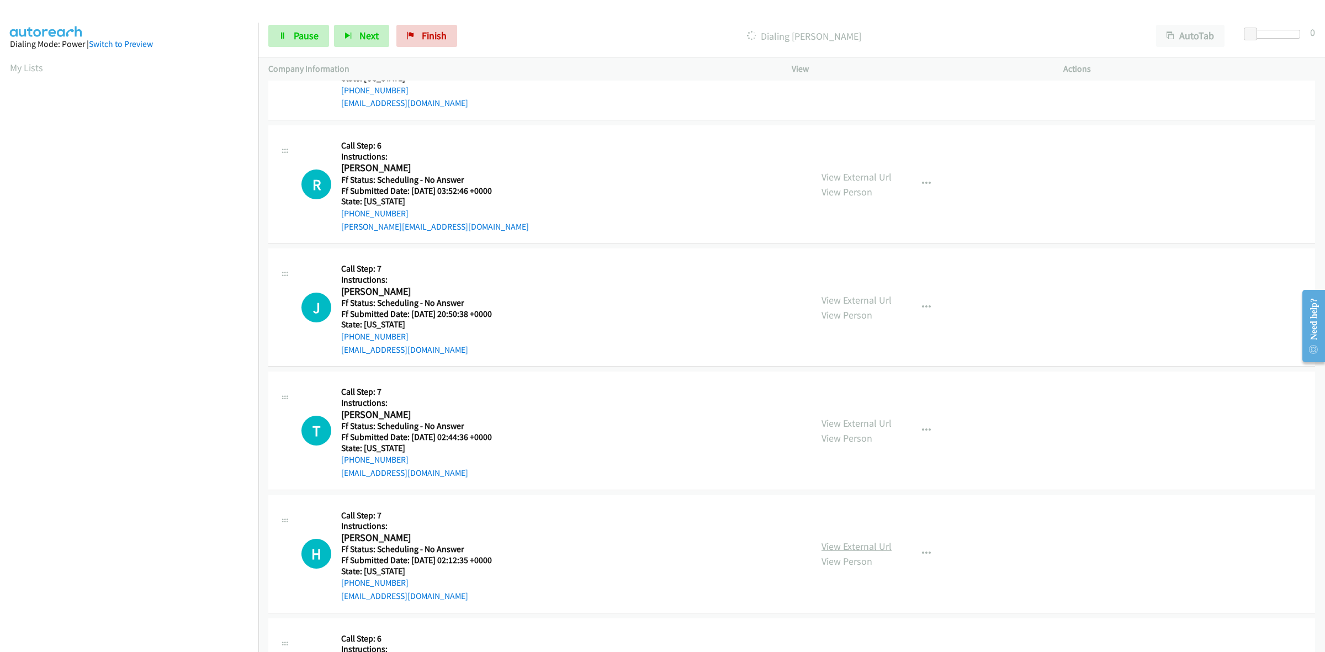
click at [875, 548] on link "View External Url" at bounding box center [857, 546] width 70 height 13
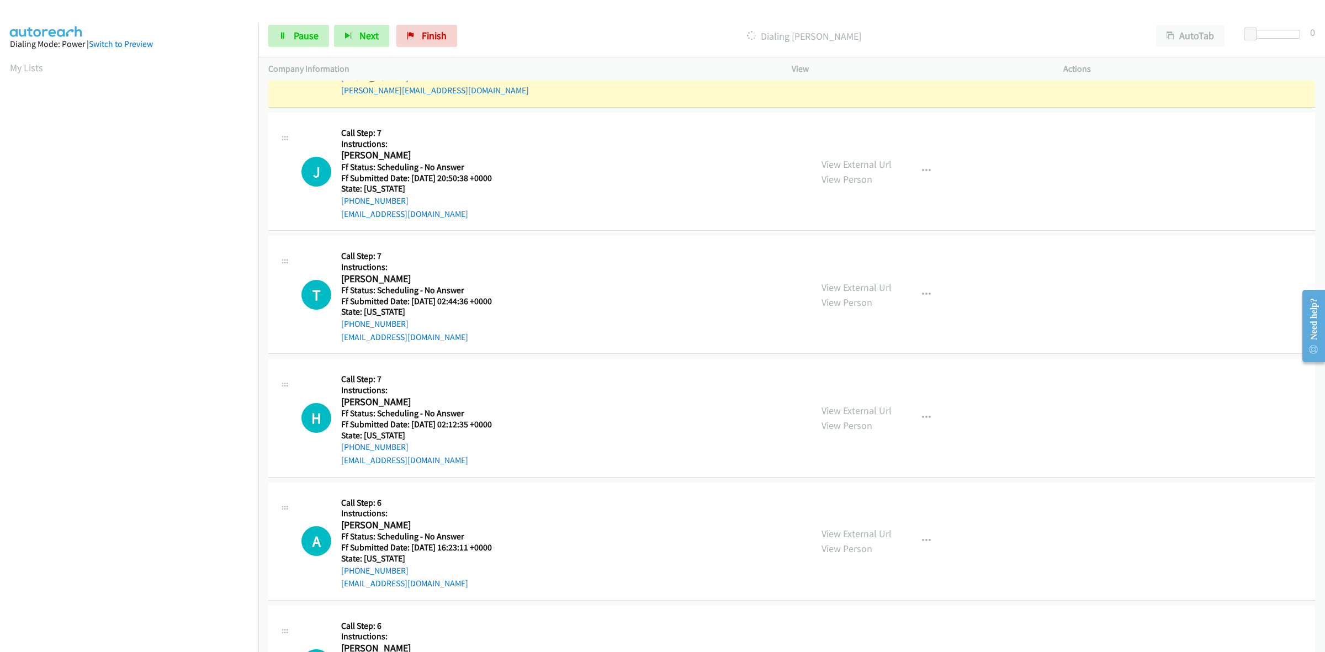
scroll to position [1439, 0]
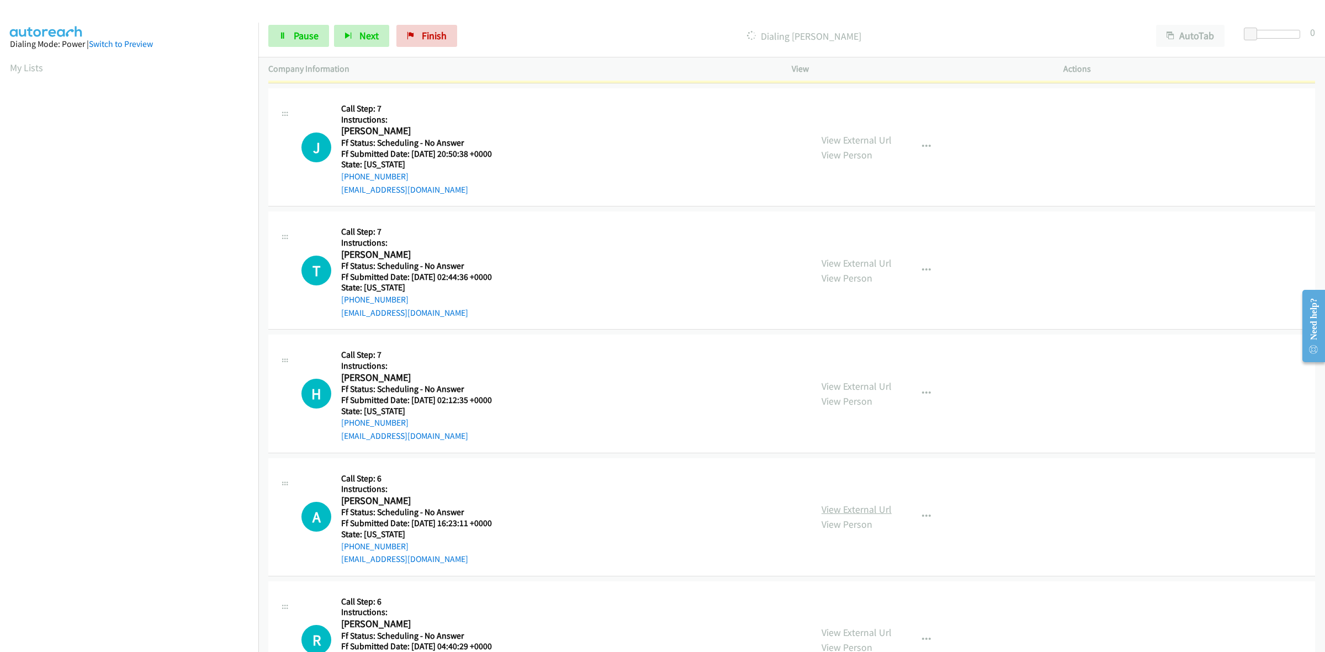
click at [864, 509] on link "View External Url" at bounding box center [857, 509] width 70 height 13
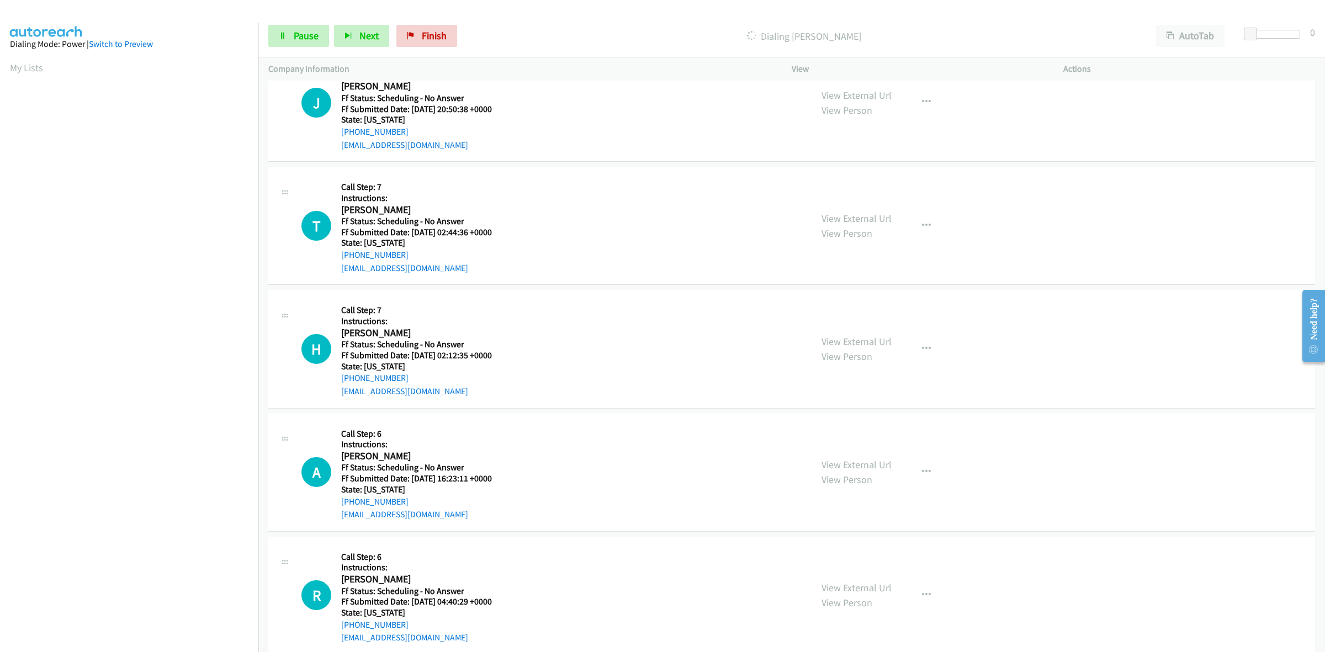
scroll to position [1508, 0]
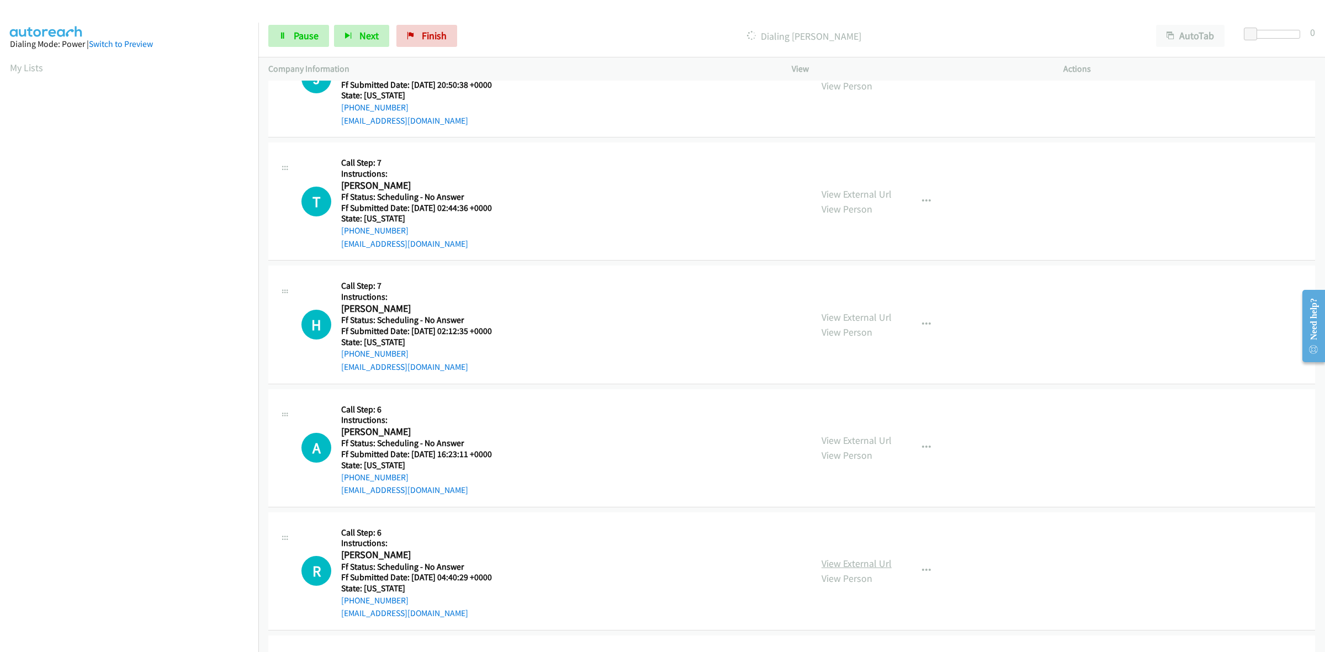
click at [876, 564] on link "View External Url" at bounding box center [857, 563] width 70 height 13
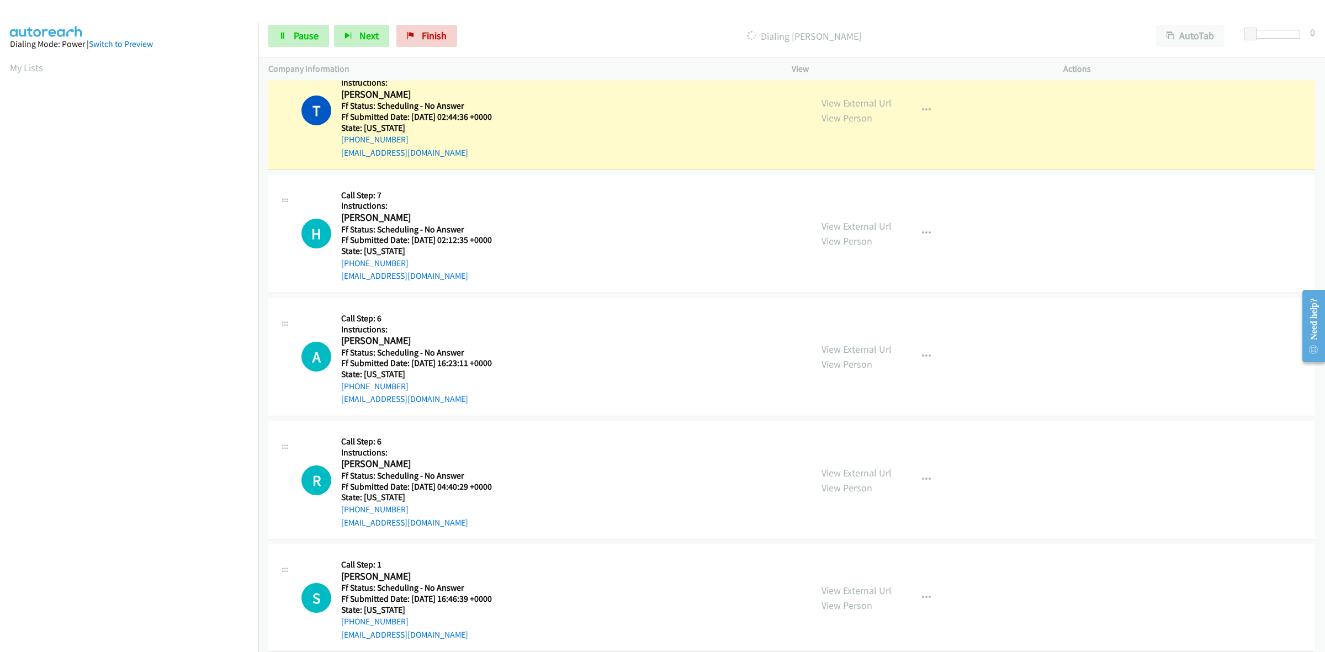
scroll to position [1669, 0]
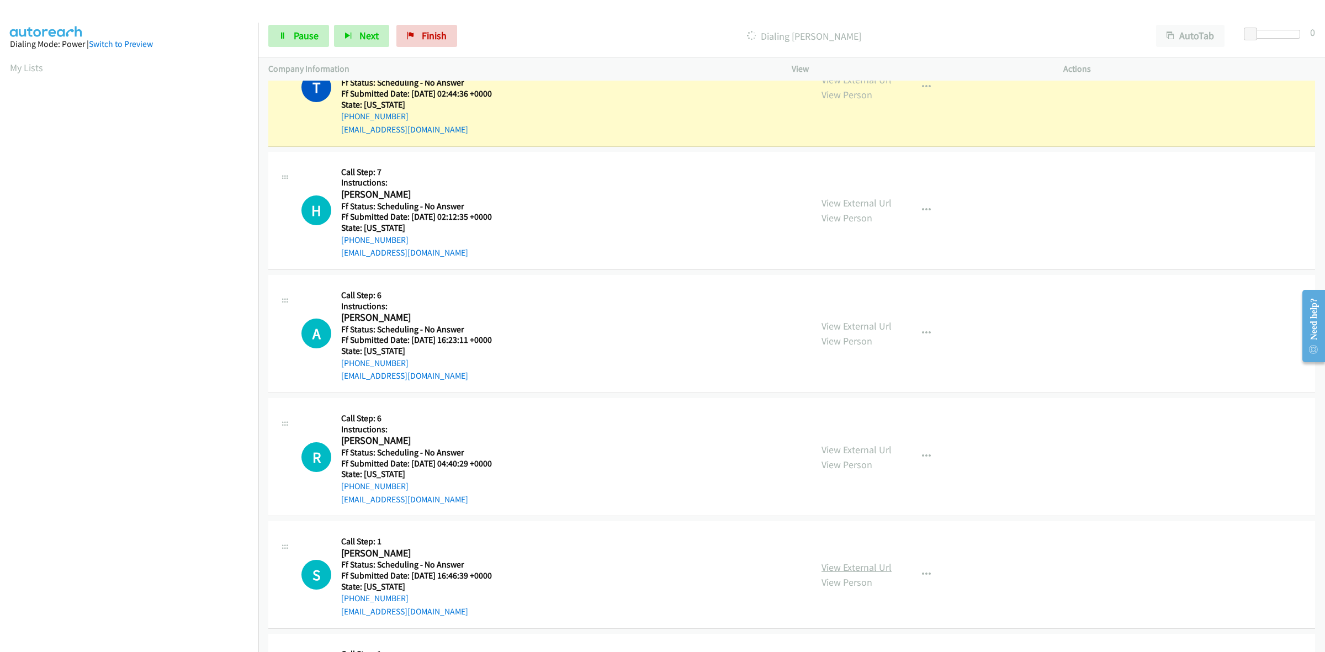
click at [840, 569] on link "View External Url" at bounding box center [857, 567] width 70 height 13
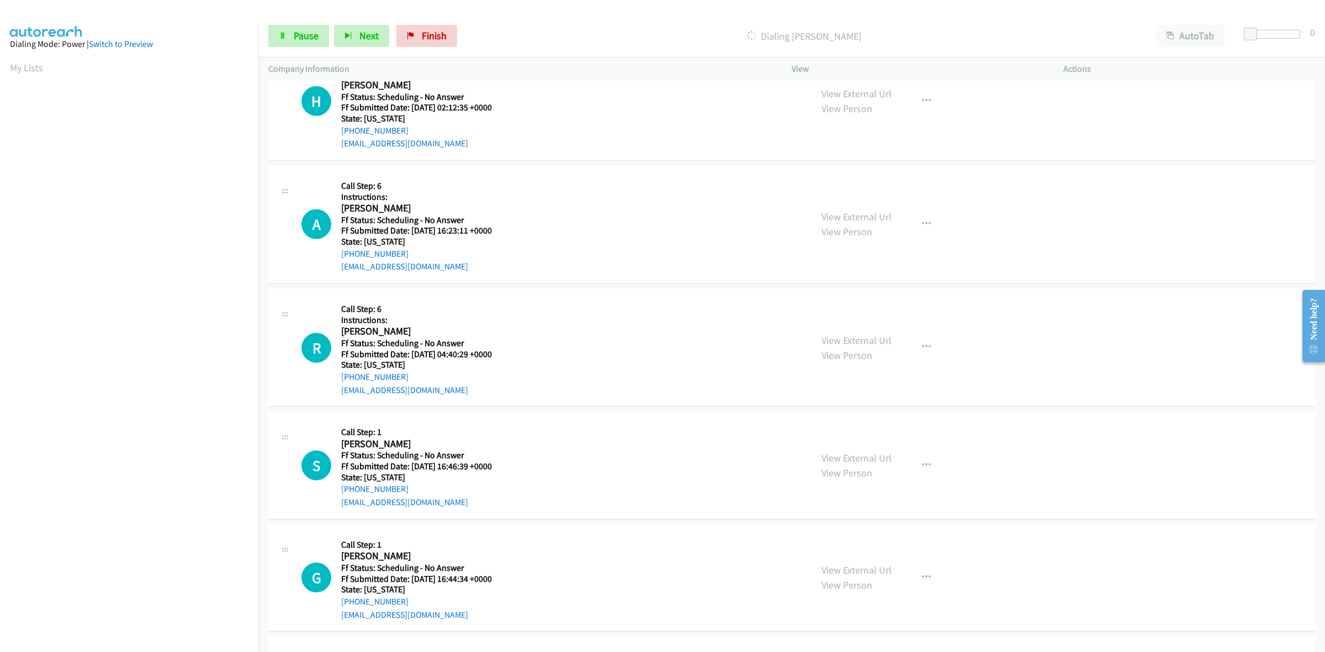
scroll to position [1807, 0]
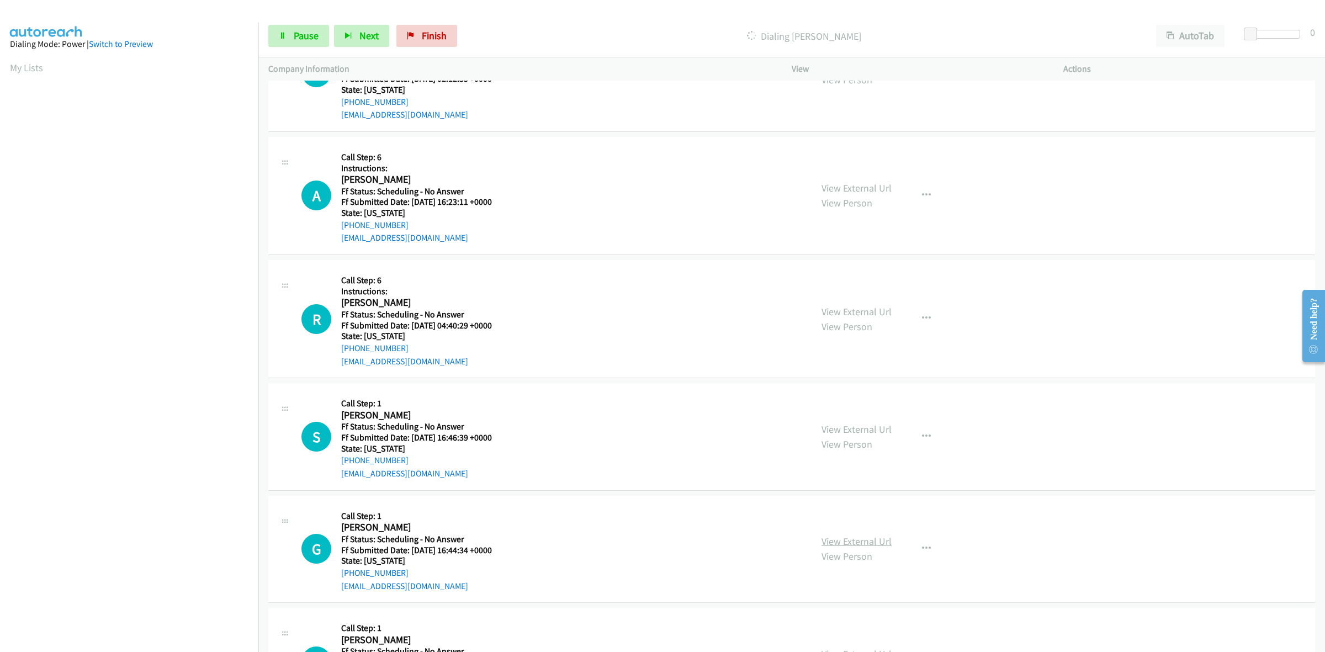
click at [871, 537] on link "View External Url" at bounding box center [857, 541] width 70 height 13
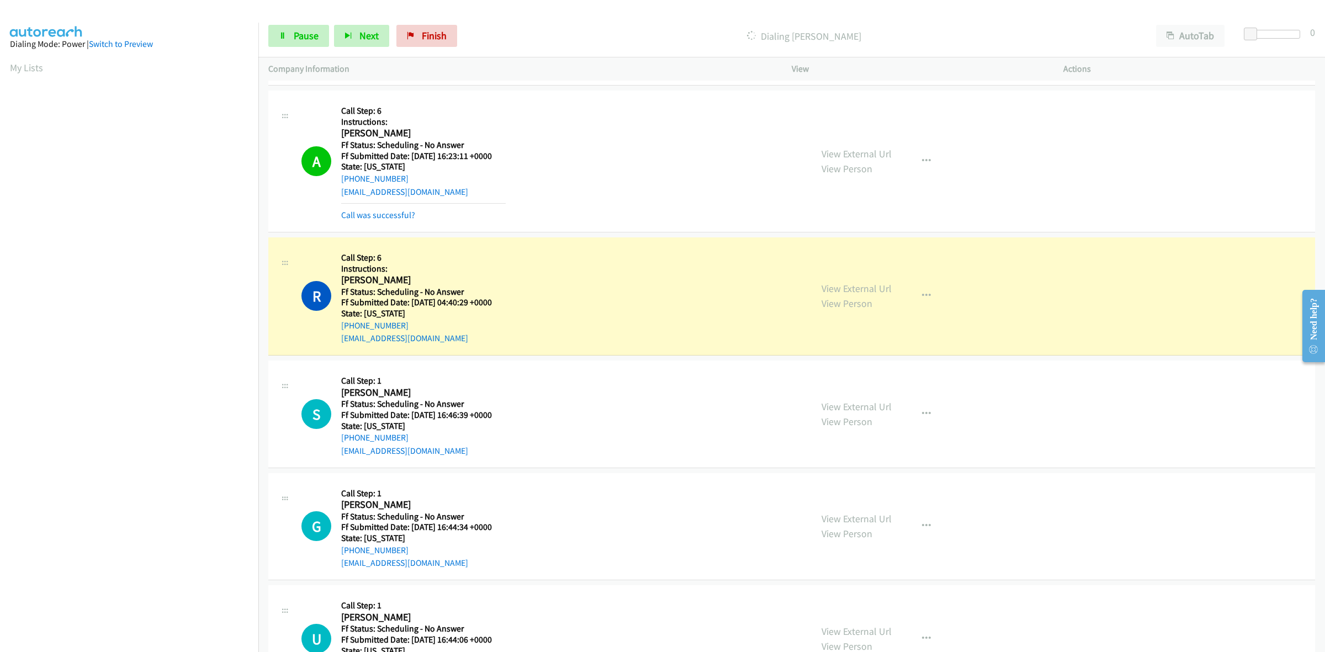
scroll to position [1970, 0]
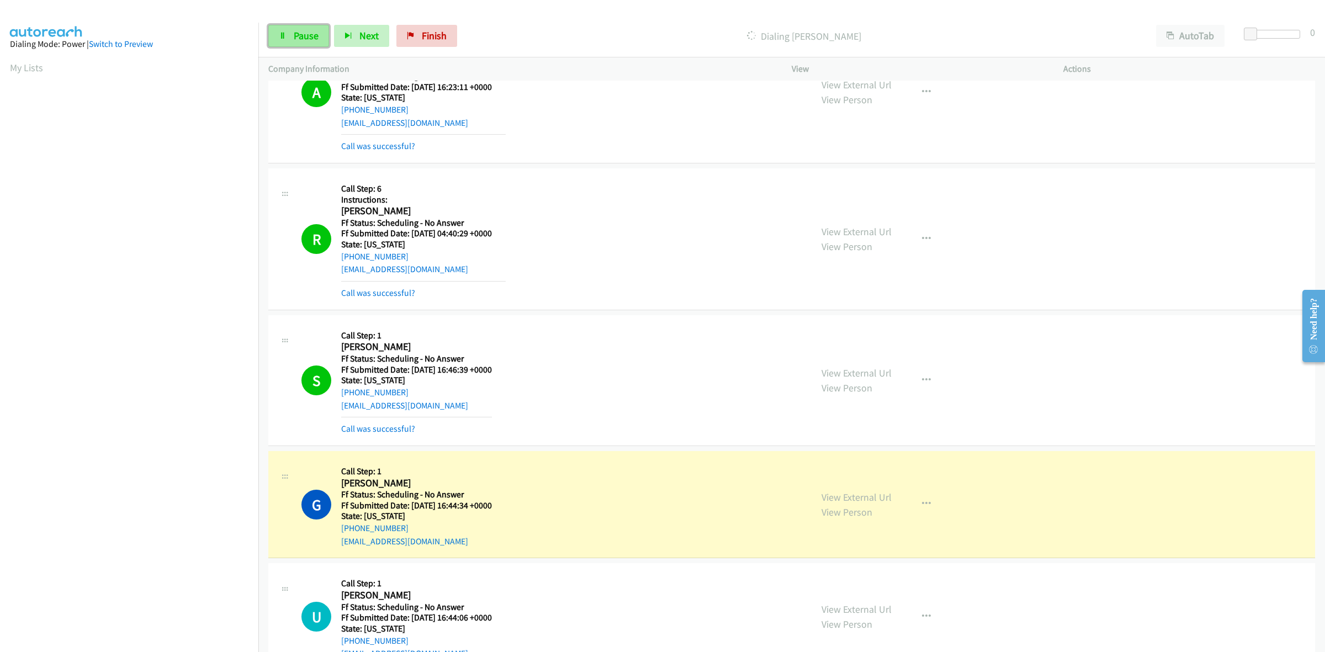
click at [315, 31] on span "Pause" at bounding box center [306, 35] width 25 height 13
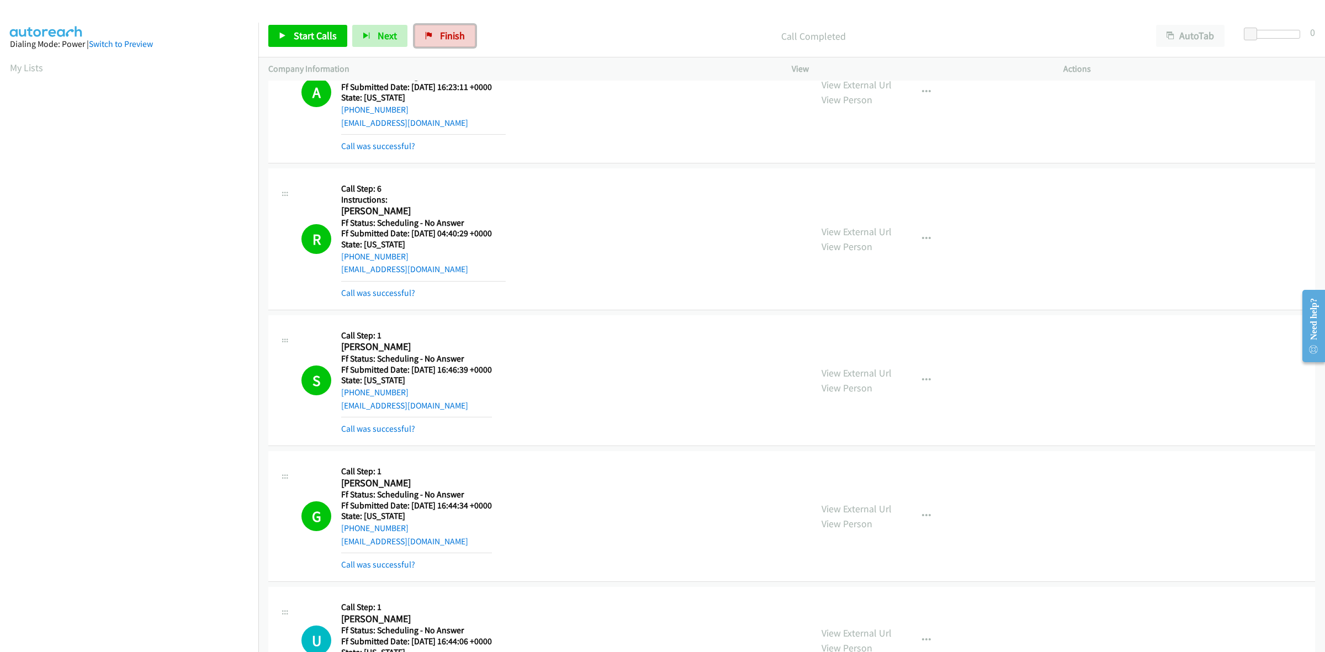
drag, startPoint x: 454, startPoint y: 24, endPoint x: 711, endPoint y: 61, distance: 259.5
click at [454, 25] on link "Finish" at bounding box center [445, 36] width 61 height 22
